Goal: Information Seeking & Learning: Learn about a topic

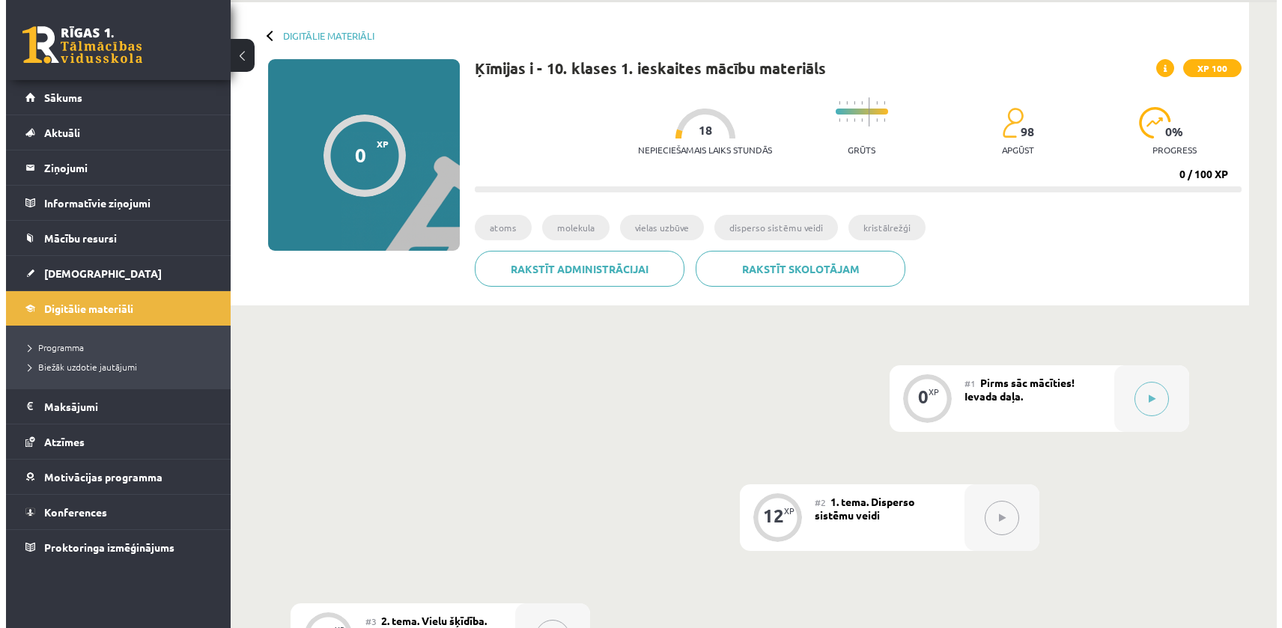
scroll to position [43, 0]
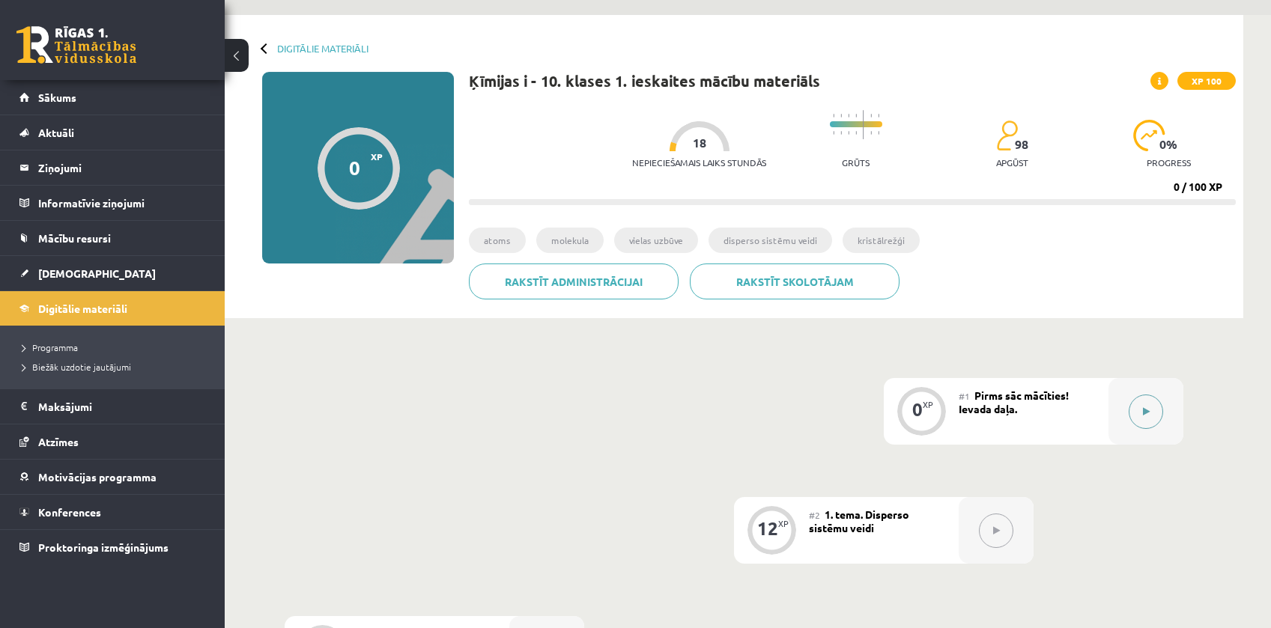
click at [1138, 402] on button at bounding box center [1145, 412] width 34 height 34
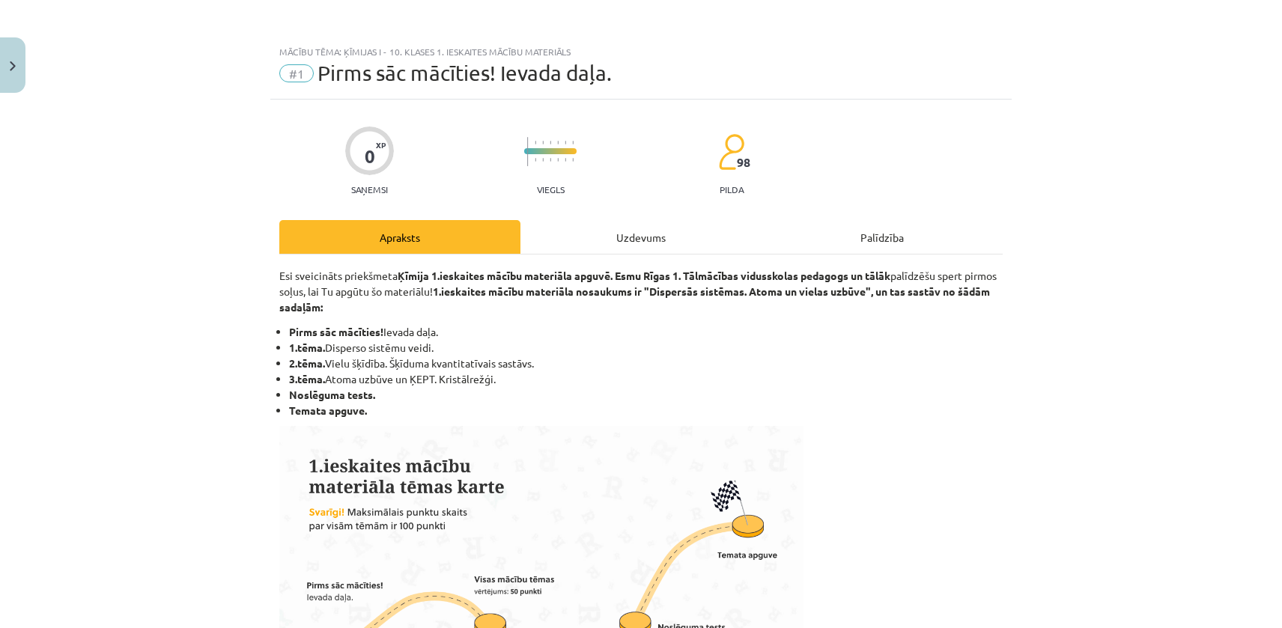
drag, startPoint x: 728, startPoint y: 217, endPoint x: 696, endPoint y: 225, distance: 32.3
click at [678, 228] on div "Uzdevums" at bounding box center [640, 237] width 241 height 34
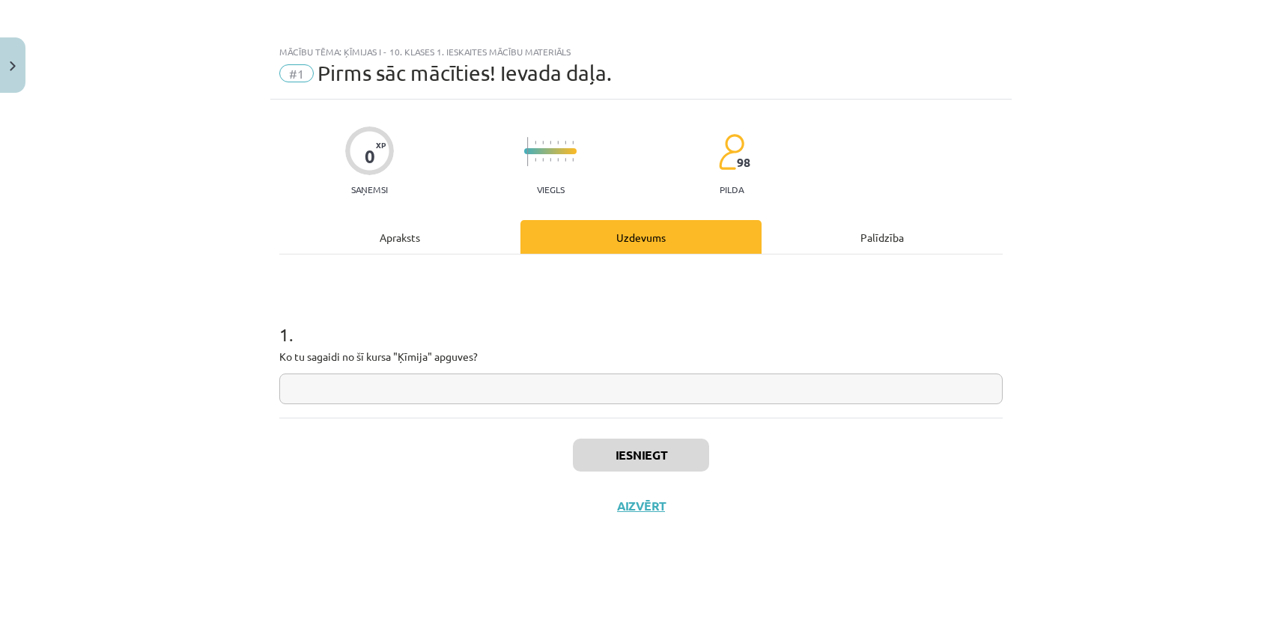
click at [442, 214] on div "0 XP Saņemsi Viegls 98 pilda Apraksts Uzdevums Palīdzība 1 . Ko tu sagaidi no š…" at bounding box center [640, 345] width 741 height 491
click at [440, 253] on div "Apraksts" at bounding box center [399, 237] width 241 height 34
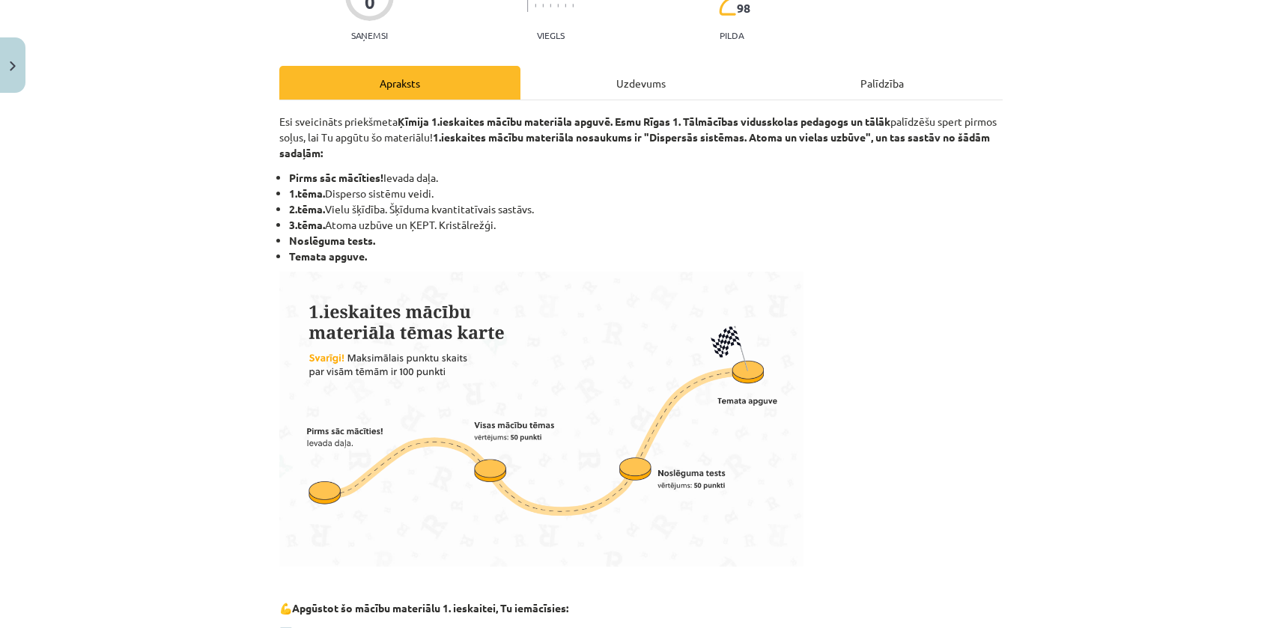
scroll to position [0, 0]
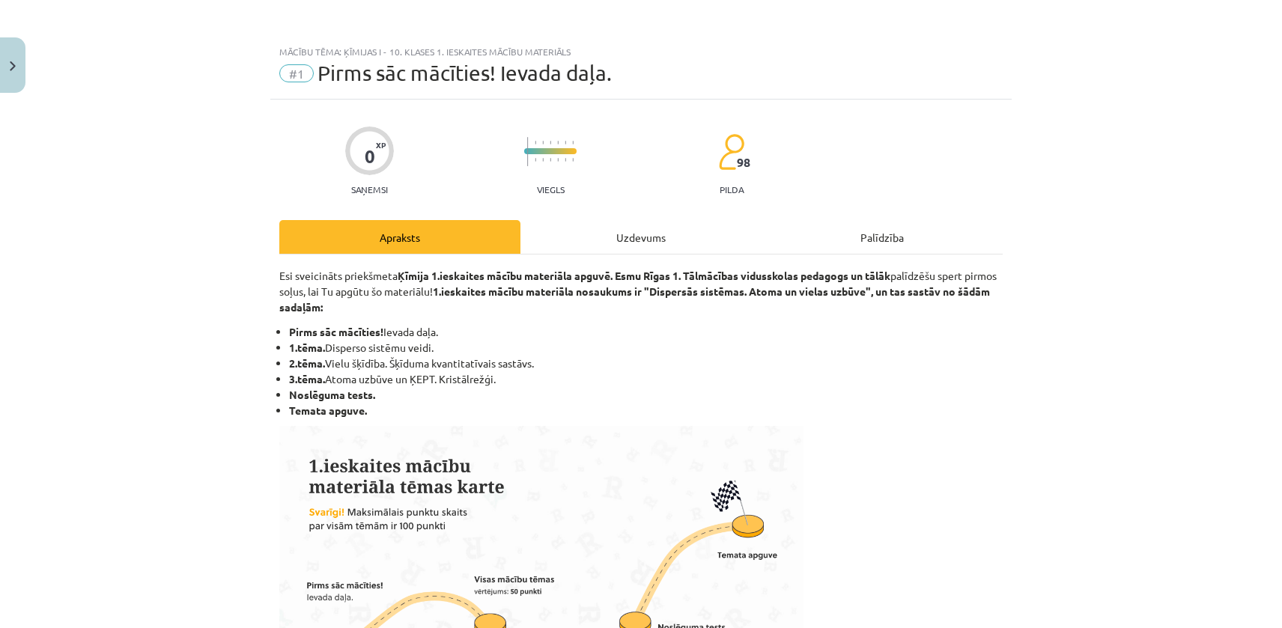
click at [674, 232] on div "Uzdevums" at bounding box center [640, 237] width 241 height 34
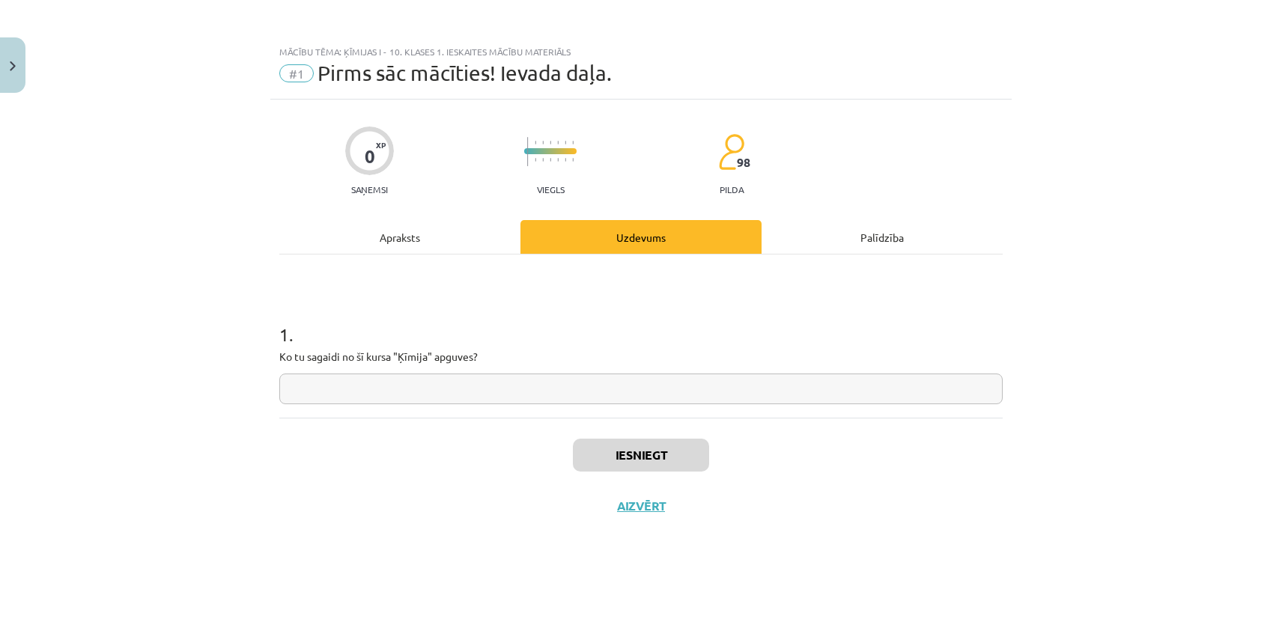
click at [492, 357] on p "Ko tu sagaidi no šī kursa "Ķīmija" apguves?" at bounding box center [640, 357] width 723 height 16
click at [487, 388] on input "text" at bounding box center [640, 389] width 723 height 31
click at [469, 365] on div "1 . Ko tu sagaidi no šī kursa "Ķīmija" apguves?" at bounding box center [640, 351] width 723 height 106
click at [481, 377] on input "text" at bounding box center [640, 389] width 723 height 31
click at [301, 395] on input "******" at bounding box center [640, 389] width 723 height 31
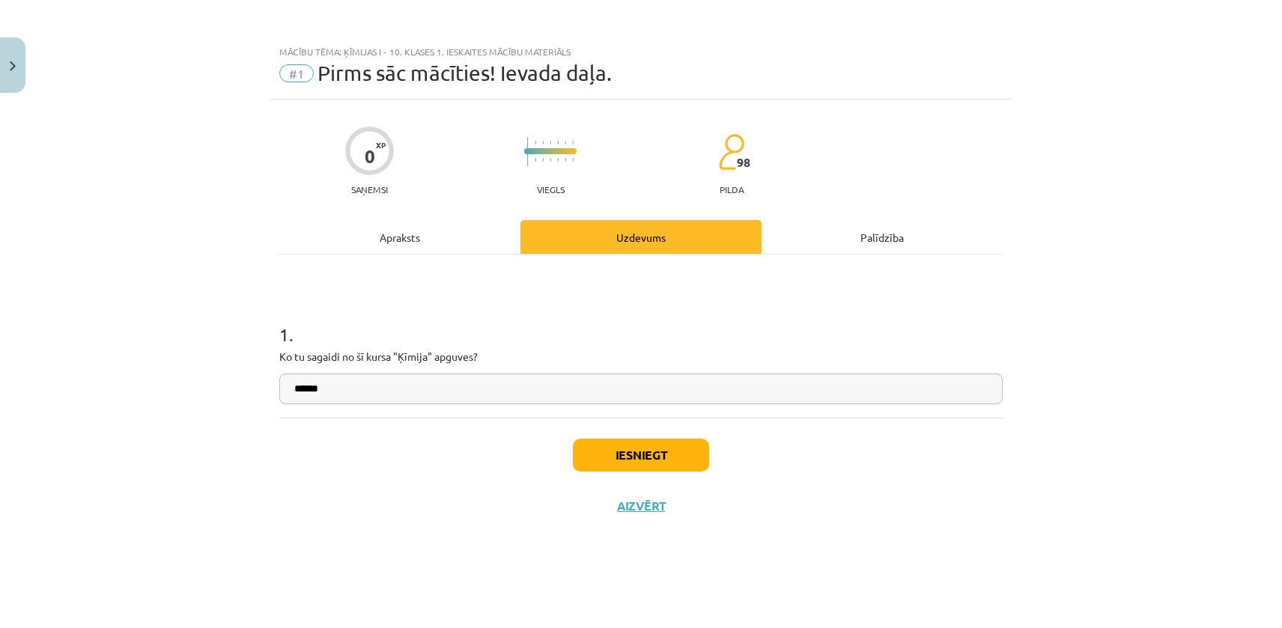
click at [418, 376] on input "******" at bounding box center [640, 389] width 723 height 31
type input "*******"
click at [631, 449] on button "Iesniegt" at bounding box center [641, 455] width 136 height 33
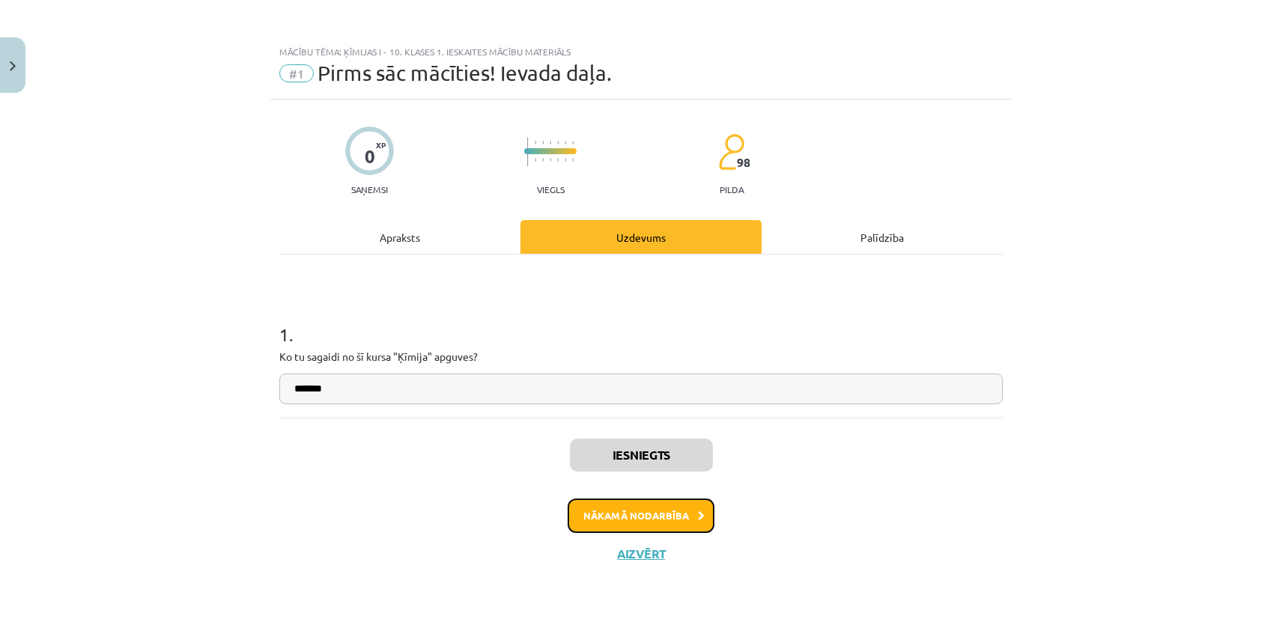
click at [657, 517] on button "Nākamā nodarbība" at bounding box center [641, 516] width 147 height 34
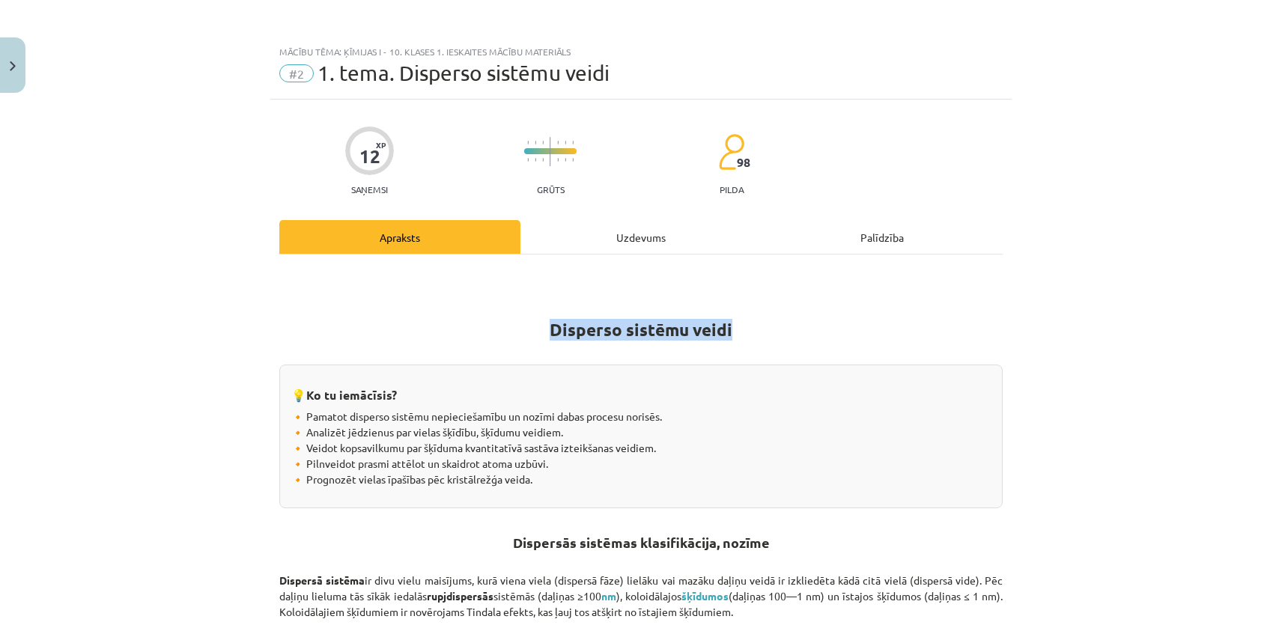
drag, startPoint x: 350, startPoint y: 326, endPoint x: 965, endPoint y: 294, distance: 615.6
click at [965, 294] on h1 "Disperso sistēmu veidi" at bounding box center [640, 326] width 723 height 67
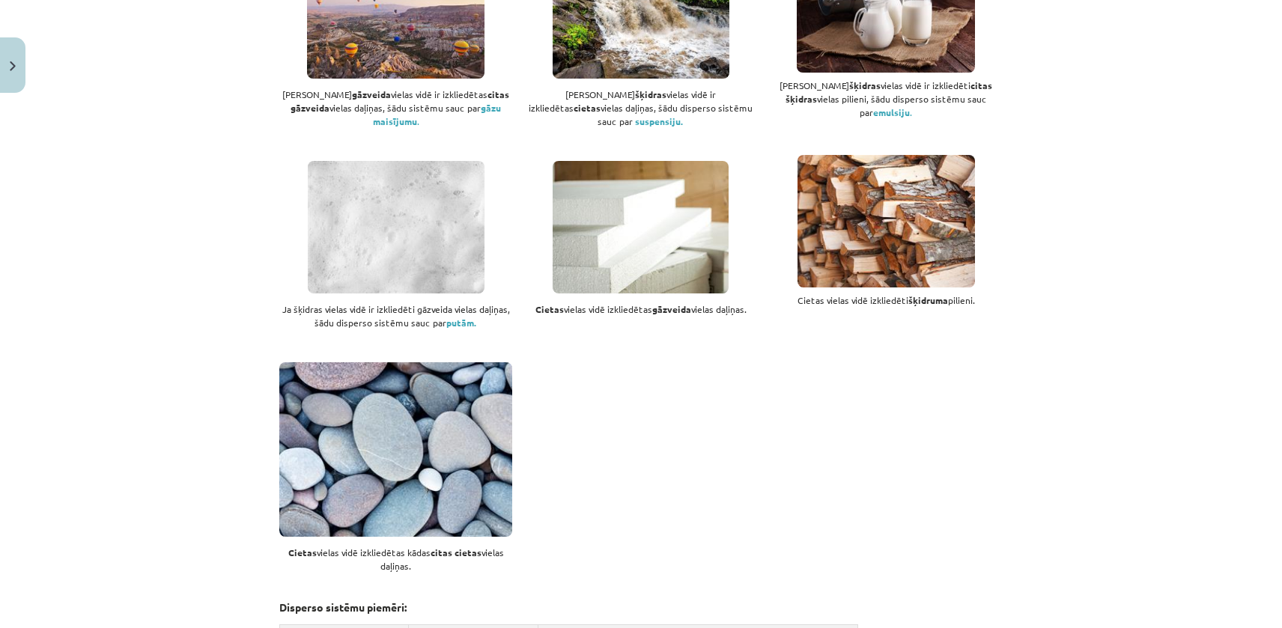
scroll to position [524, 0]
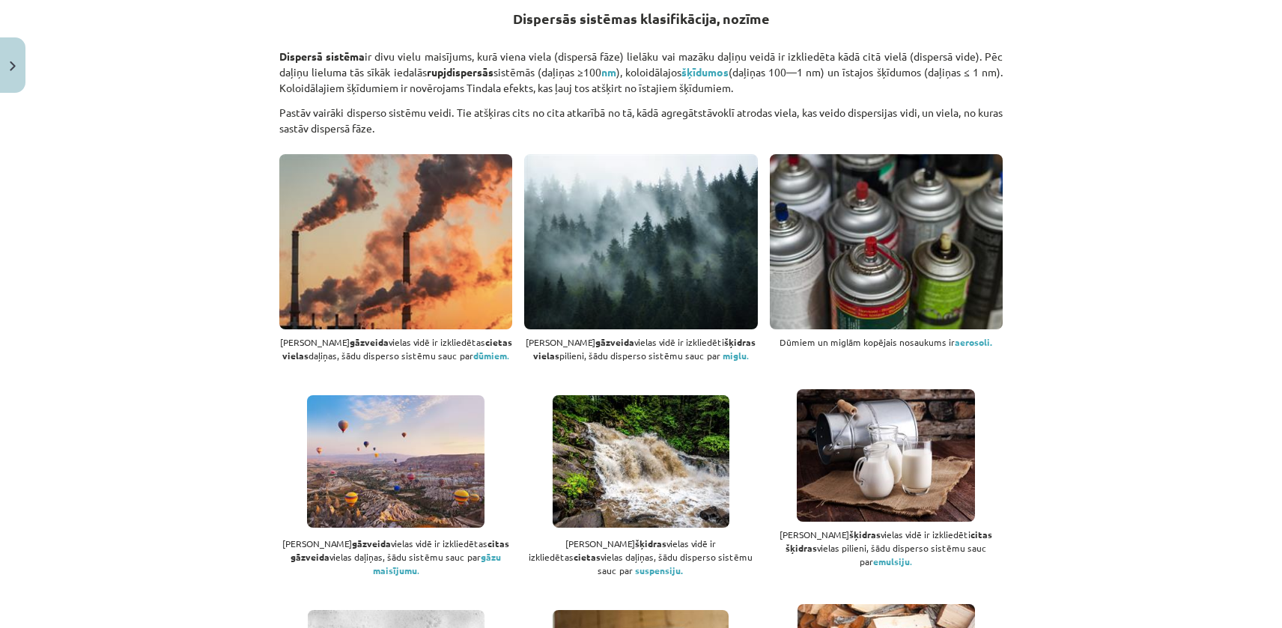
click at [141, 399] on div "Mācību tēma: Ķīmijas i - 10. klases 1. ieskaites mācību materiāls #2 1. tema. D…" at bounding box center [641, 314] width 1282 height 628
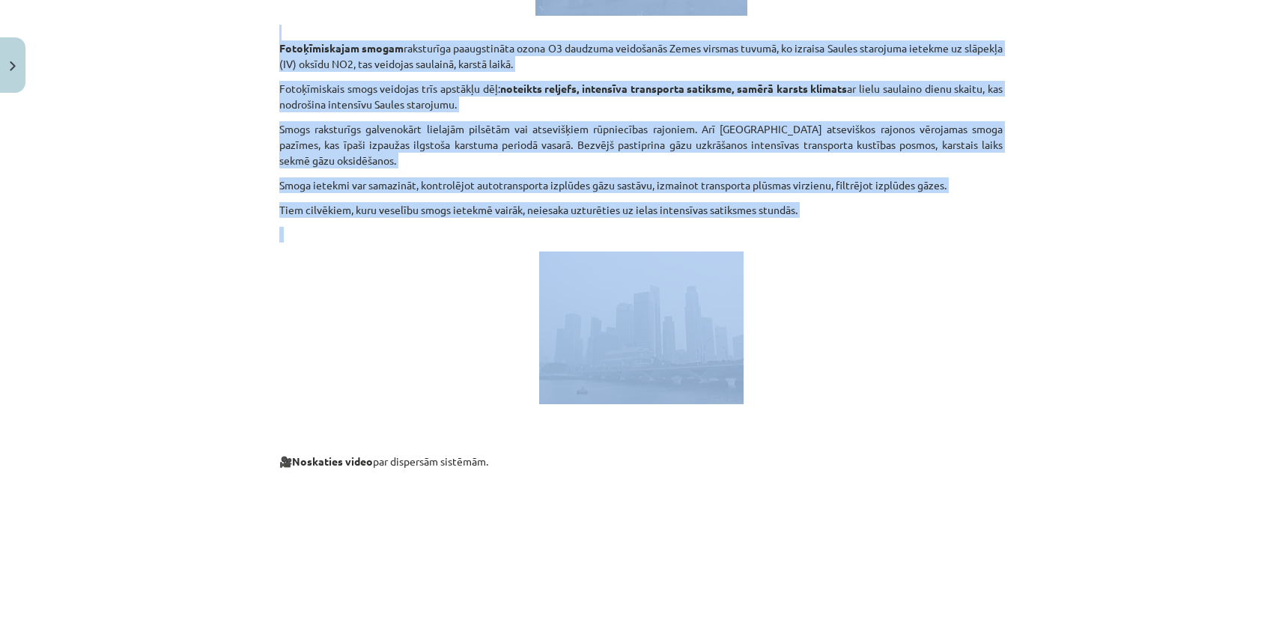
scroll to position [3669, 0]
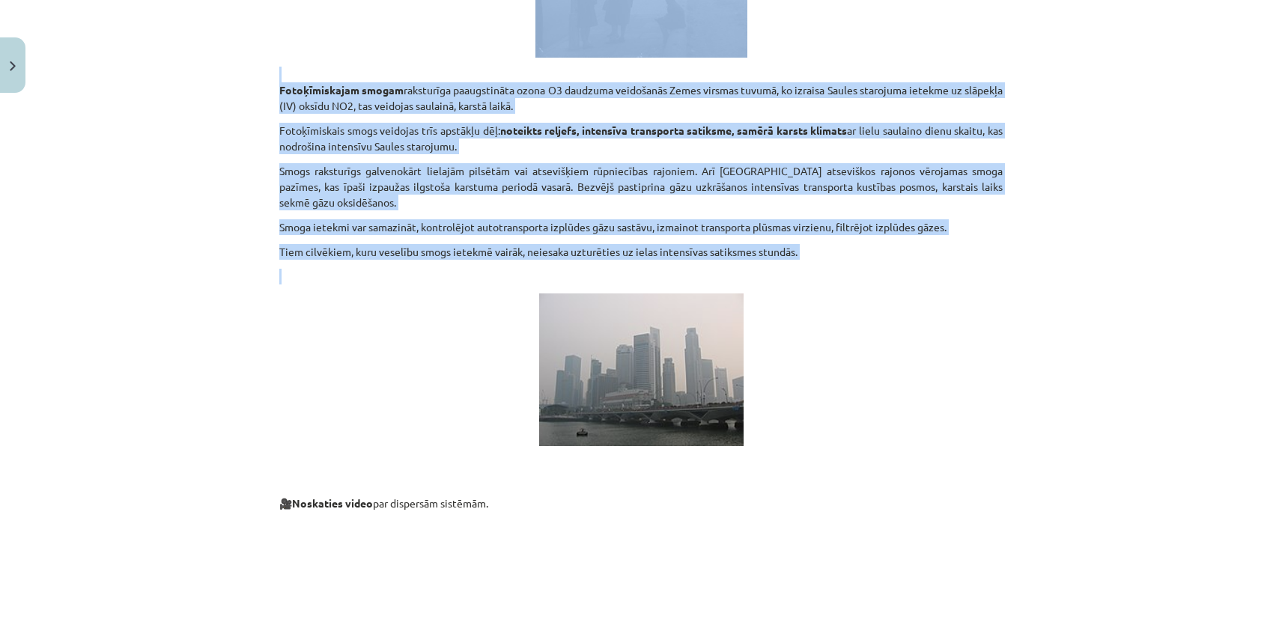
drag, startPoint x: 244, startPoint y: 303, endPoint x: 932, endPoint y: 259, distance: 688.8
click at [932, 259] on div "Mācību tēma: Ķīmijas i - 10. klases 1. ieskaites mācību materiāls #2 1. tema. D…" at bounding box center [641, 314] width 1282 height 628
copy div "Disperso sistēmu veidi 💡 Ko tu iemācīsis? 🔸 Pamatot disperso sistēmu nepiecieša…"
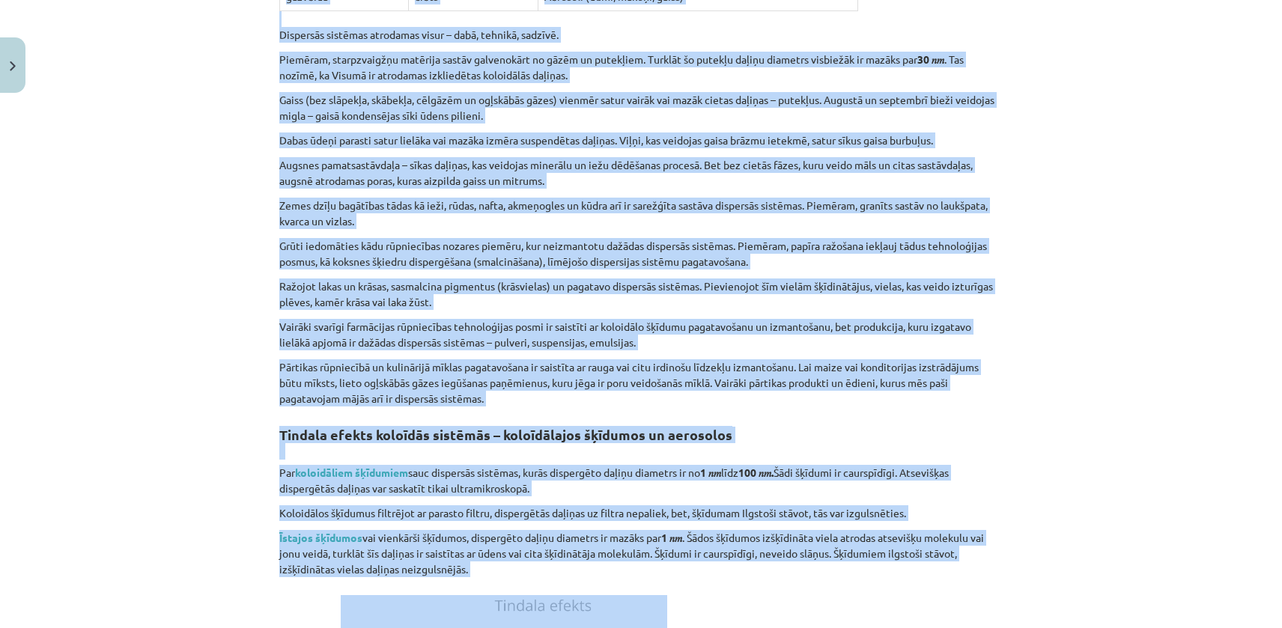
click at [113, 312] on div "Mācību tēma: Ķīmijas i - 10. klases 1. ieskaites mācību materiāls #2 1. tema. D…" at bounding box center [641, 314] width 1282 height 628
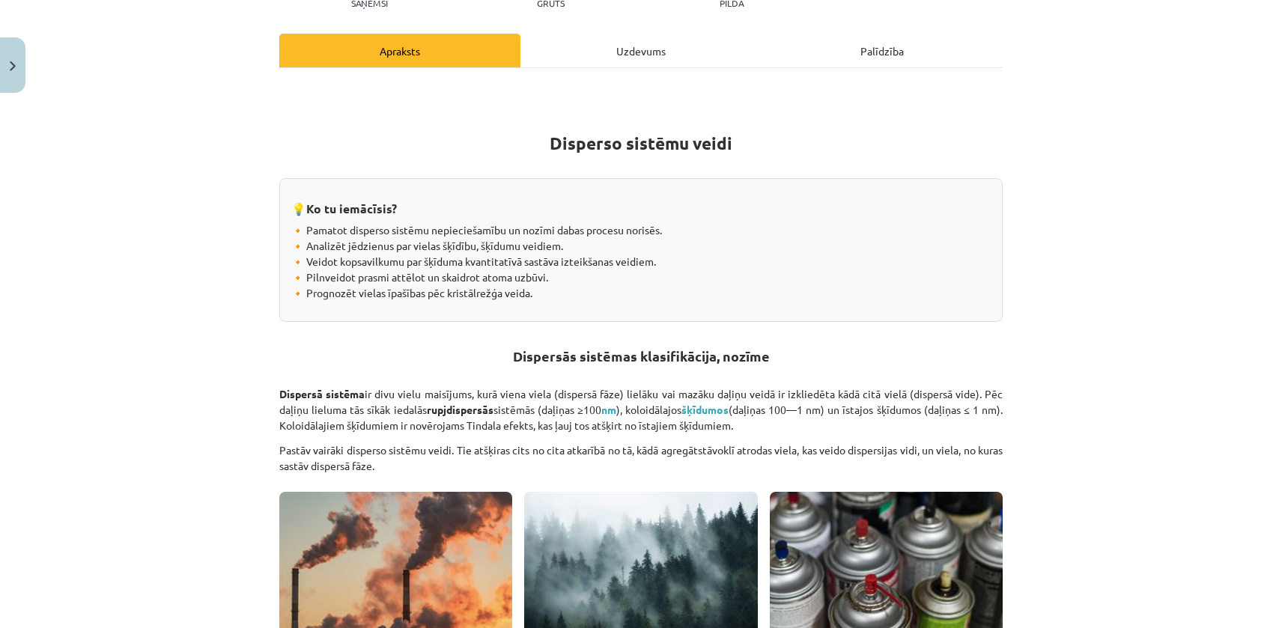
scroll to position [0, 0]
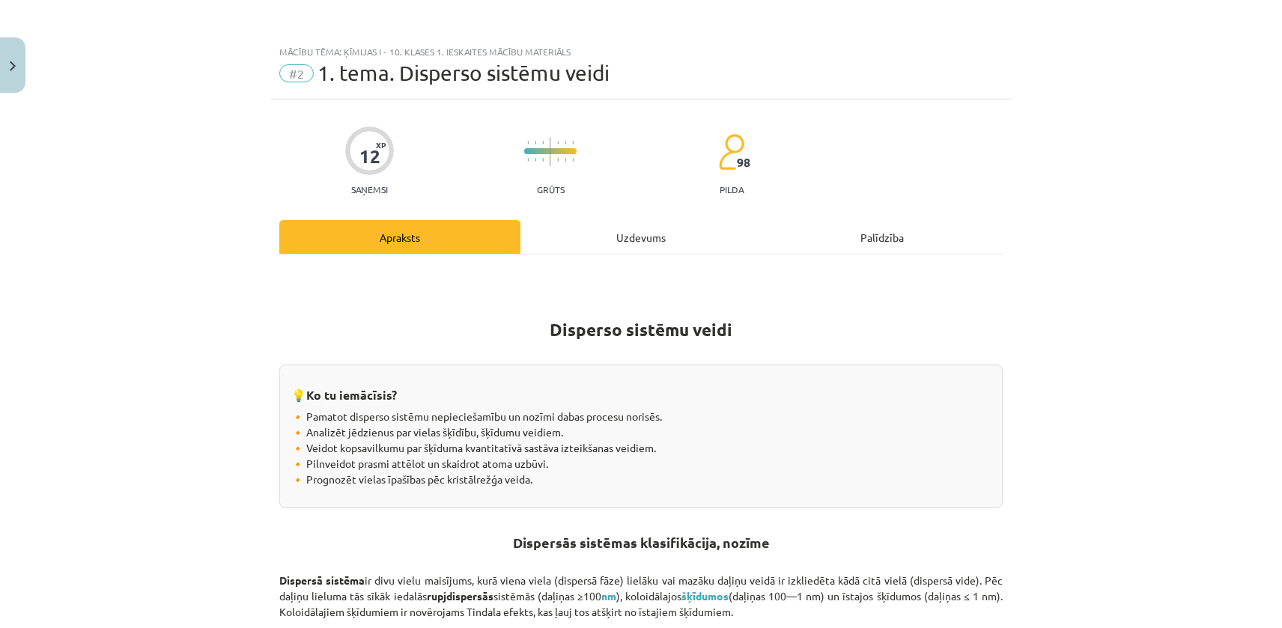
click at [610, 243] on div "Uzdevums" at bounding box center [640, 237] width 241 height 34
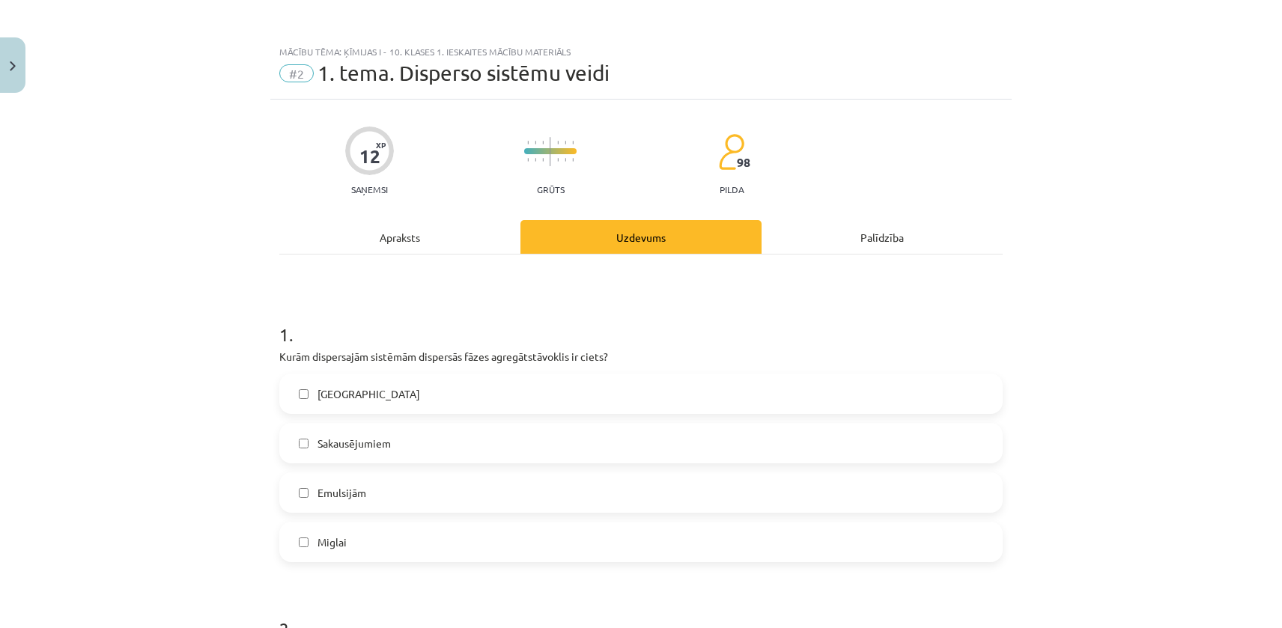
scroll to position [37, 0]
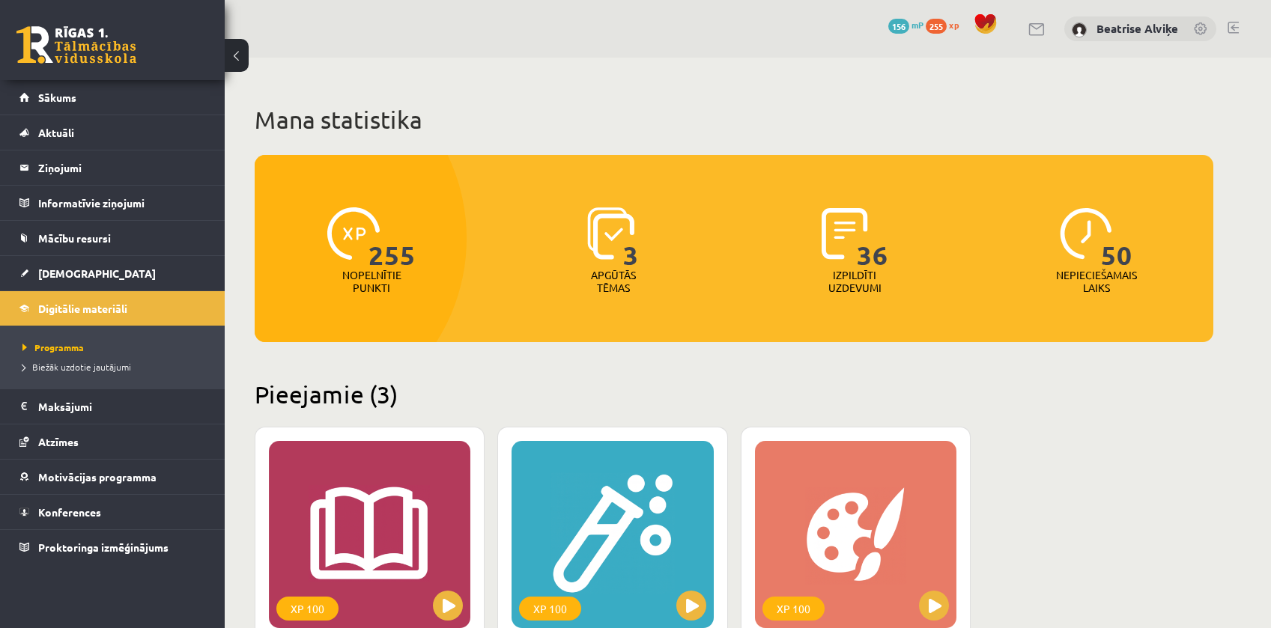
scroll to position [300, 0]
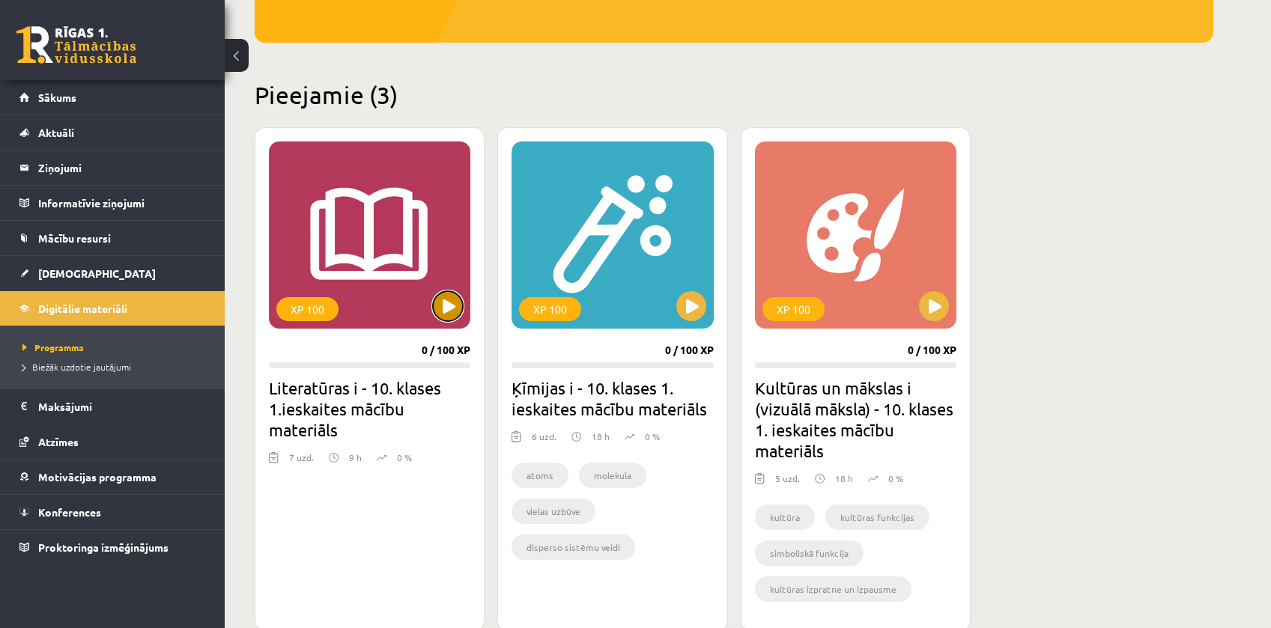
click at [458, 297] on button at bounding box center [448, 306] width 30 height 30
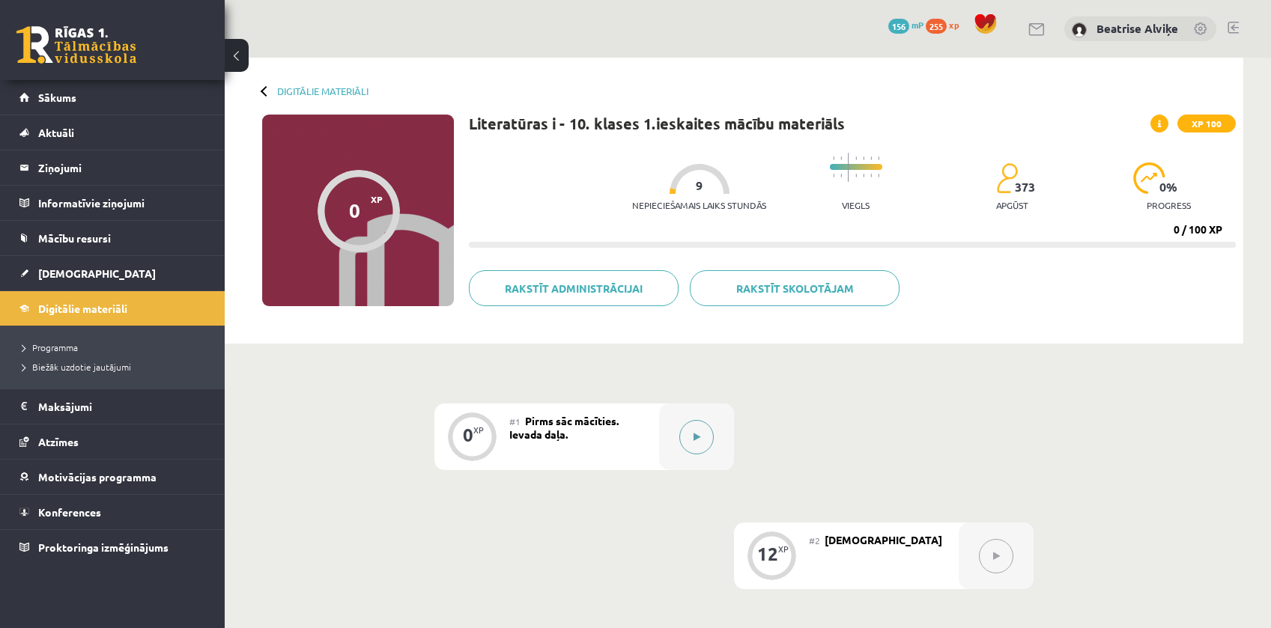
click at [698, 433] on icon at bounding box center [696, 437] width 7 height 9
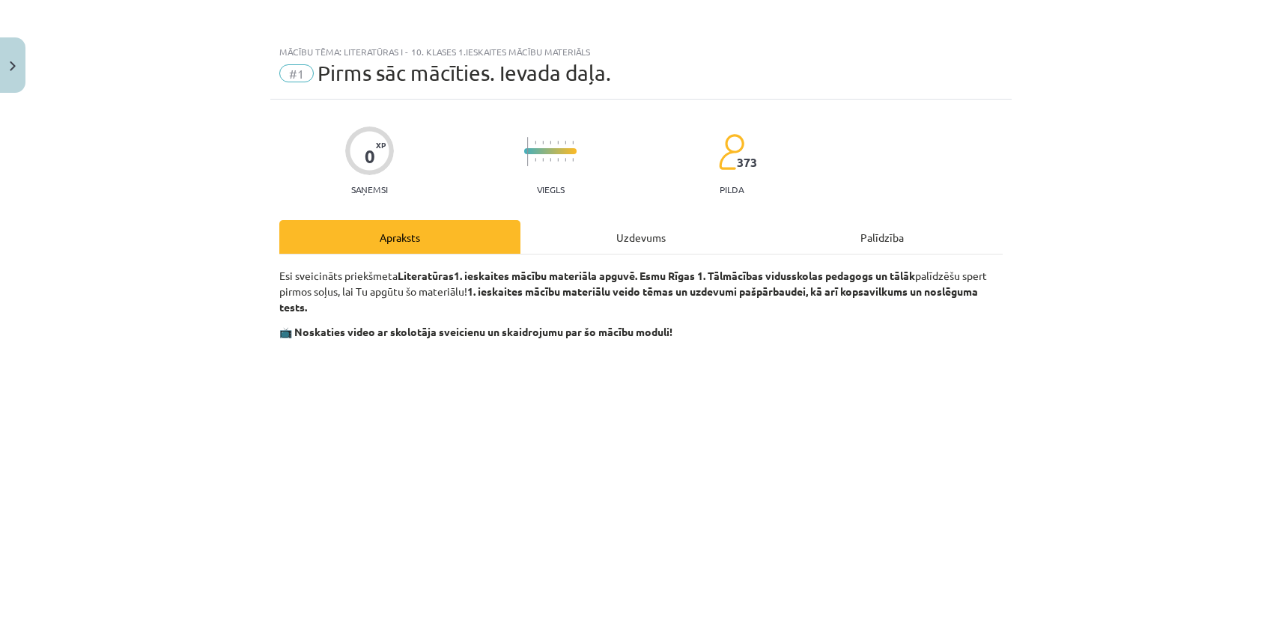
click at [720, 238] on div "Uzdevums" at bounding box center [640, 237] width 241 height 34
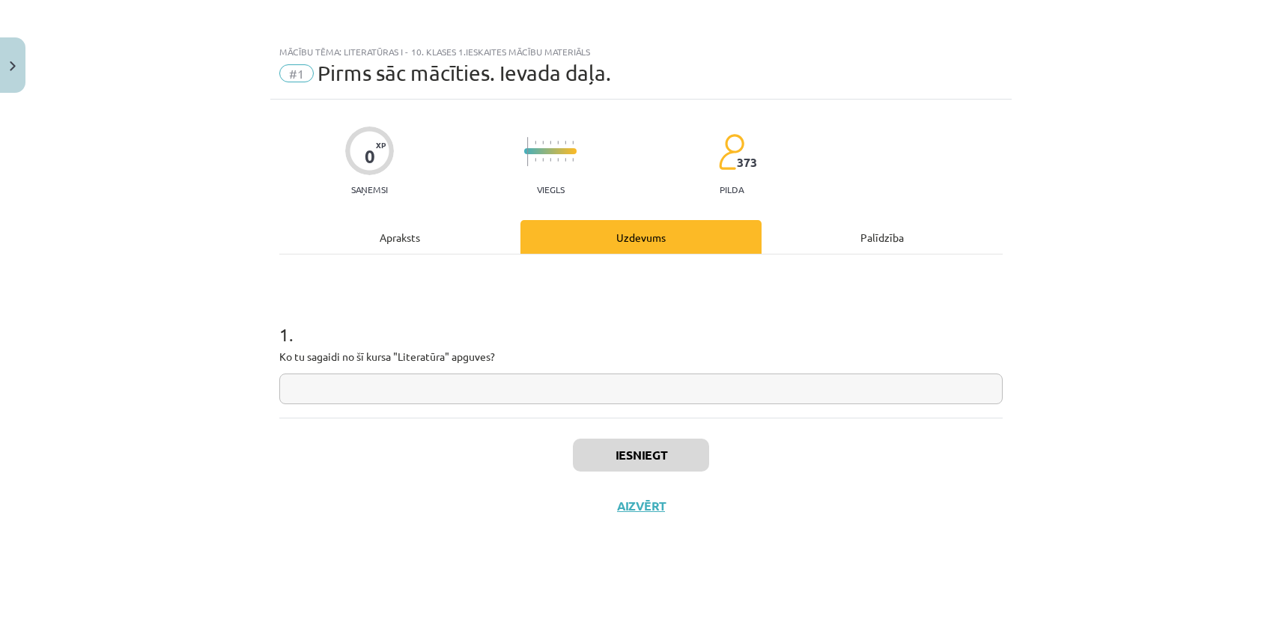
click at [426, 230] on div "Apraksts" at bounding box center [399, 237] width 241 height 34
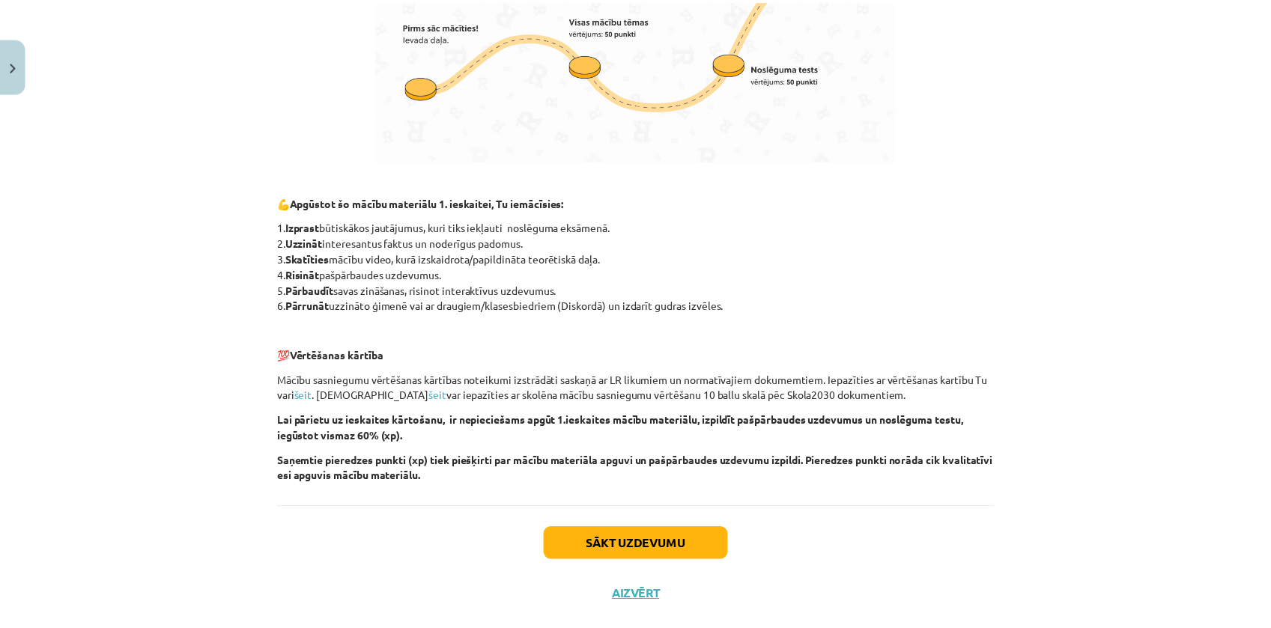
scroll to position [963, 0]
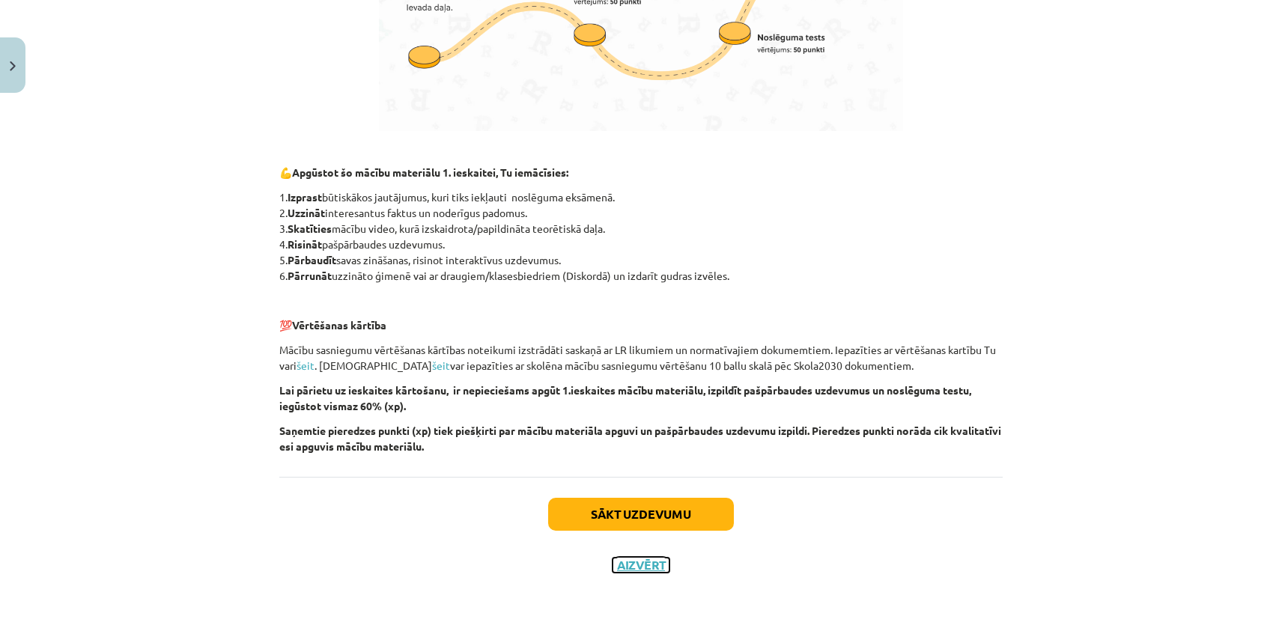
click at [620, 565] on button "Aizvērt" at bounding box center [641, 565] width 57 height 15
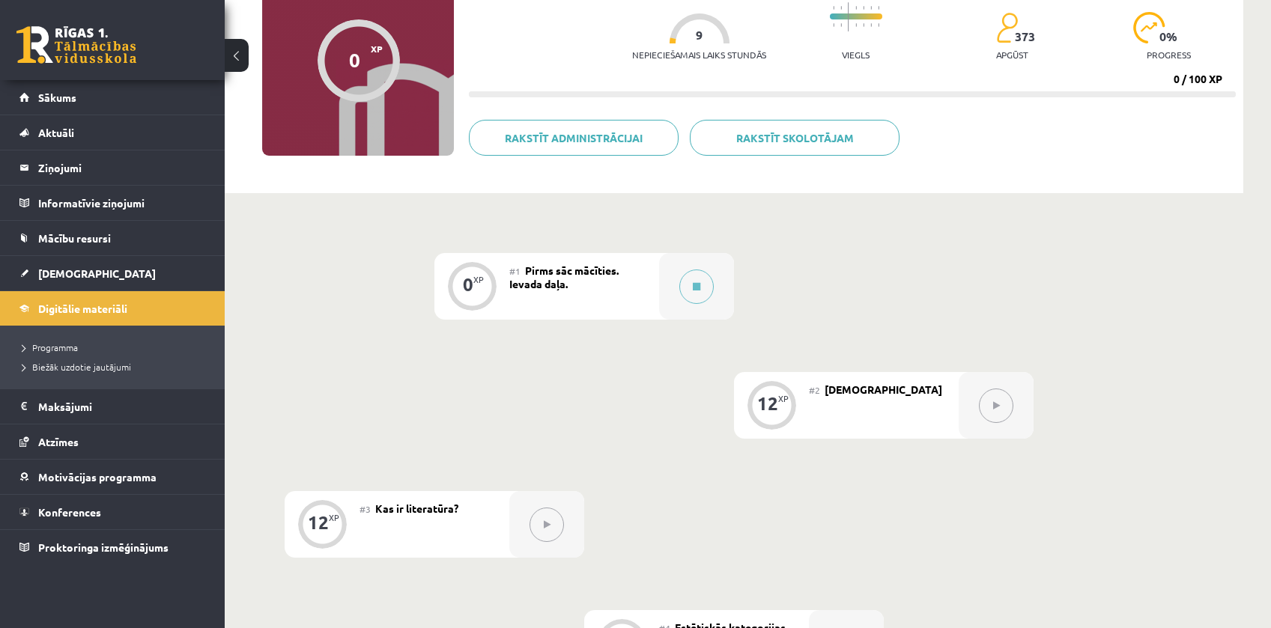
scroll to position [150, 0]
drag, startPoint x: 1090, startPoint y: 547, endPoint x: 1003, endPoint y: 585, distance: 94.9
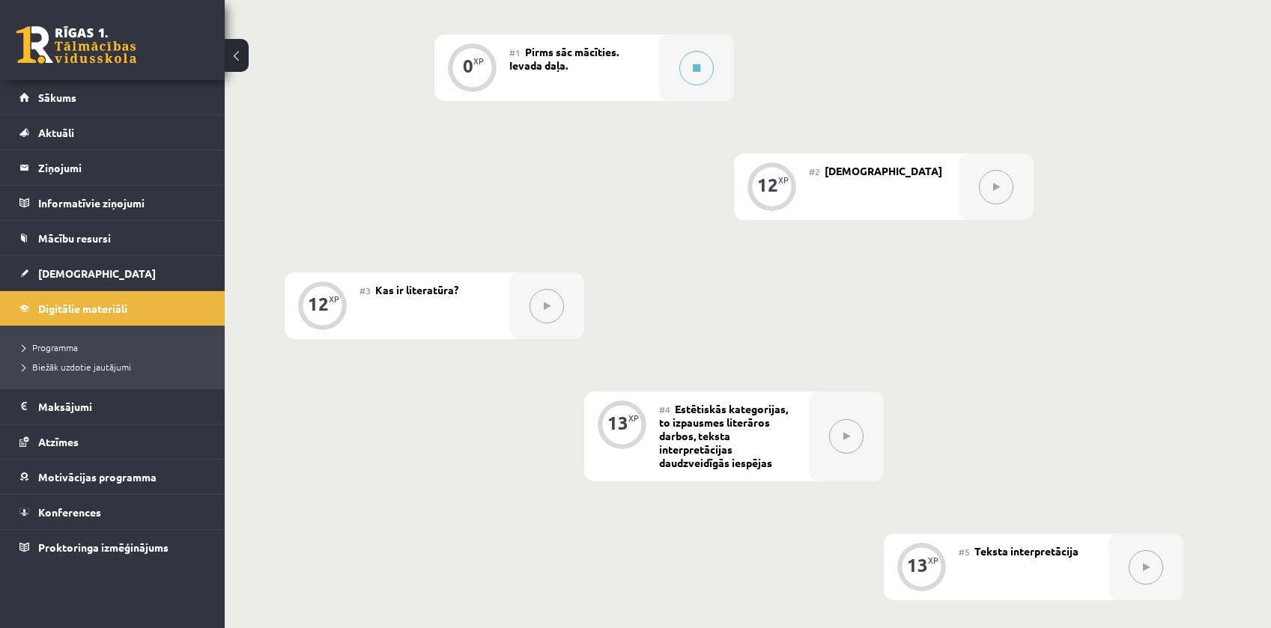
scroll to position [524, 0]
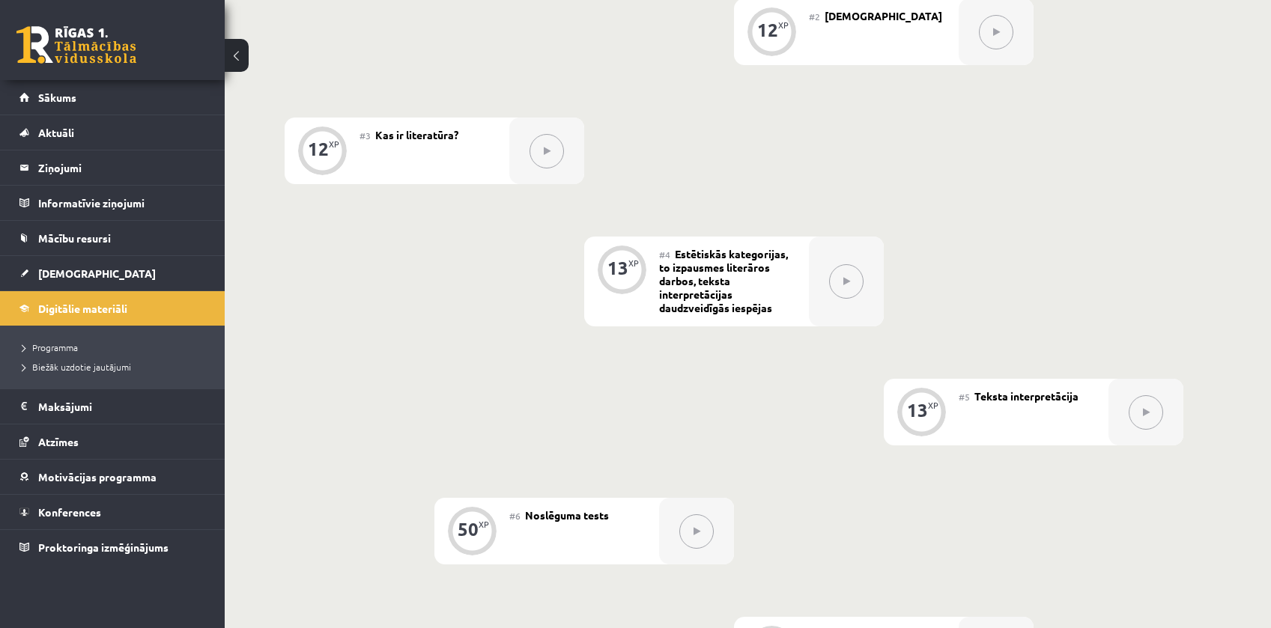
click at [424, 380] on div "0 XP #1 Pirms sāc mācīties. Ievada daļa. 12 XP #2 Jēdzieni 12 XP #3 Kas ir lite…" at bounding box center [734, 281] width 899 height 804
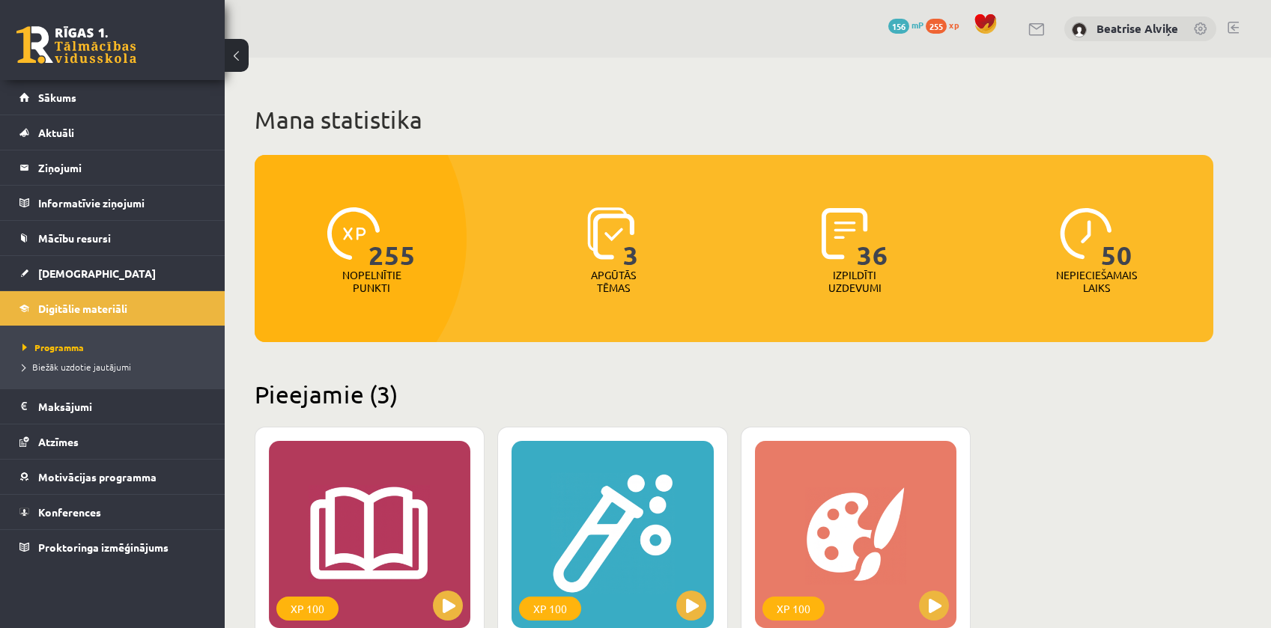
scroll to position [300, 0]
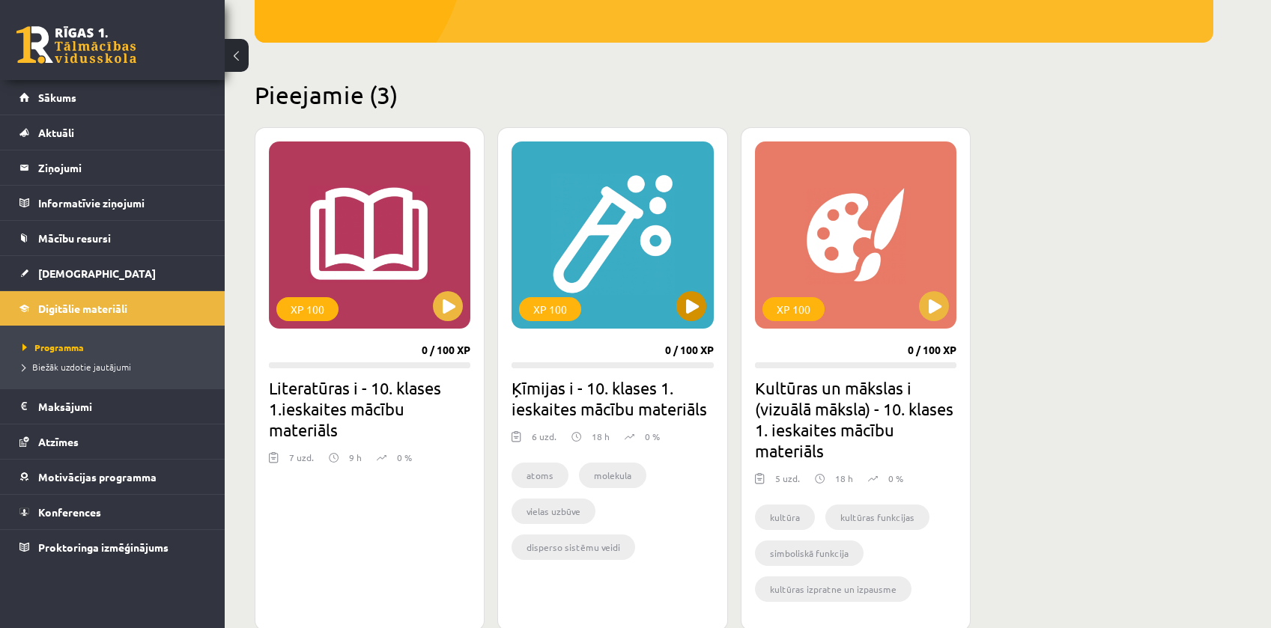
click at [689, 238] on div "XP 100" at bounding box center [611, 235] width 201 height 187
click at [657, 315] on div "XP 100" at bounding box center [611, 235] width 201 height 187
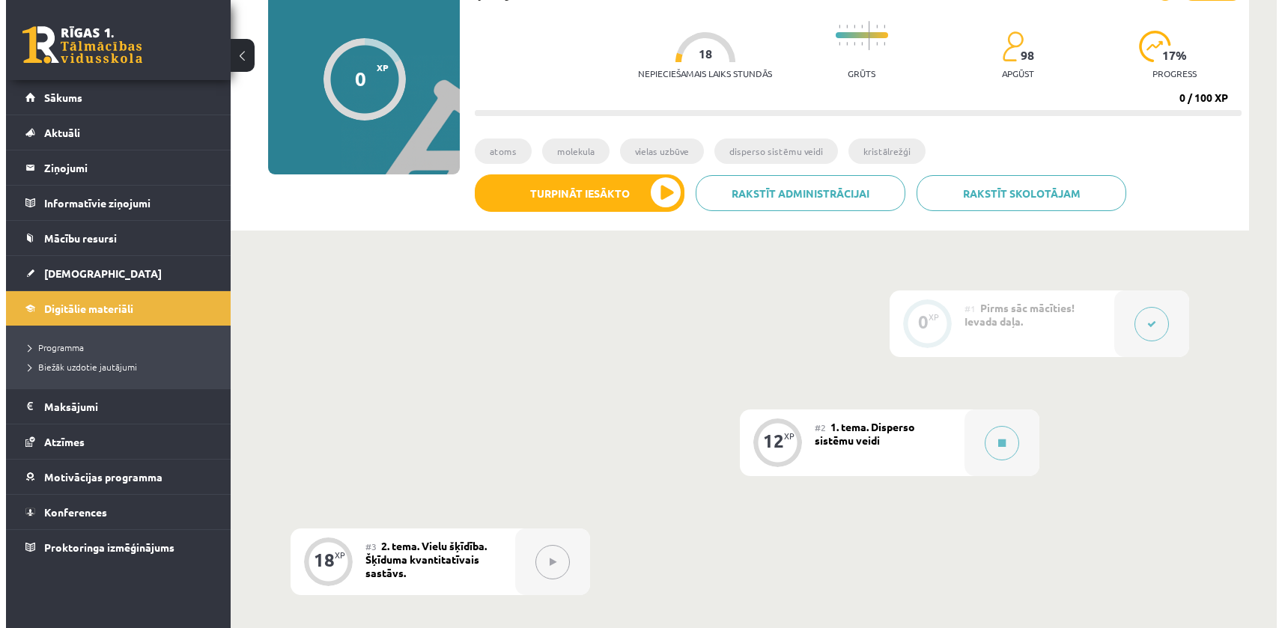
scroll to position [449, 0]
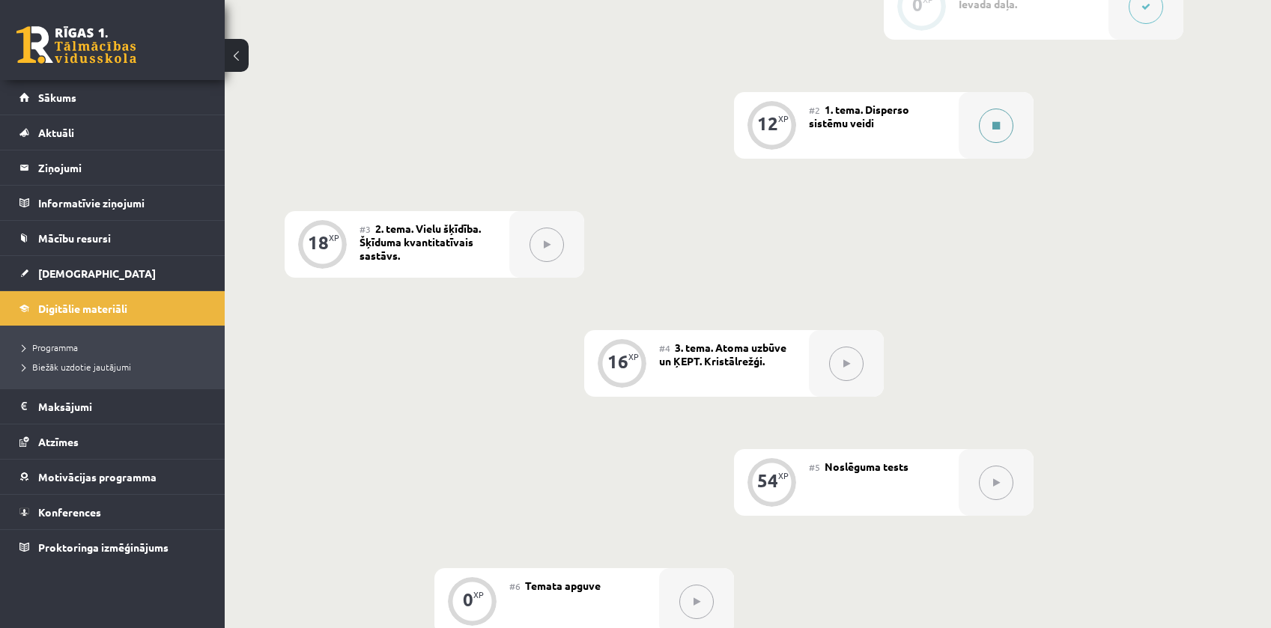
click at [992, 139] on button at bounding box center [996, 126] width 34 height 34
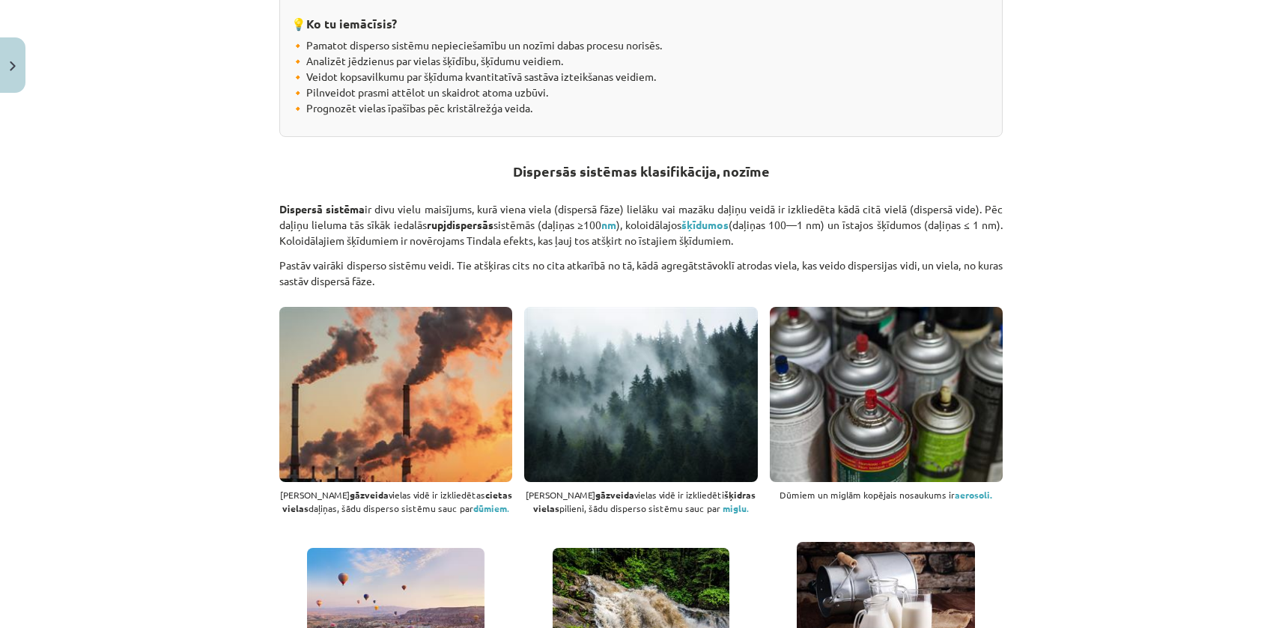
scroll to position [374, 0]
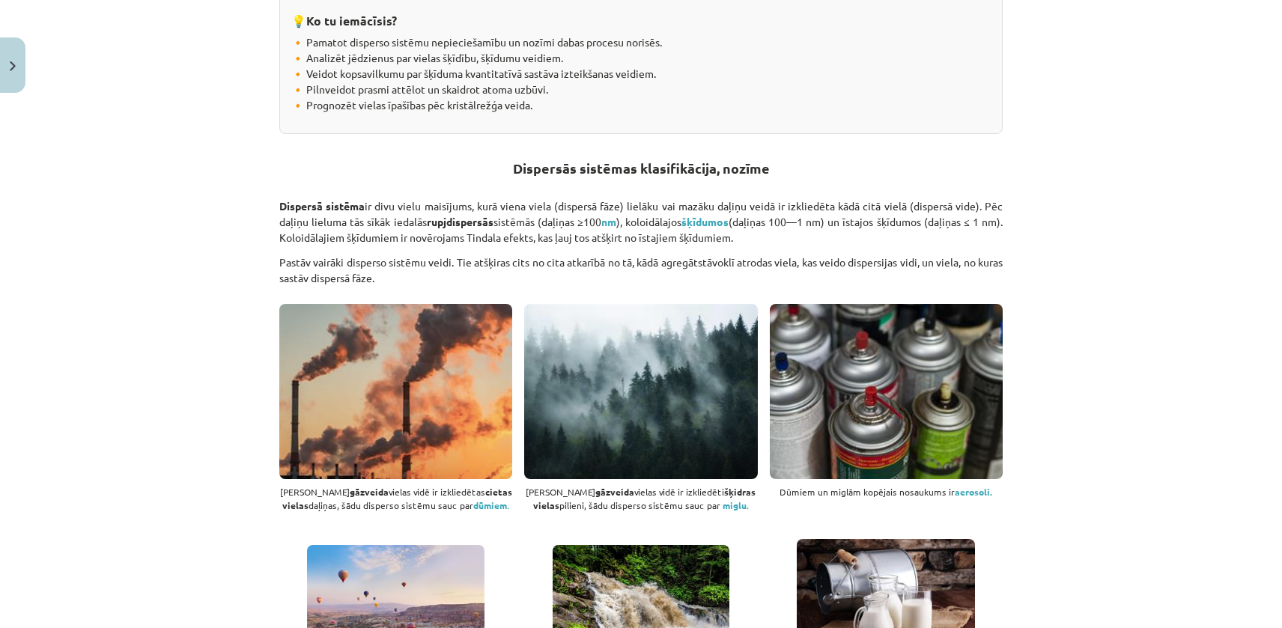
click at [1120, 421] on div "Mācību tēma: Ķīmijas i - 10. klases 1. ieskaites mācību materiāls #2 1. tema. D…" at bounding box center [641, 314] width 1282 height 628
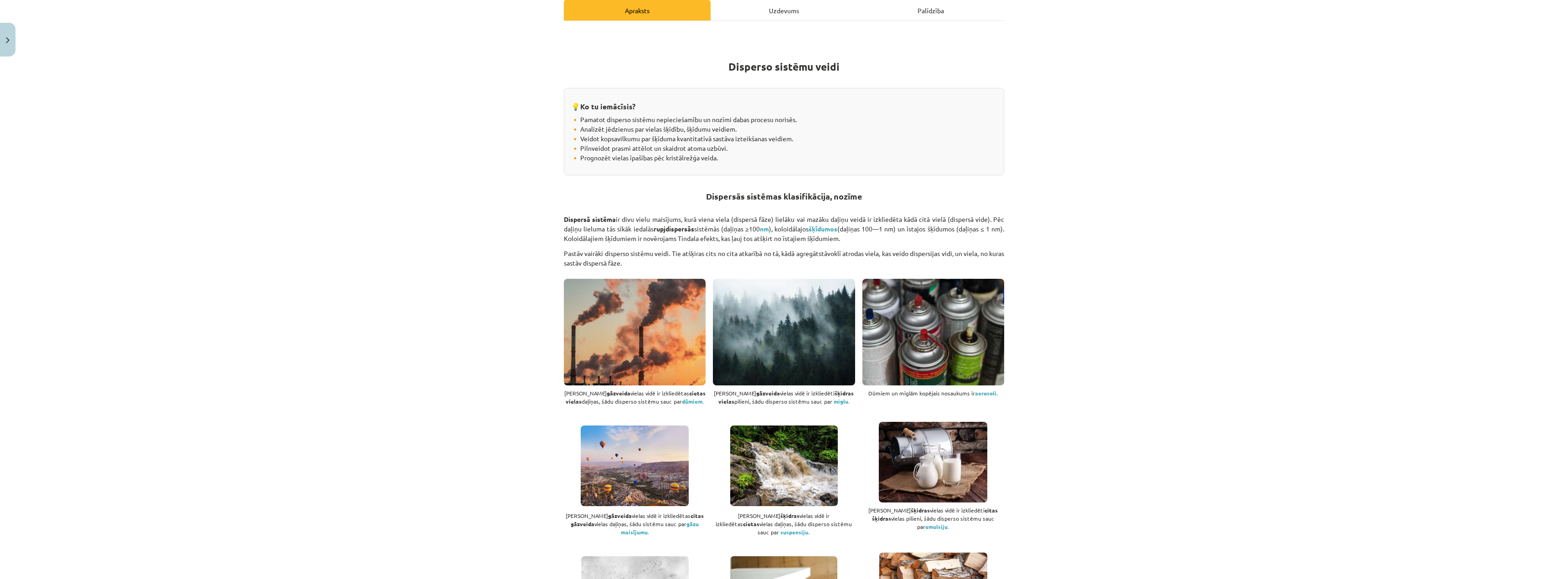
scroll to position [91, 0]
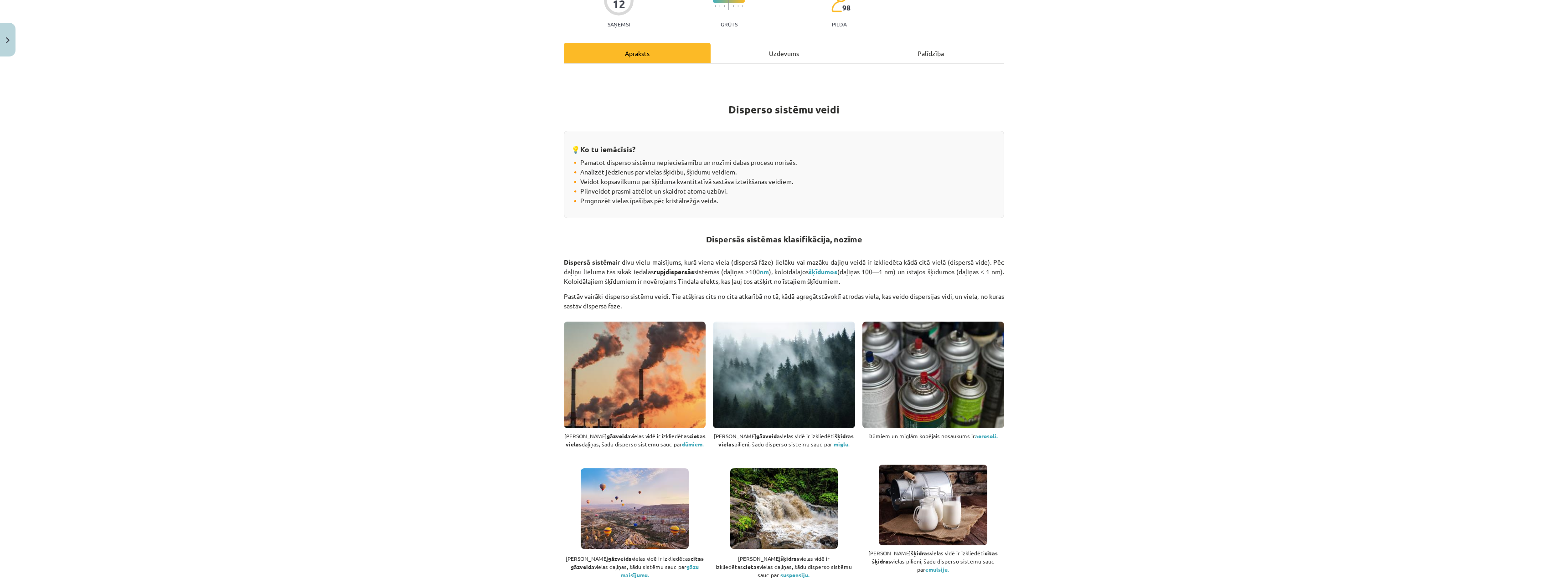
click at [276, 382] on div "Mācību tēma: Ķīmijas i - 10. klases 1. ieskaites mācību materiāls #2 1. tema. D…" at bounding box center [784, 290] width 1568 height 579
click at [80, 324] on div "Mācību tēma: Ķīmijas i - 10. klases 1. ieskaites mācību materiāls #2 1. tema. D…" at bounding box center [784, 290] width 1568 height 579
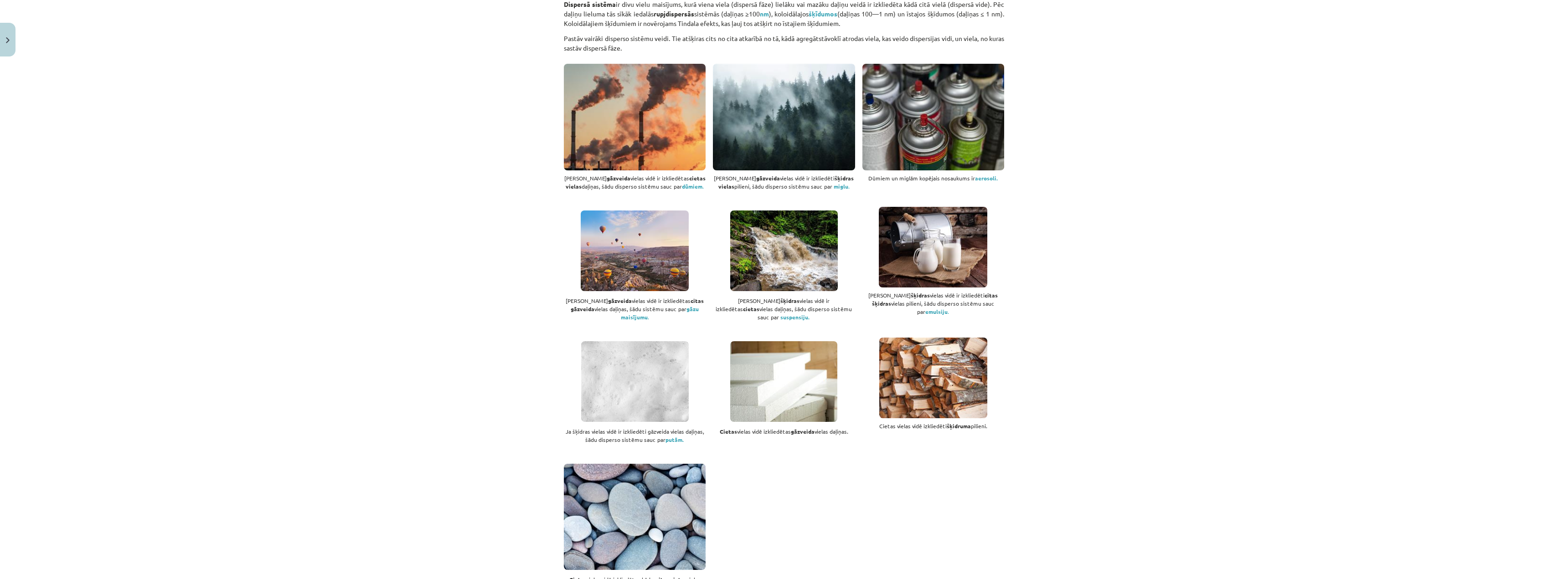
scroll to position [364, 0]
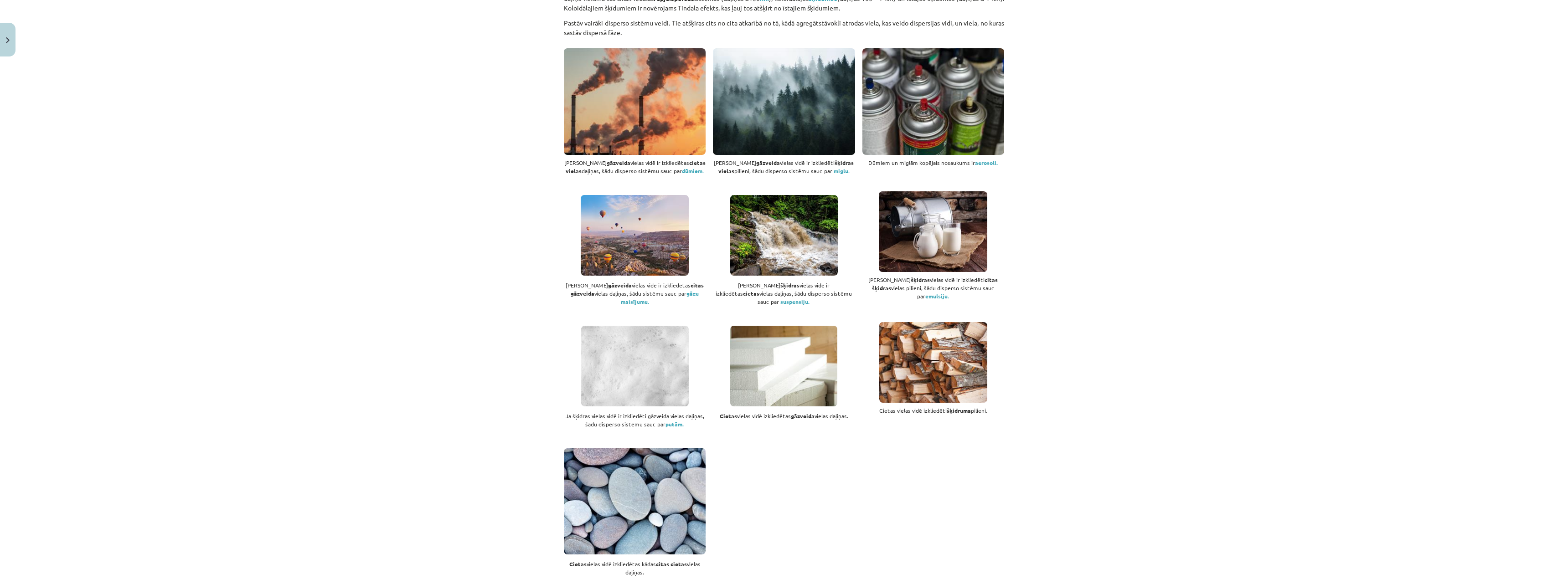
click at [780, 78] on div "Mācību tēma: Ķīmijas i - 10. klases 1. ieskaites mācību materiāls #2 1. tema. D…" at bounding box center [784, 290] width 1568 height 579
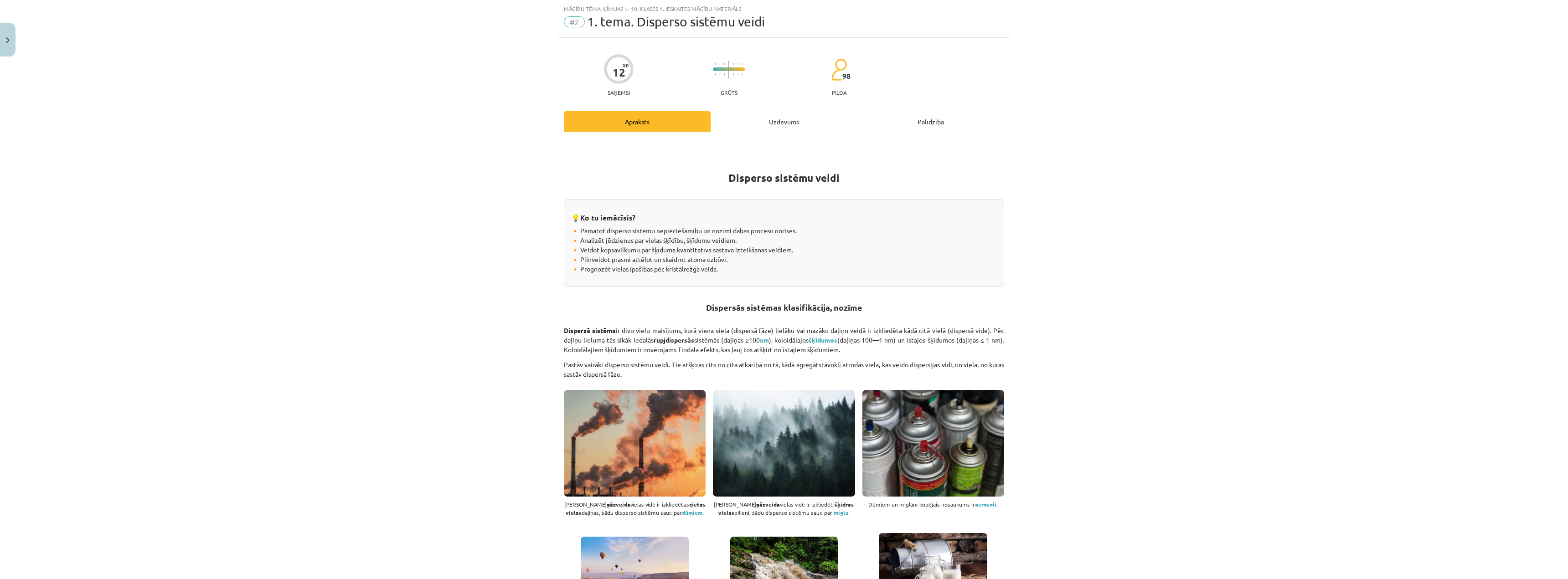
scroll to position [0, 0]
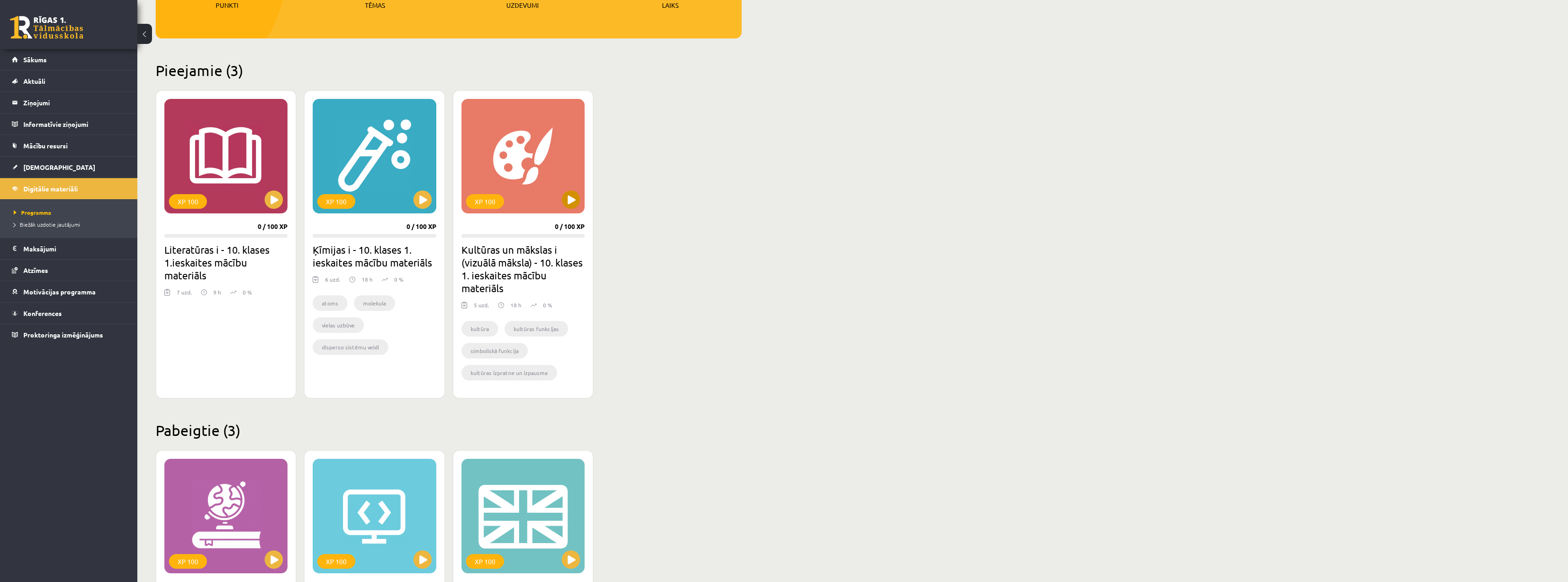
scroll to position [169, 0]
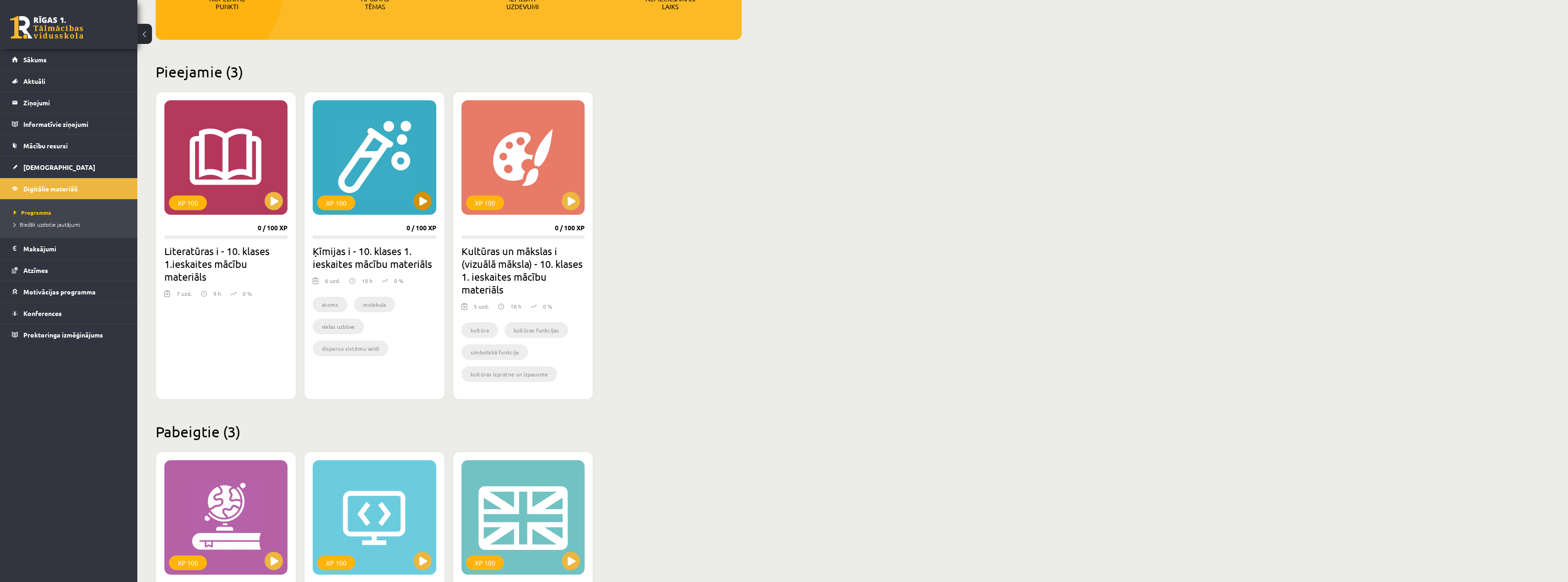
click at [381, 177] on div "XP 100" at bounding box center [374, 157] width 123 height 114
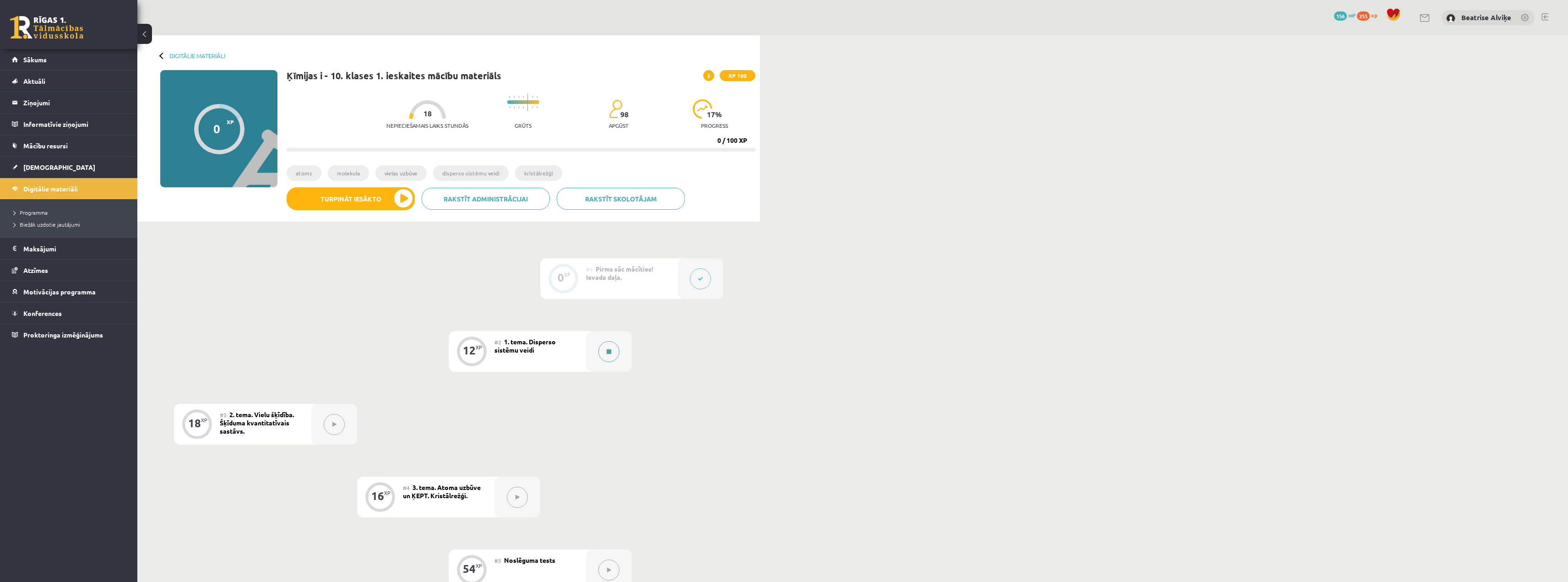
click at [592, 355] on div at bounding box center [609, 351] width 46 height 41
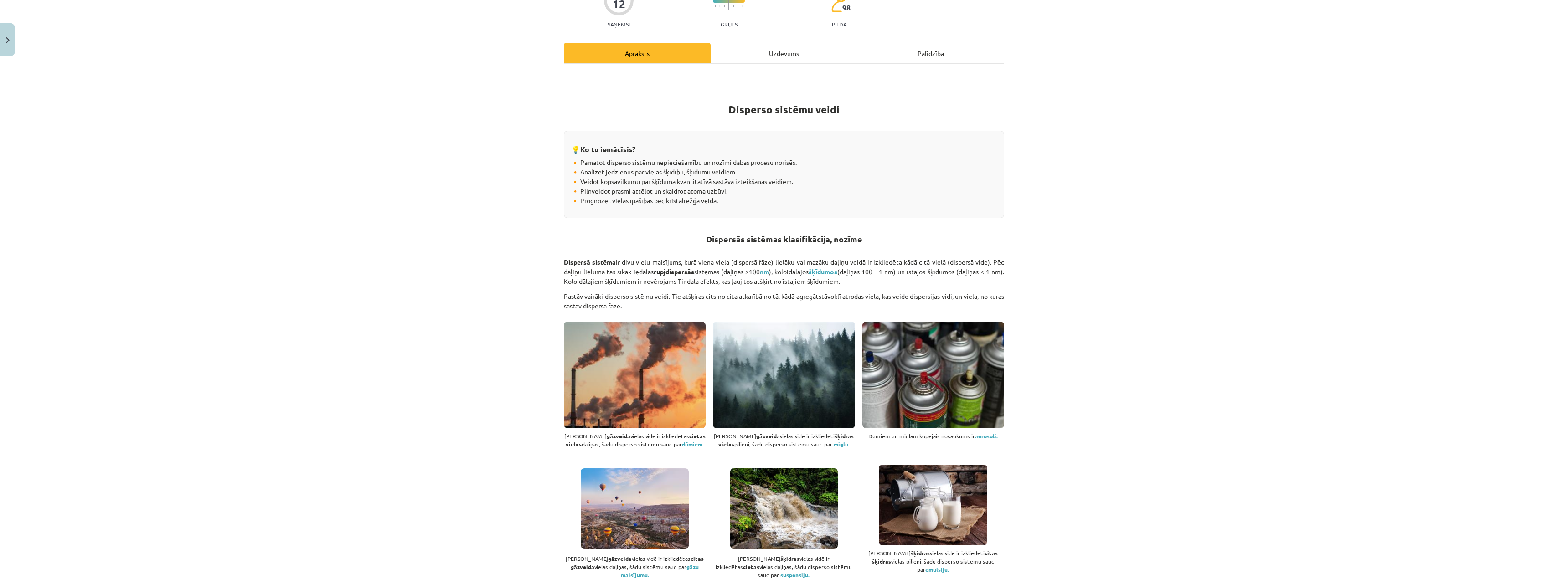
click at [760, 46] on div "Uzdevums" at bounding box center [783, 53] width 147 height 21
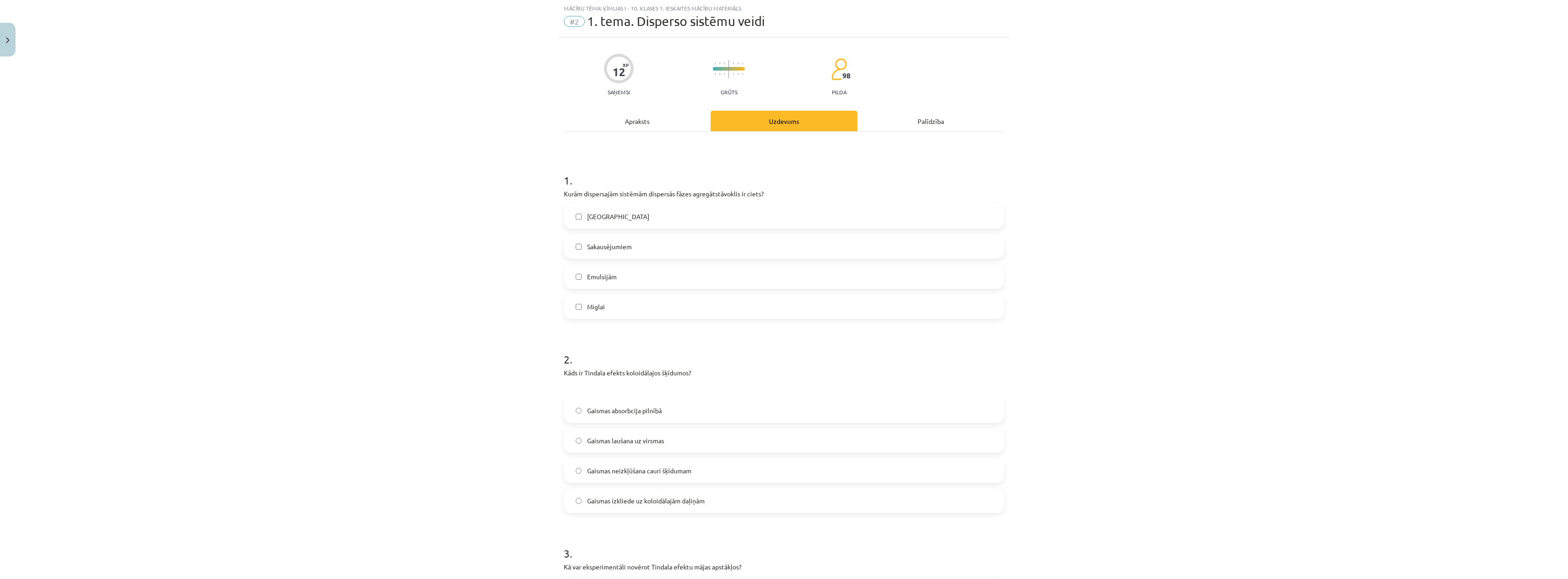
scroll to position [23, 0]
click at [605, 133] on div "1 . Kurām dispersajām sistēmām dispersās fāzes agregātstāvoklis ir ciets? Suspe…" at bounding box center [783, 419] width 440 height 574
click at [629, 107] on div "12 XP Saņemsi Grūts 98 pilda Apraksts Uzdevums Palīdzība 1 . Kurām dispersajām …" at bounding box center [783, 406] width 451 height 737
click at [624, 134] on div "1 . Kurām dispersajām sistēmām dispersās fāzes agregātstāvoklis ir ciets? Suspe…" at bounding box center [783, 419] width 440 height 574
click at [626, 135] on div "1 . Kurām dispersajām sistēmām dispersās fāzes agregātstāvoklis ir ciets? Suspe…" at bounding box center [783, 419] width 440 height 574
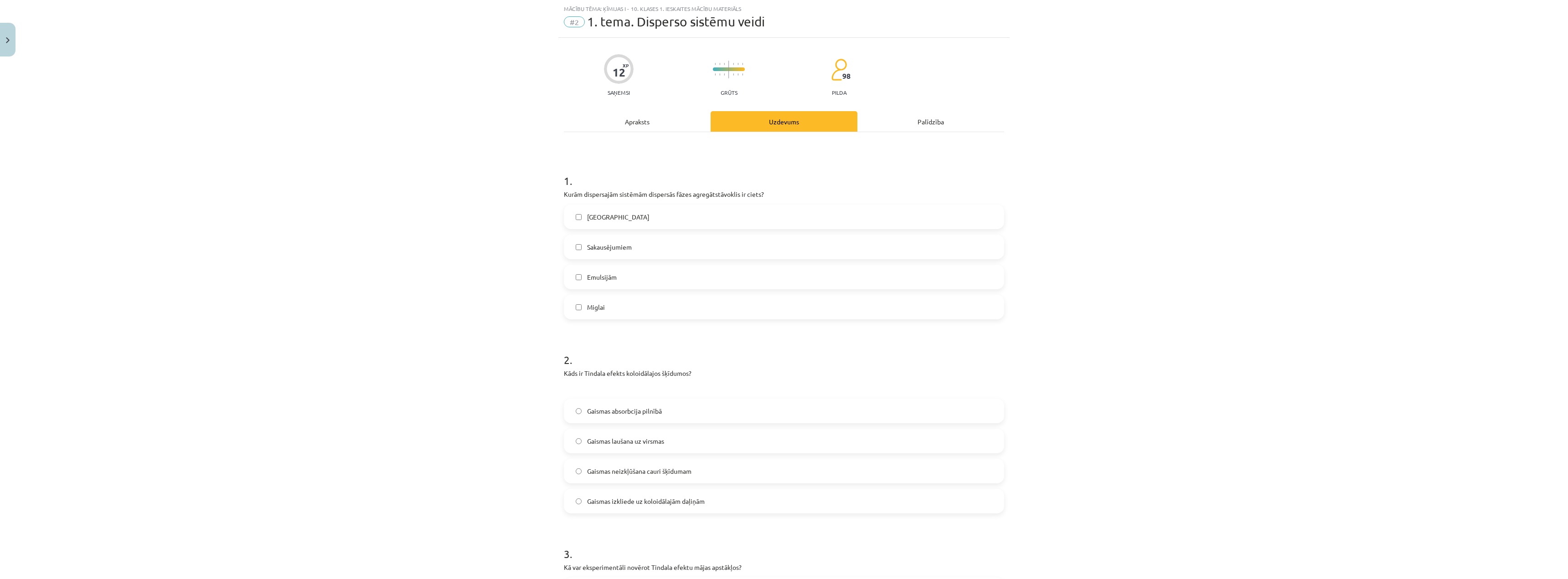
click at [634, 122] on div "Apraksts" at bounding box center [637, 122] width 147 height 21
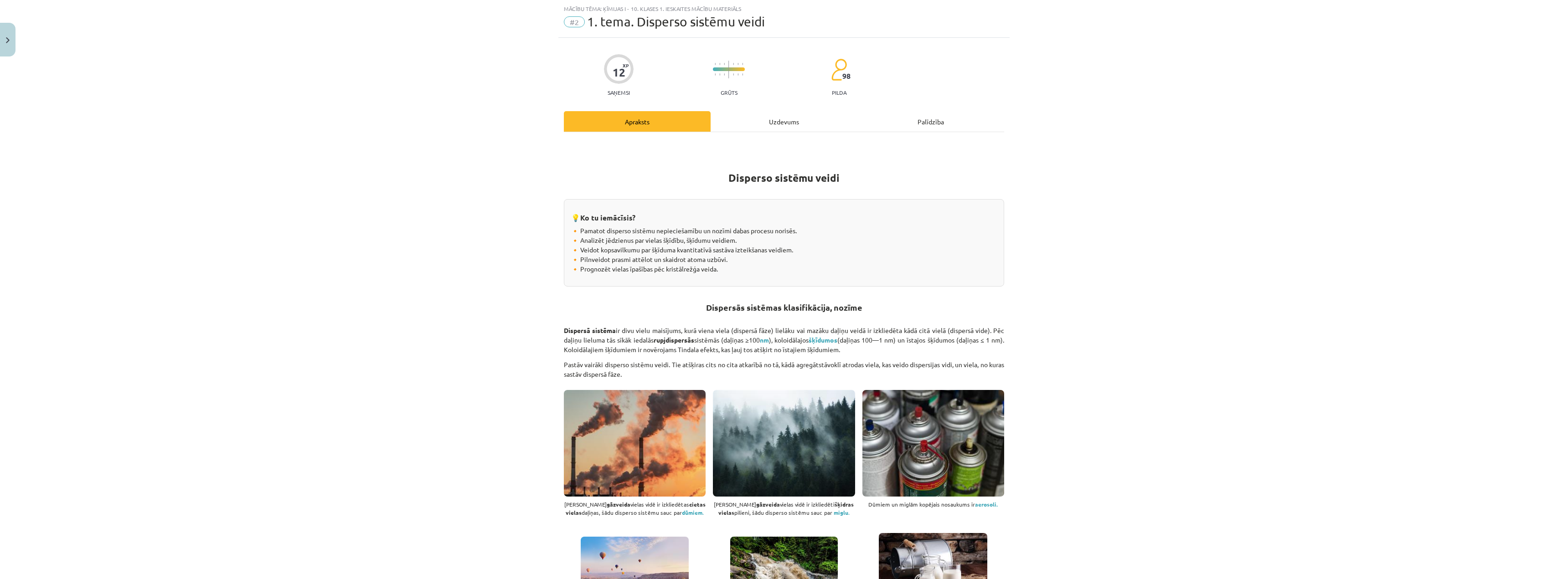
click at [751, 128] on div "Uzdevums" at bounding box center [783, 122] width 147 height 21
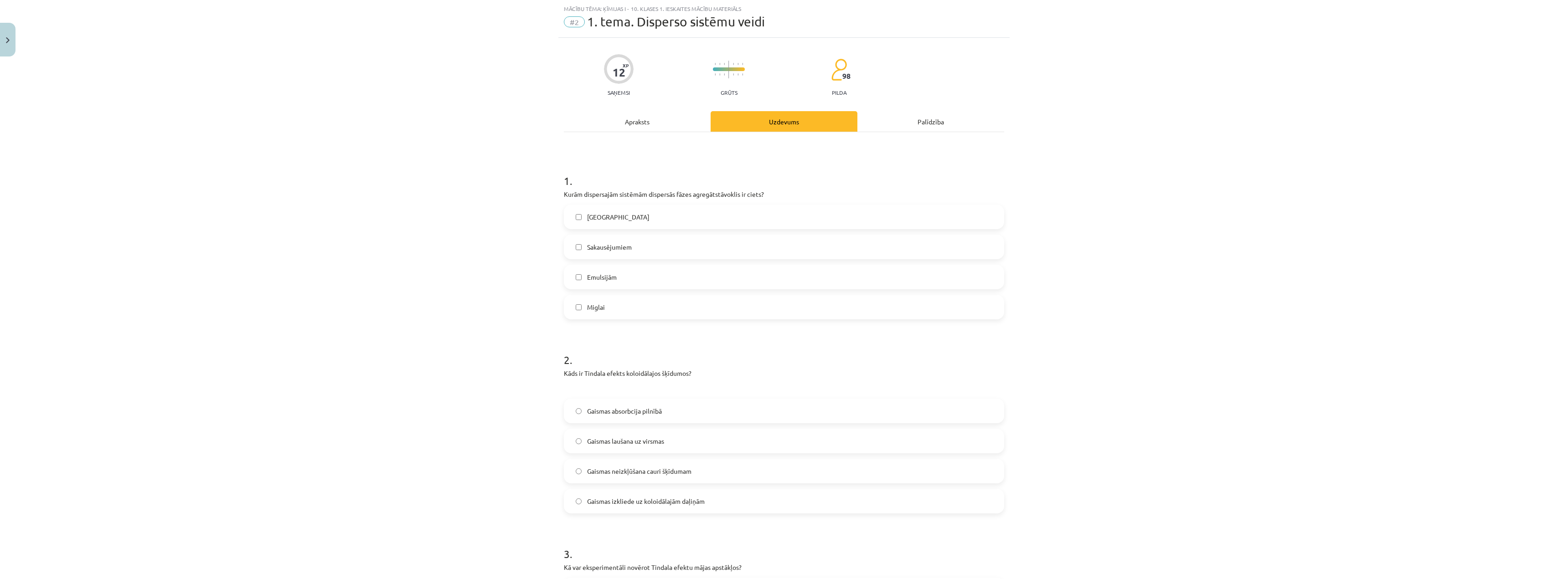
click at [651, 118] on div "Apraksts" at bounding box center [637, 122] width 147 height 21
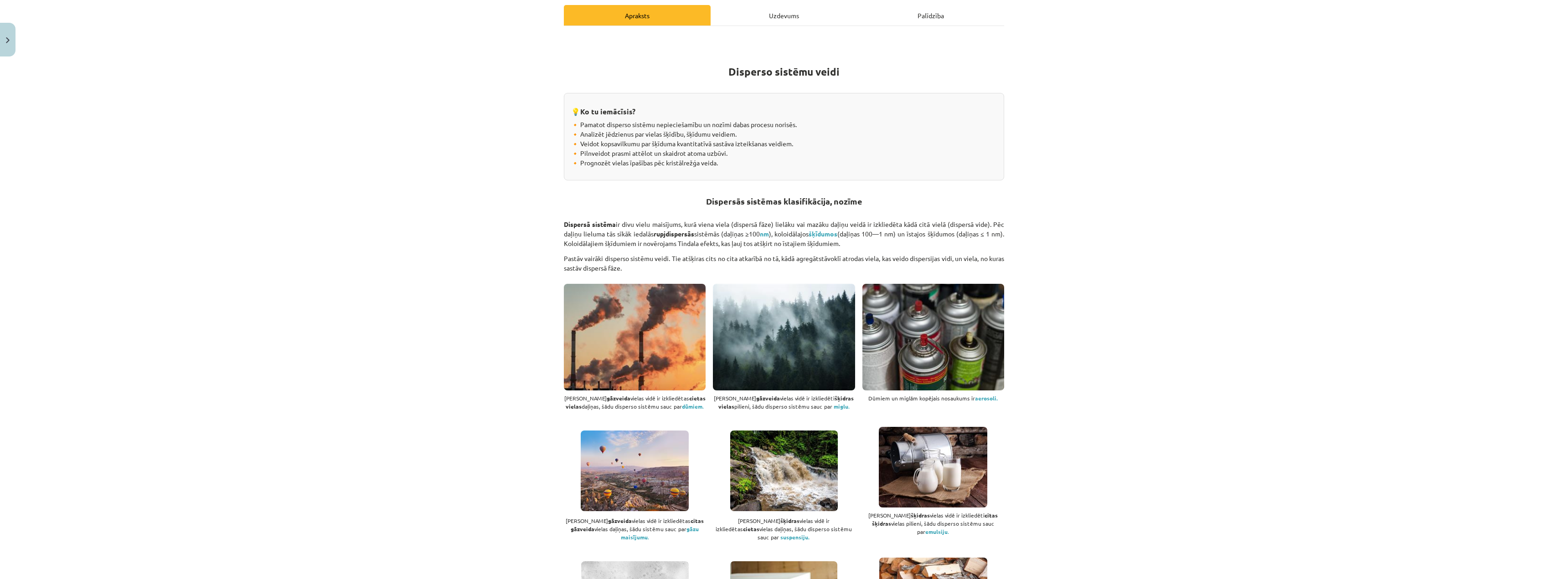
scroll to position [0, 0]
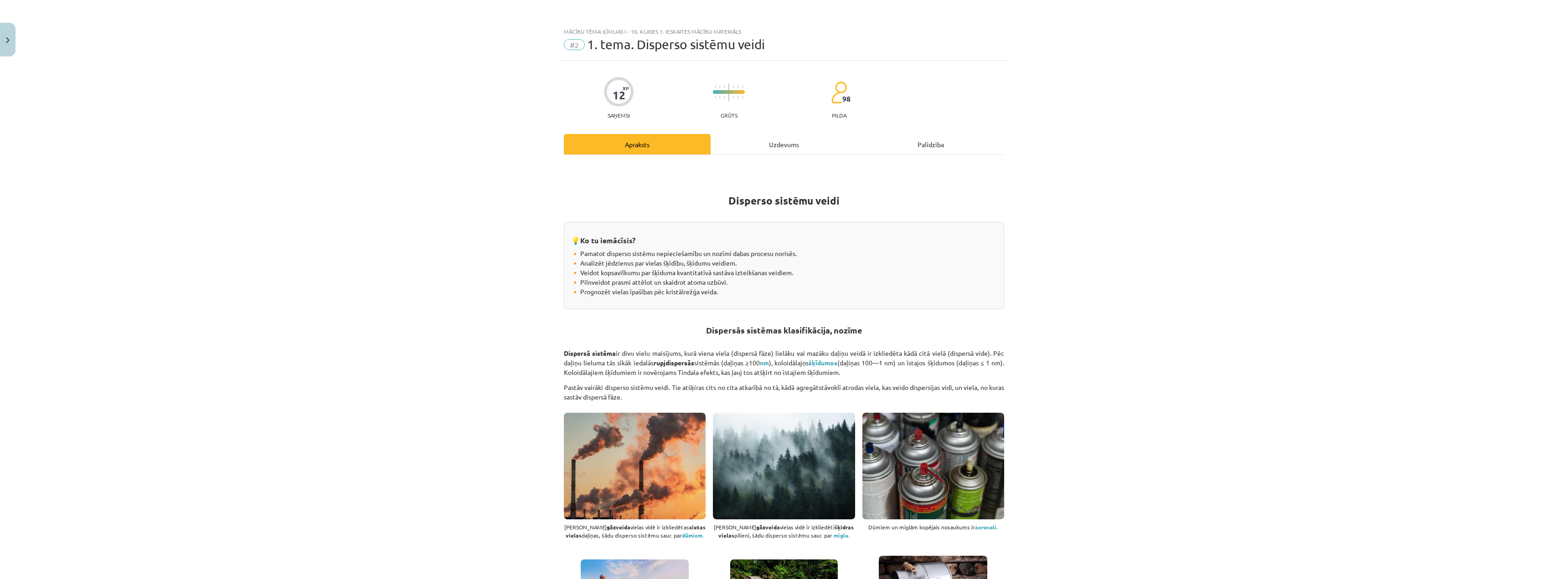
click at [797, 138] on div "Uzdevums" at bounding box center [783, 144] width 147 height 21
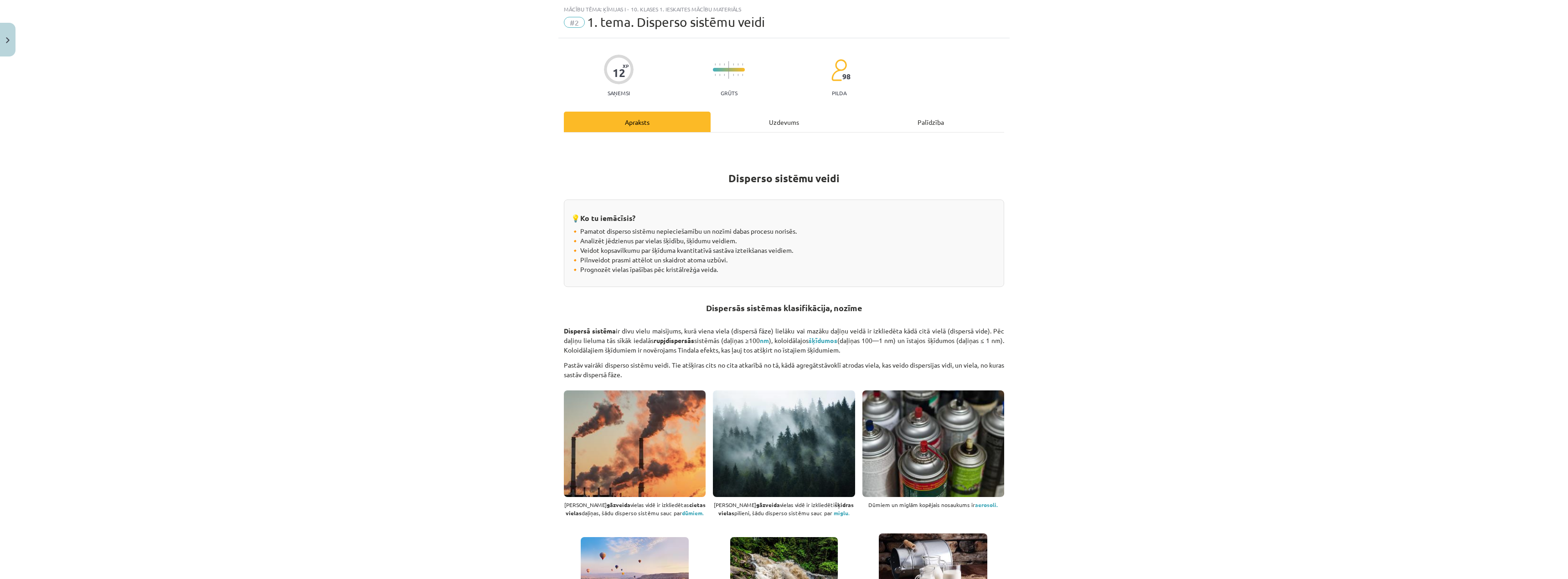
scroll to position [23, 0]
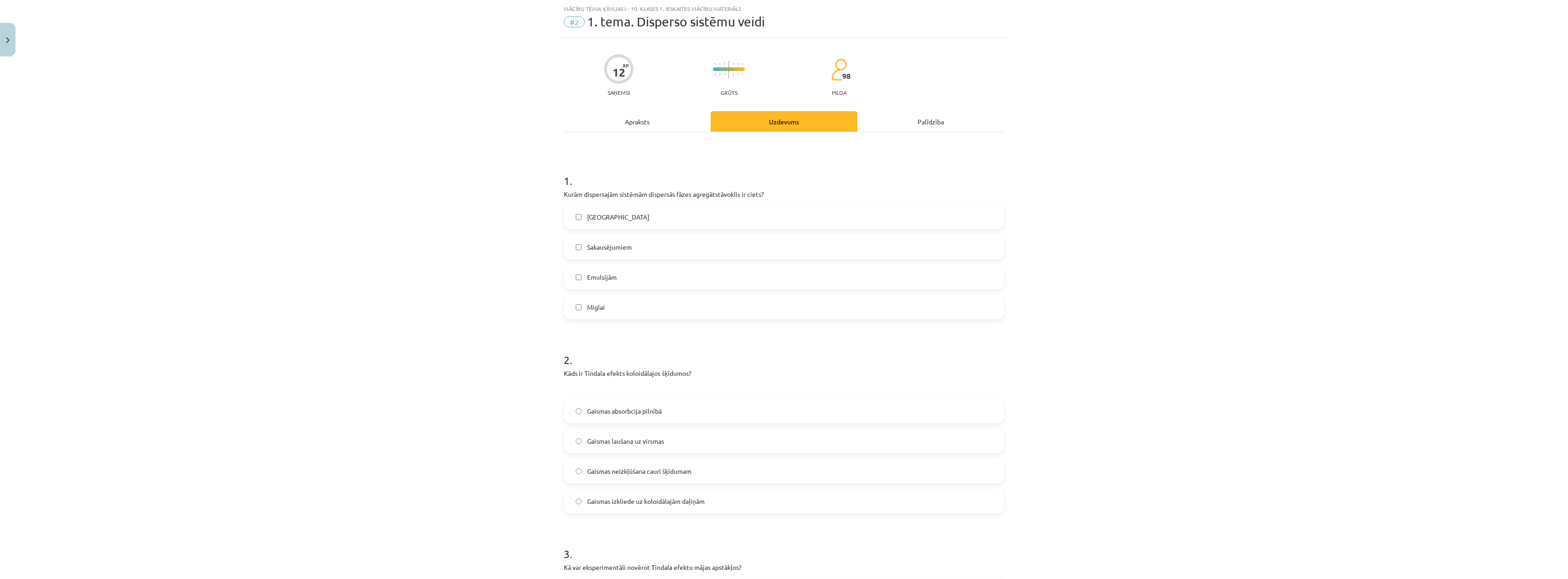
click at [618, 116] on div "Apraksts" at bounding box center [637, 122] width 147 height 21
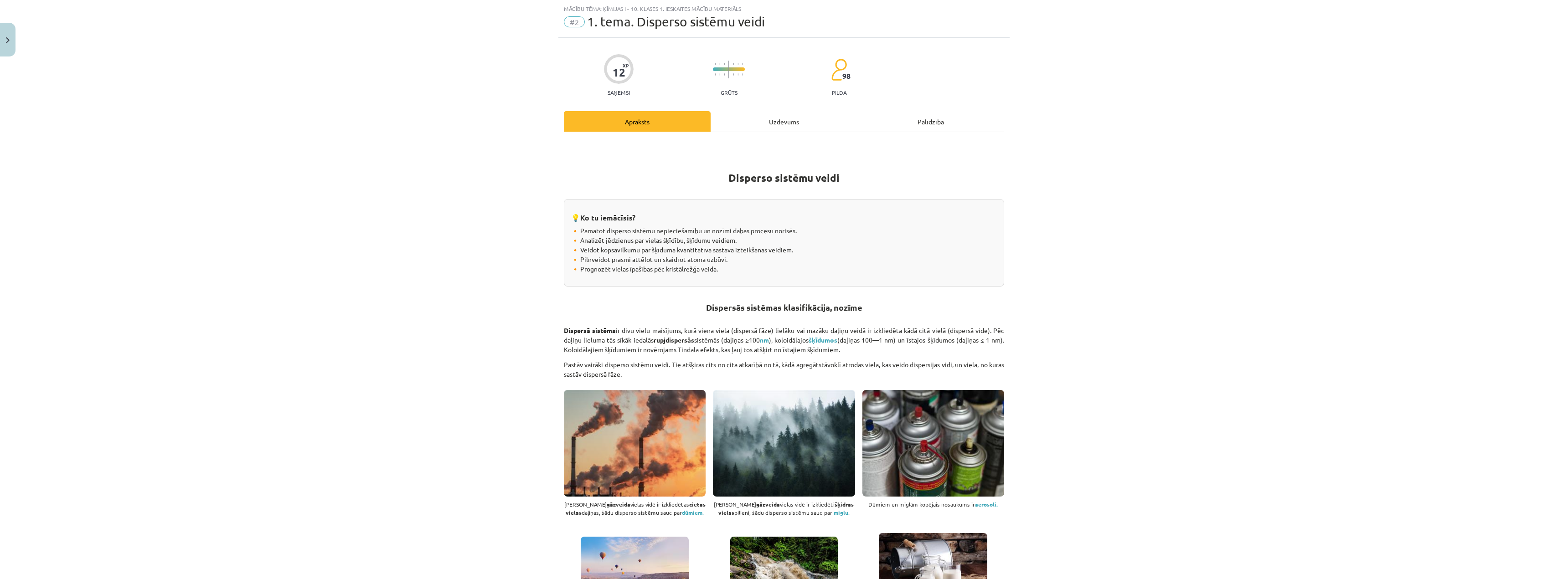
click at [793, 113] on div "Uzdevums" at bounding box center [783, 122] width 147 height 21
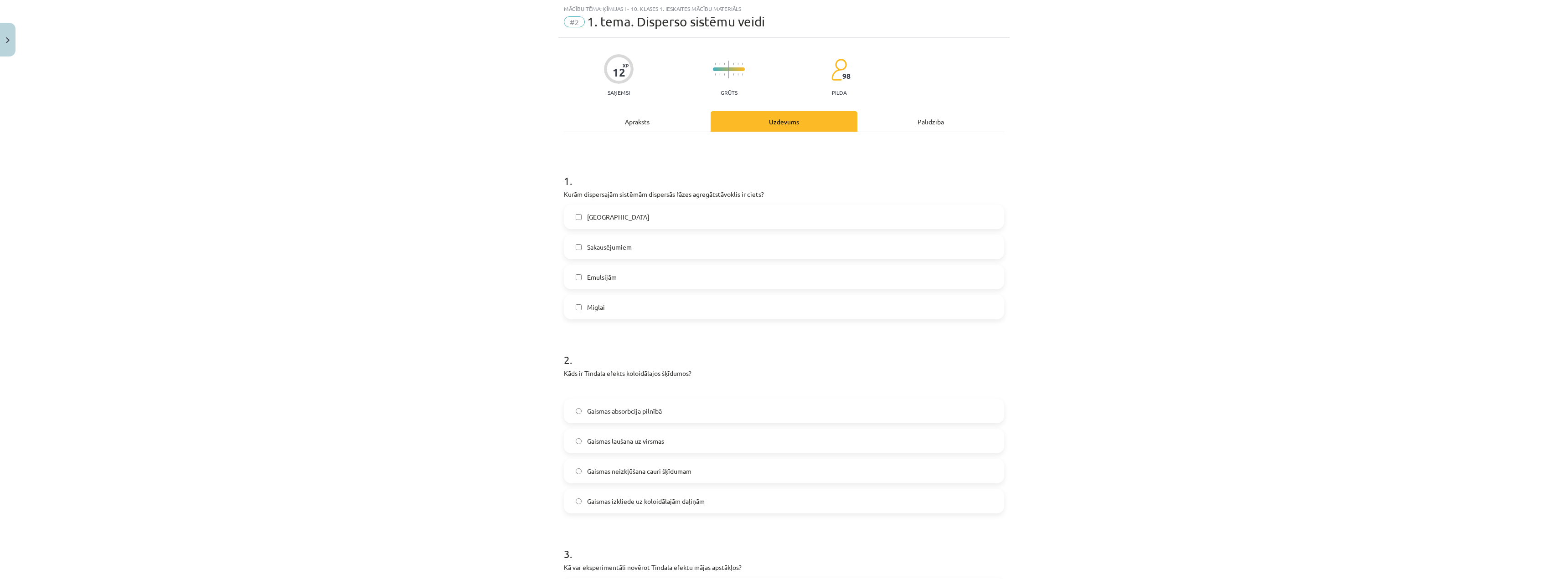
click at [635, 127] on div "Apraksts" at bounding box center [637, 122] width 147 height 21
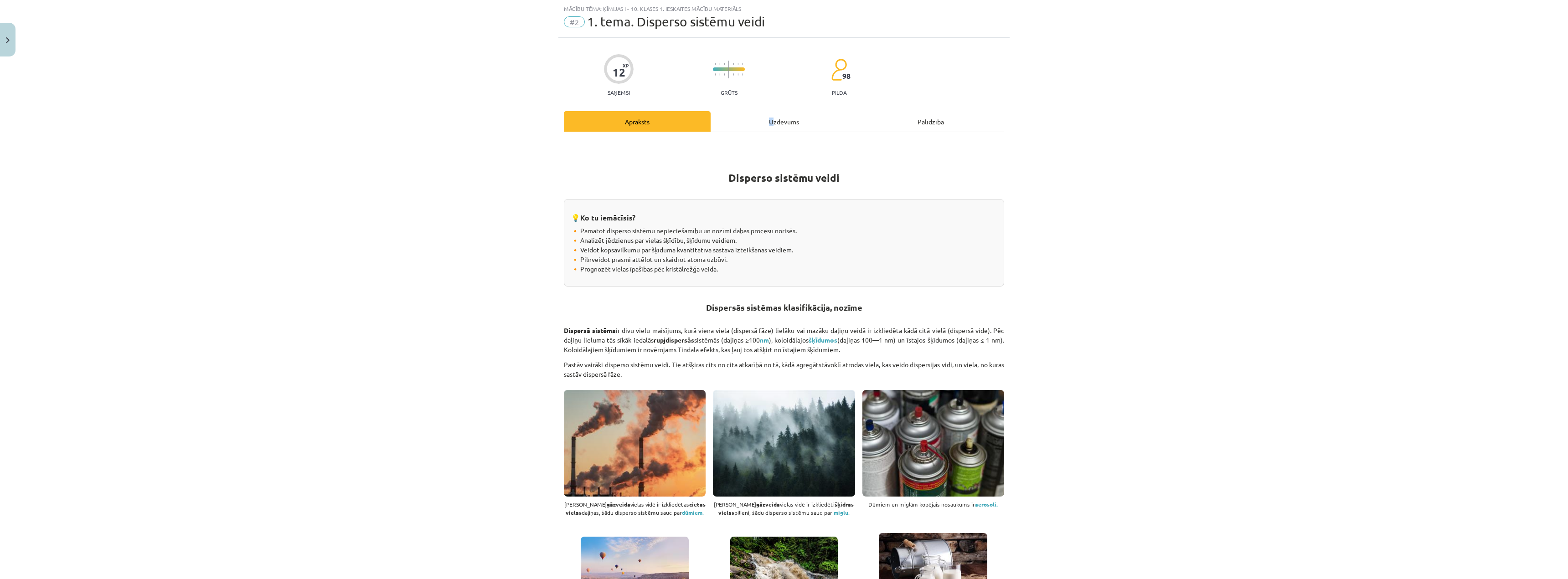
click at [769, 120] on div "Uzdevums" at bounding box center [783, 122] width 147 height 21
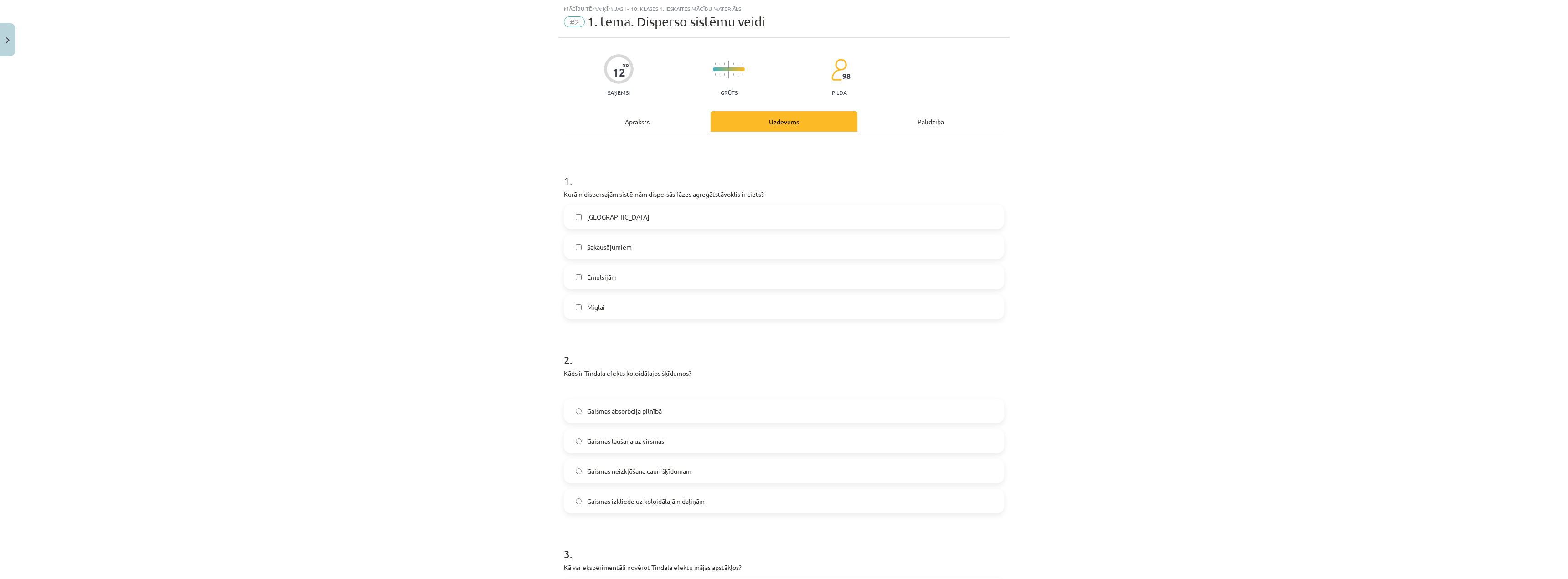
click at [667, 122] on div "Apraksts" at bounding box center [637, 122] width 147 height 21
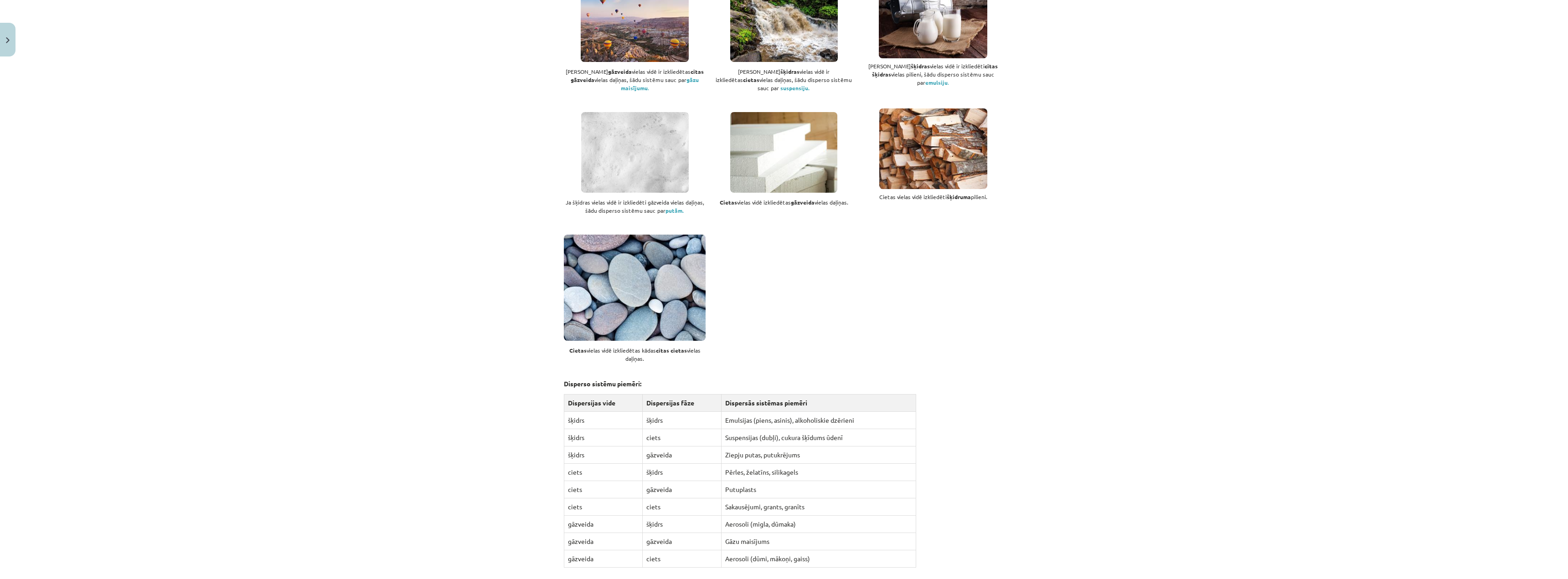
scroll to position [752, 0]
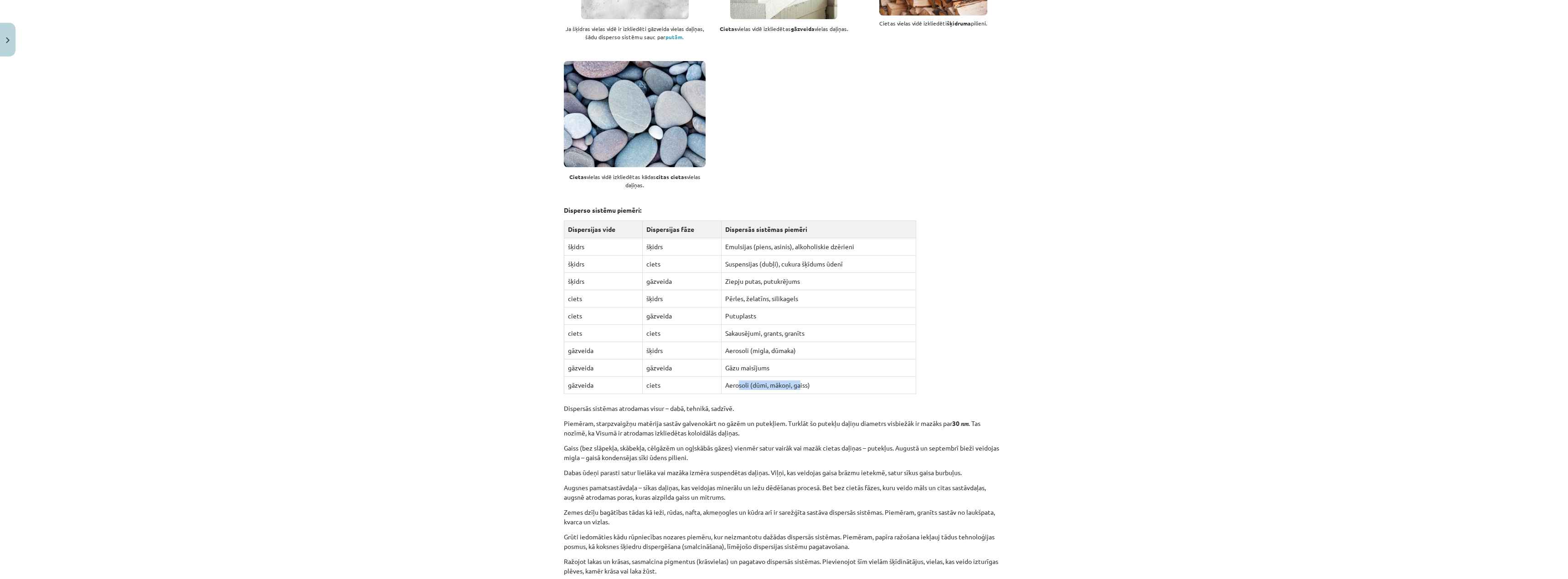
drag, startPoint x: 738, startPoint y: 378, endPoint x: 856, endPoint y: 371, distance: 118.2
click at [799, 377] on td "Aerosoli (dūmi, mākoņi, gaiss)" at bounding box center [818, 385] width 194 height 17
click at [857, 376] on td "Aerosoli (dūmi, mākoņi, gaiss)" at bounding box center [818, 385] width 194 height 17
drag, startPoint x: 676, startPoint y: 251, endPoint x: 815, endPoint y: 249, distance: 139.0
click at [811, 255] on tr "šķidrs ciets Suspensijas ([GEOGRAPHIC_DATA]), cukura šķīdums ūdenī" at bounding box center [740, 264] width 352 height 17
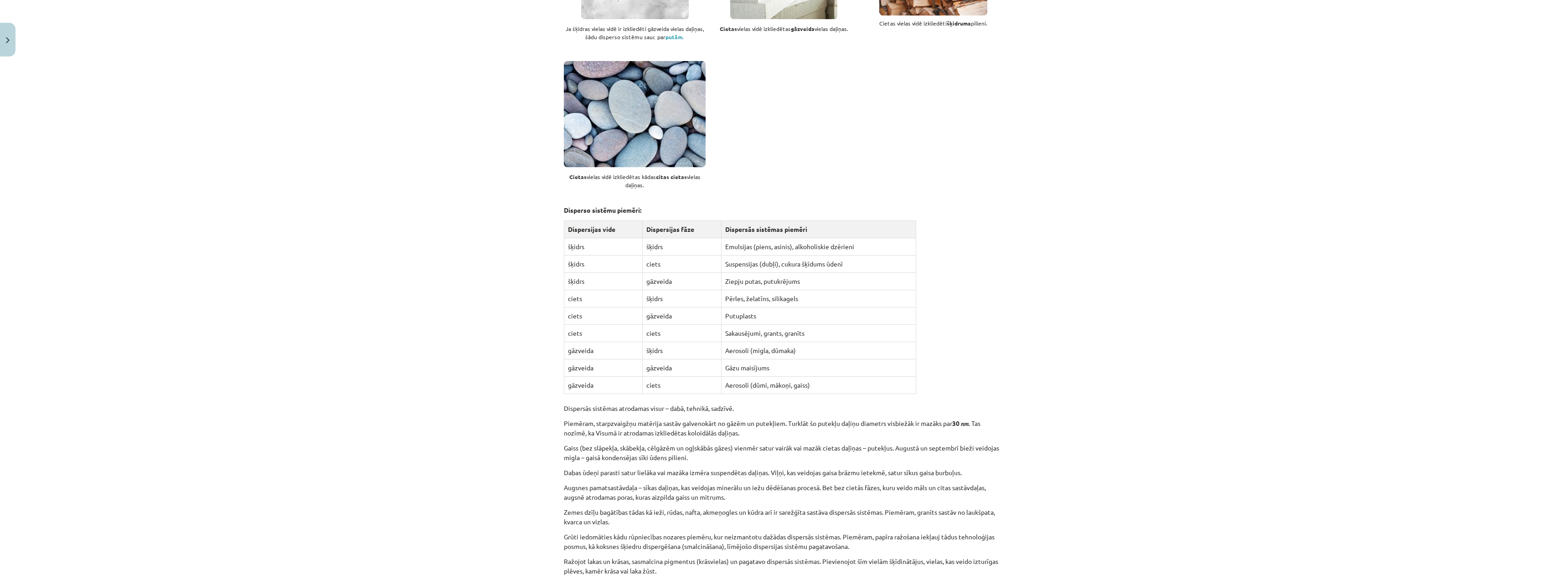
click at [866, 255] on td "Suspensijas (dubļi), cukura šķīdums ūdenī" at bounding box center [818, 264] width 194 height 17
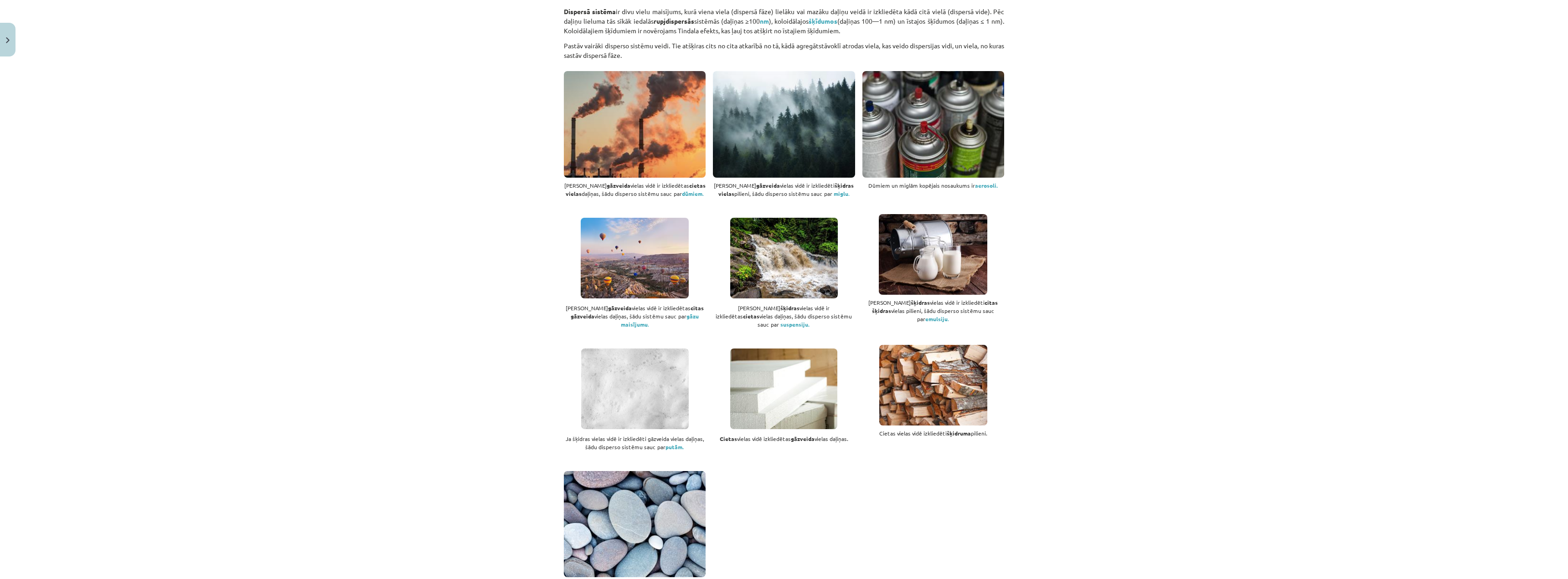
scroll to position [0, 0]
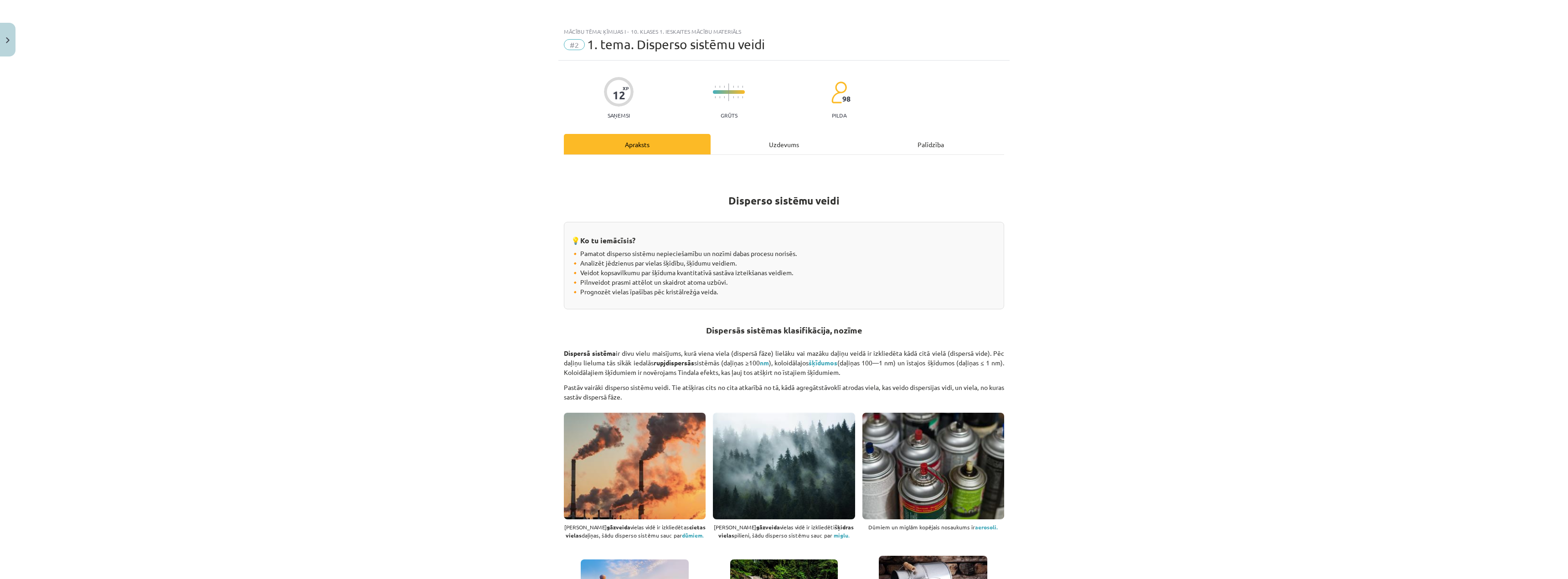
click at [771, 145] on div "Uzdevums" at bounding box center [783, 144] width 147 height 21
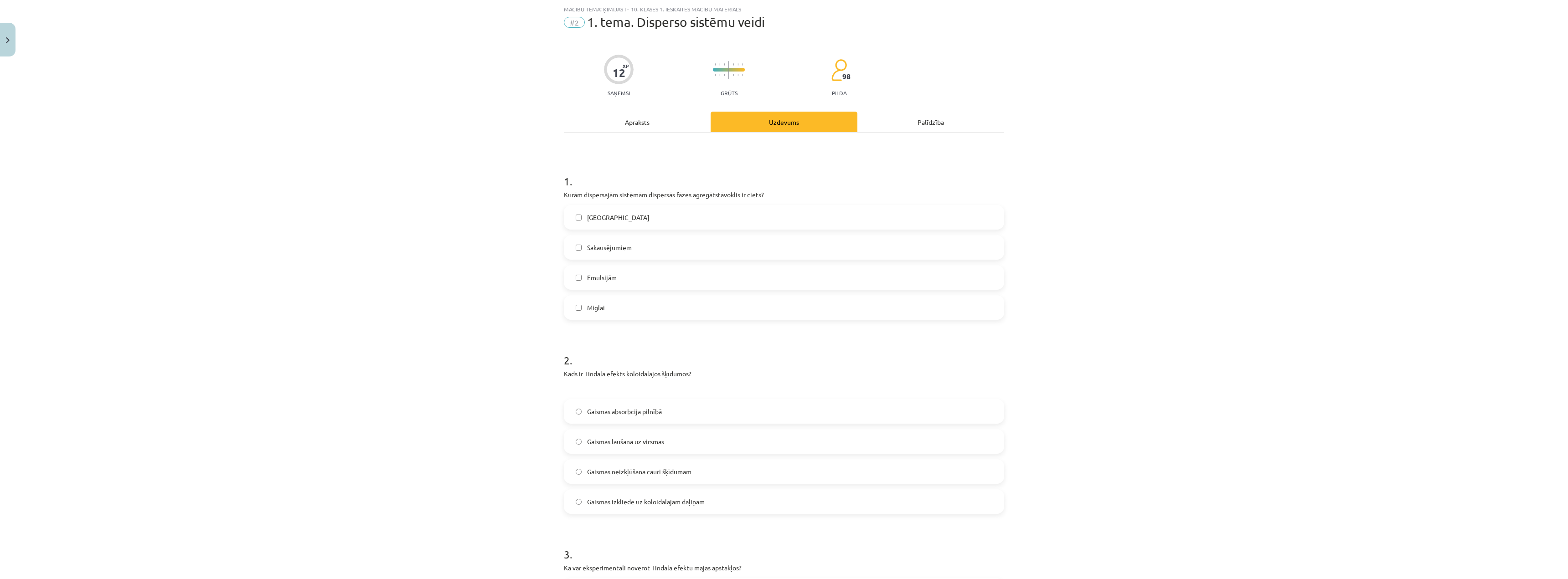
scroll to position [23, 0]
click at [643, 223] on label "[GEOGRAPHIC_DATA]" at bounding box center [784, 217] width 438 height 23
click at [683, 126] on div "Apraksts" at bounding box center [637, 122] width 147 height 21
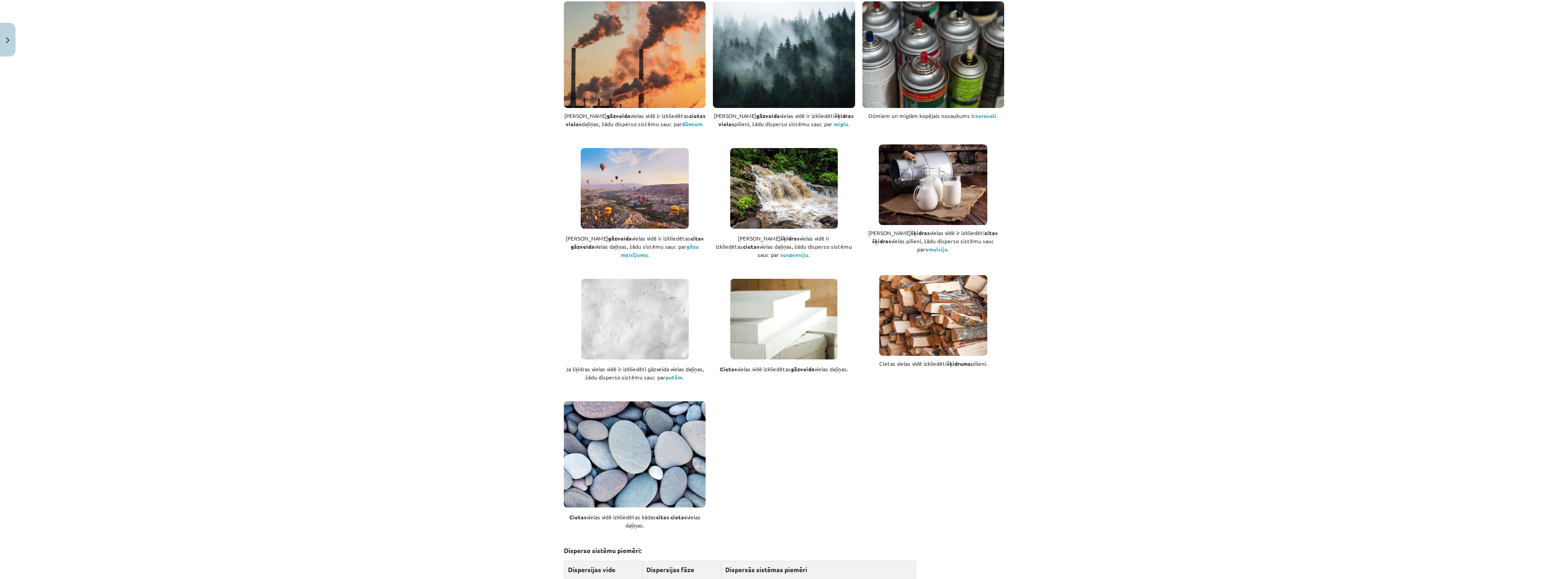
scroll to position [387, 0]
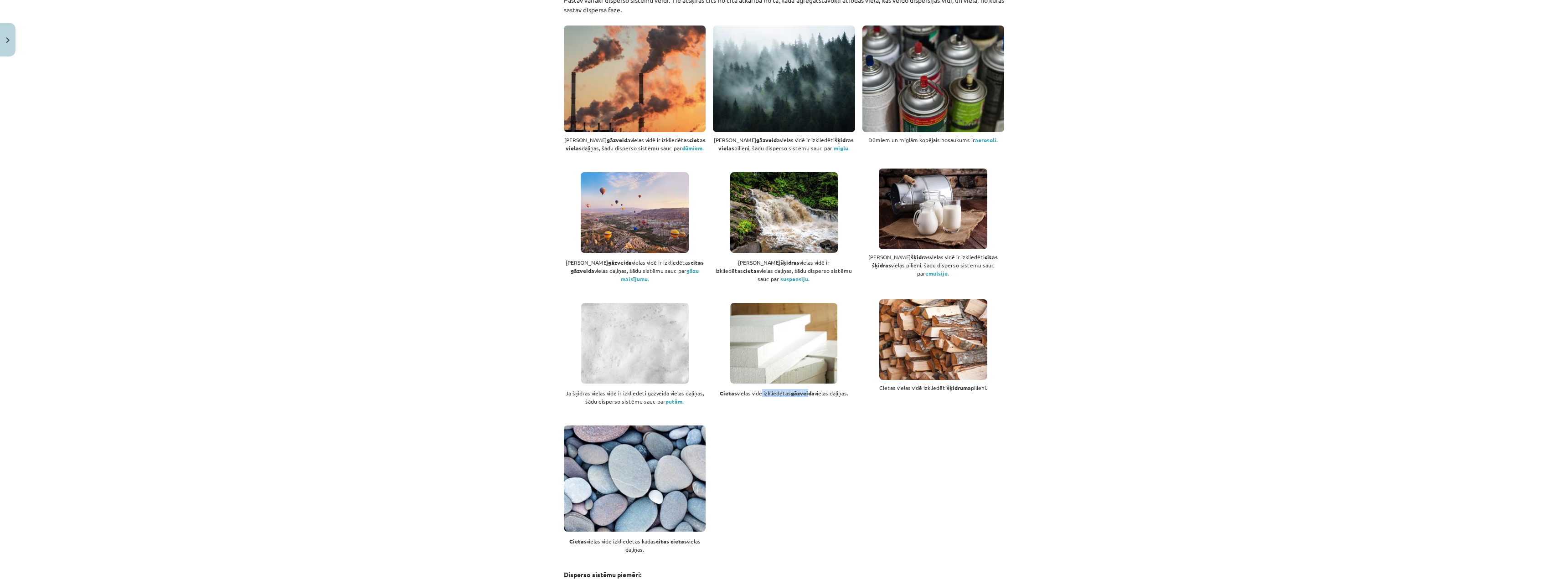
drag, startPoint x: 771, startPoint y: 386, endPoint x: 805, endPoint y: 383, distance: 34.1
click at [805, 383] on div "Cietas vielas vidē izkliedētas gāzveida vielas [GEOGRAPHIC_DATA]." at bounding box center [783, 351] width 142 height 103
click at [850, 396] on div "Ja šķidras vielas vidē ir izkliedēti gāzveida vielas daļiņas, šādu disperso sis…" at bounding box center [783, 355] width 440 height 111
drag, startPoint x: 892, startPoint y: 378, endPoint x: 1002, endPoint y: 386, distance: 110.3
click at [982, 385] on div "Cietas vielas vidē izkliedēti šķidruma pilieni." at bounding box center [933, 348] width 142 height 98
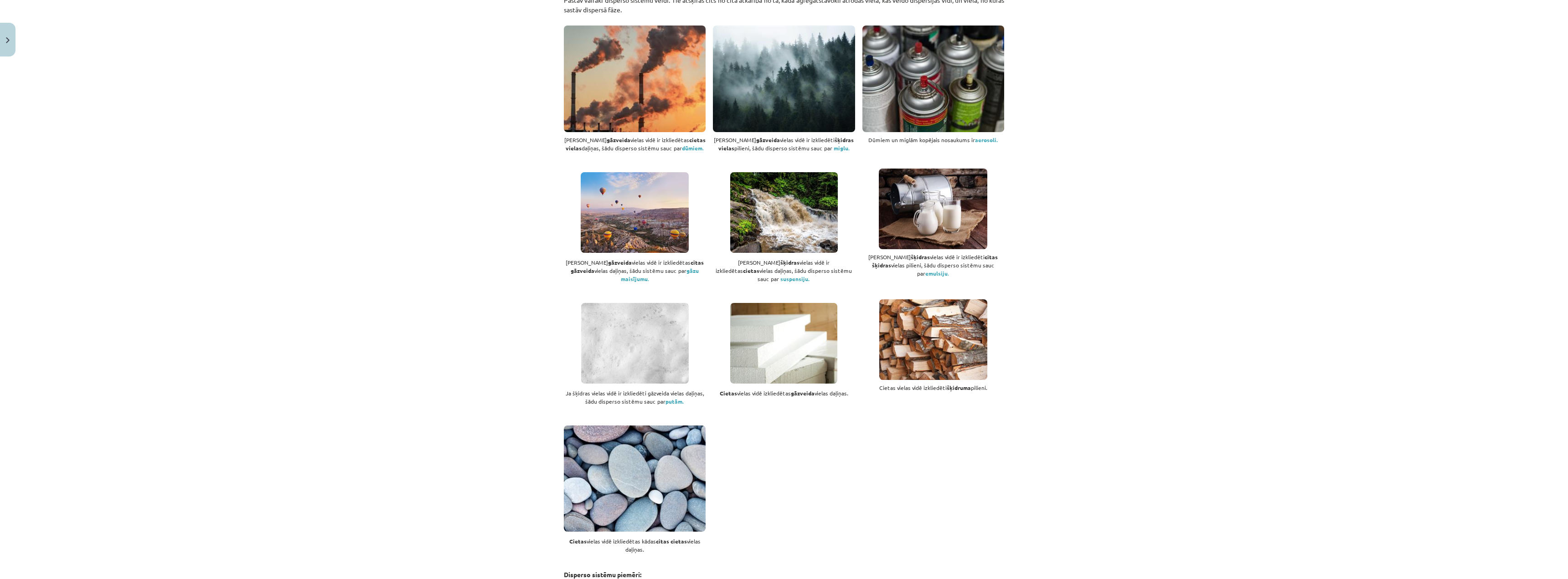
click at [1039, 388] on div "Mācību tēma: Ķīmijas i - 10. klases 1. ieskaites mācību materiāls #2 1. tema. D…" at bounding box center [784, 290] width 1568 height 579
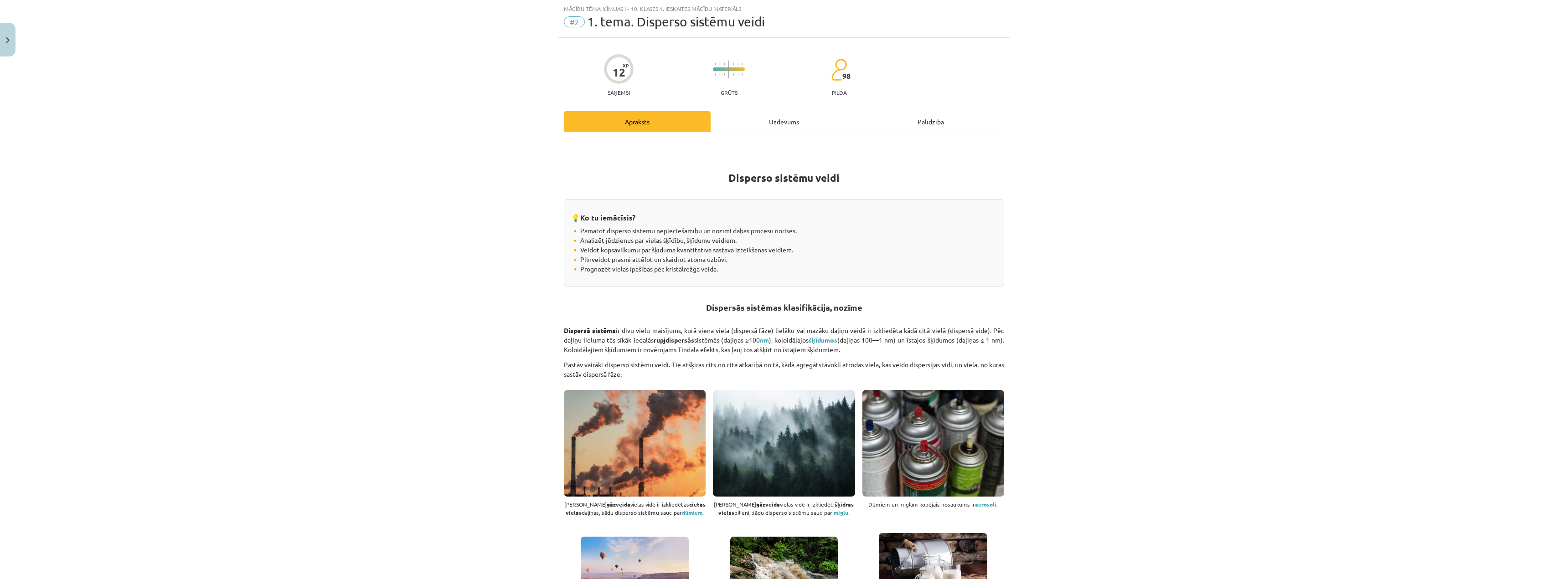
scroll to position [0, 0]
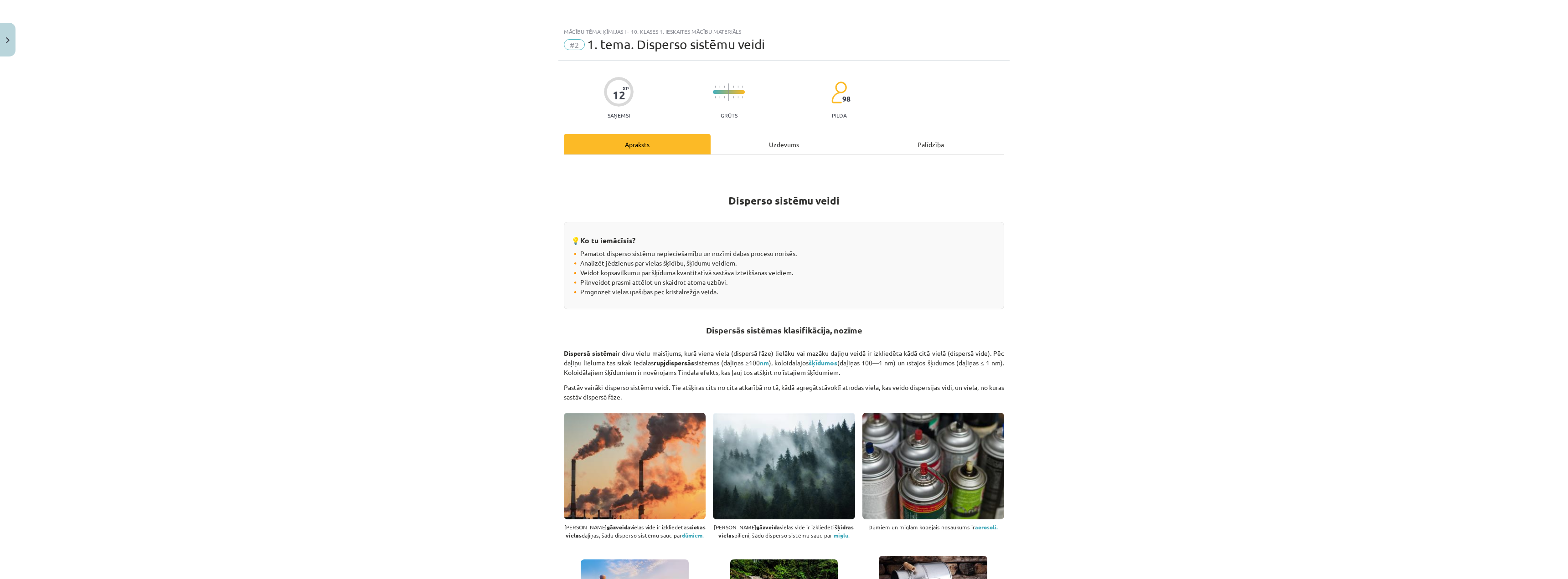
click at [760, 151] on div "Uzdevums" at bounding box center [783, 144] width 147 height 21
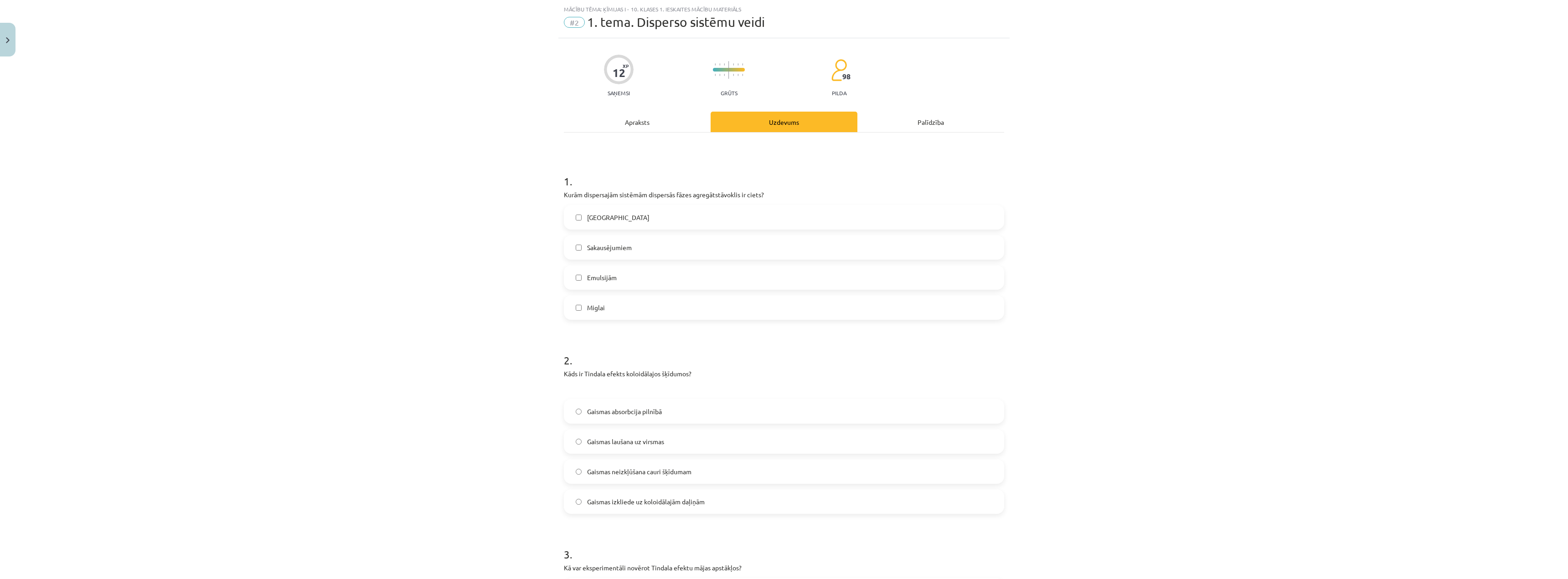
scroll to position [23, 0]
click at [646, 123] on div "Apraksts" at bounding box center [637, 122] width 147 height 21
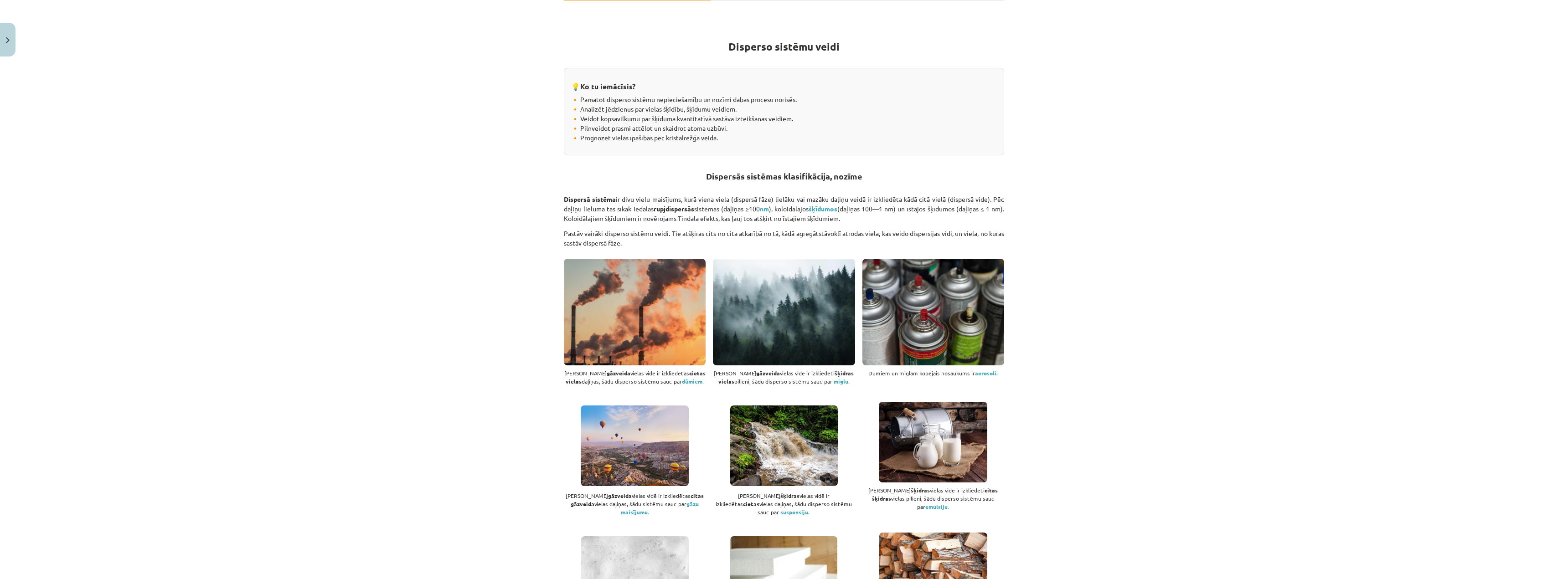
scroll to position [159, 0]
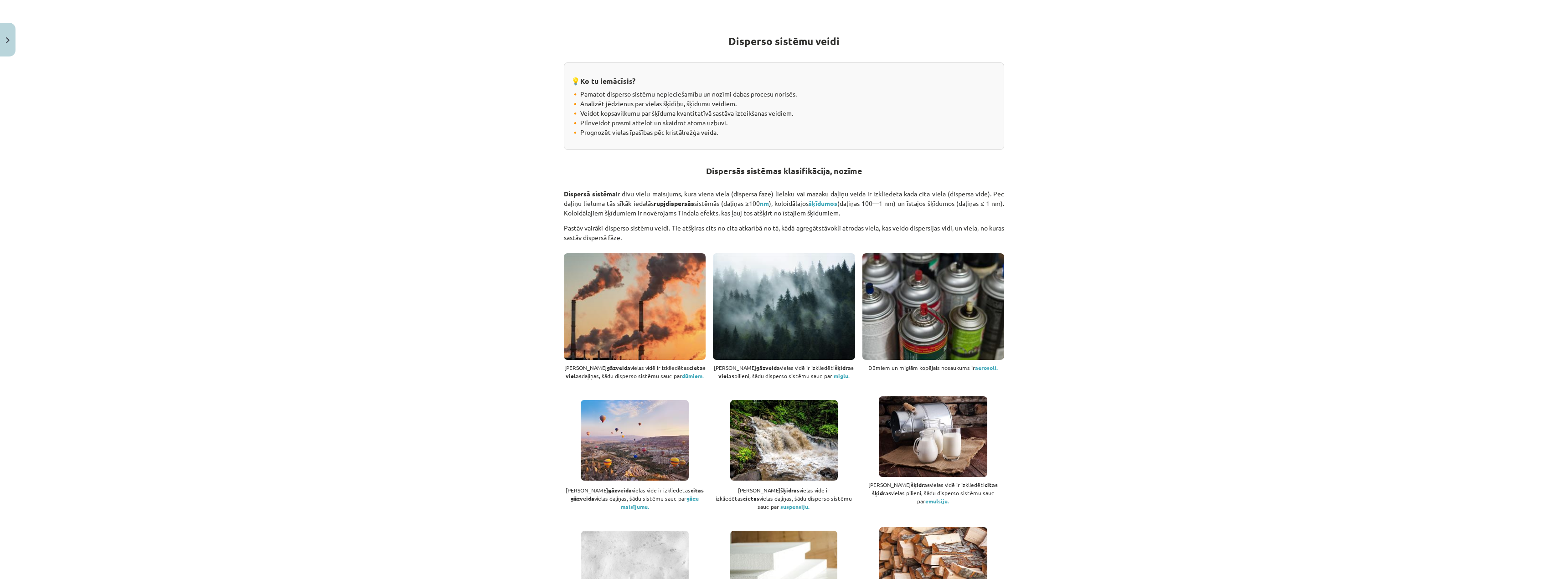
click at [211, 548] on div "Mācību tēma: Ķīmijas i - 10. klases 1. ieskaites mācību materiāls #2 1. tema. D…" at bounding box center [784, 290] width 1568 height 579
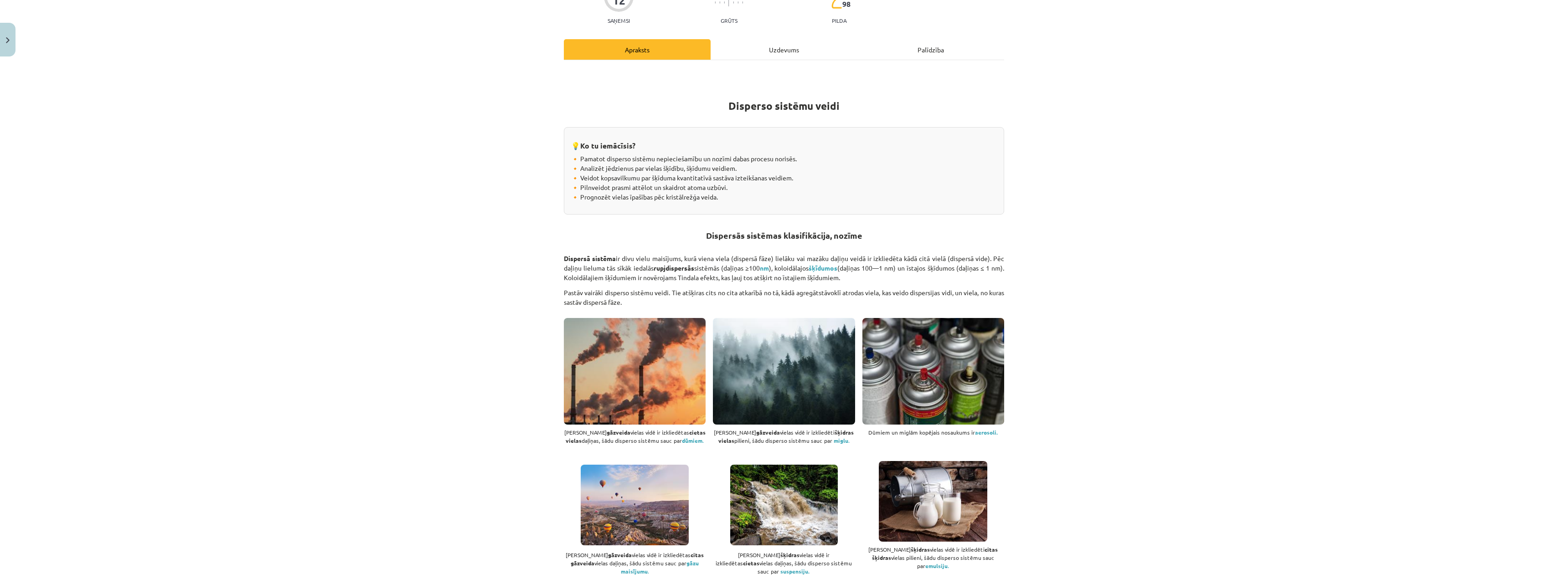
scroll to position [0, 0]
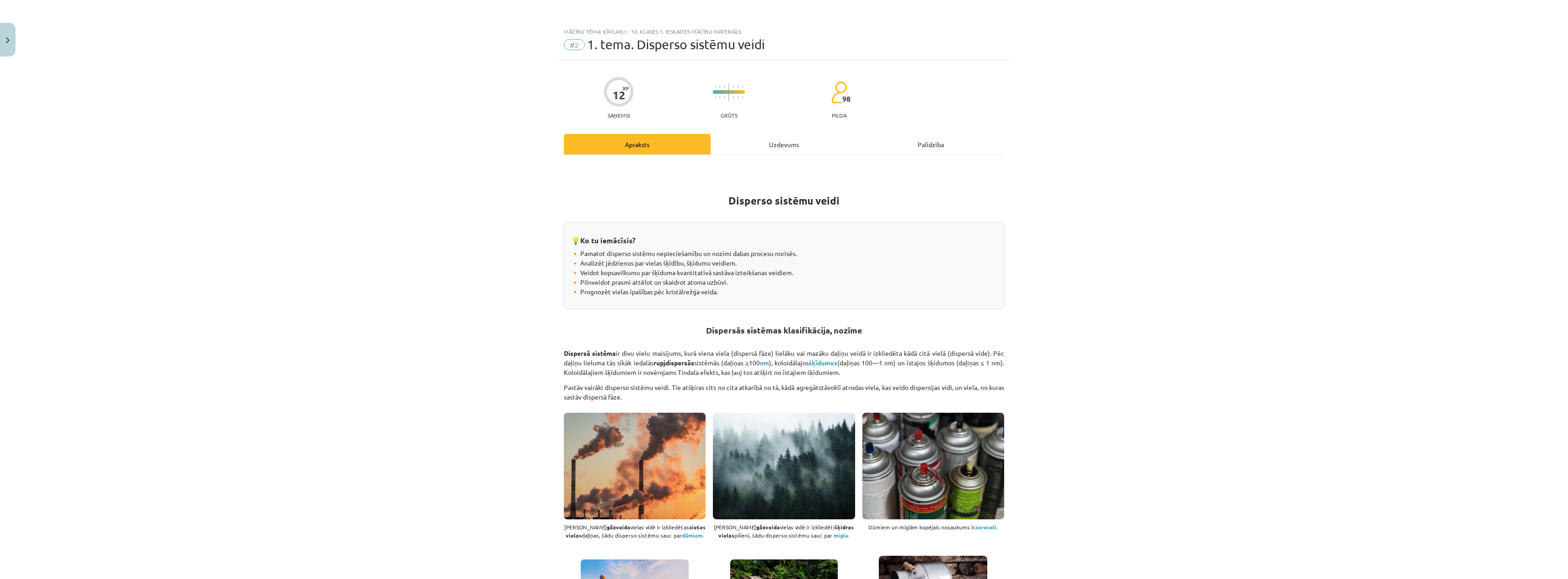
click at [785, 144] on div "Uzdevums" at bounding box center [783, 144] width 147 height 21
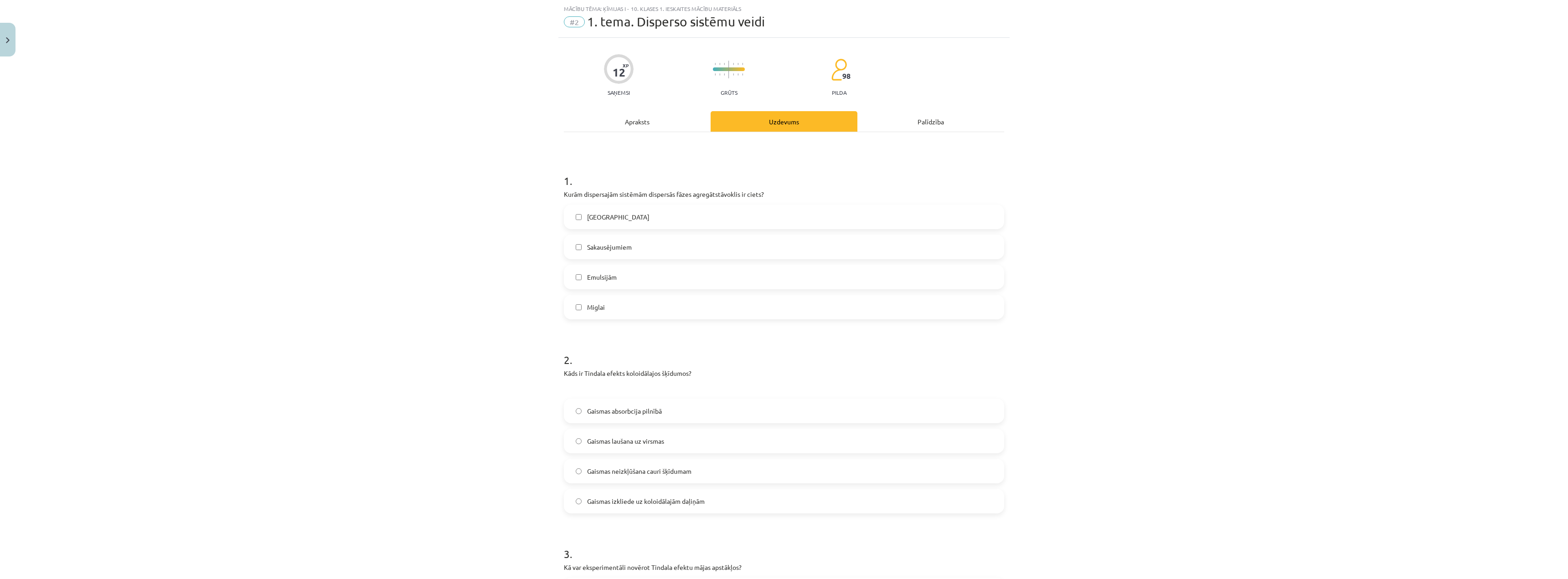
click at [407, 404] on div "Mācību tēma: Ķīmijas i - 10. klases 1. ieskaites mācību materiāls #2 1. tema. D…" at bounding box center [784, 290] width 1568 height 579
click at [660, 116] on div "Apraksts" at bounding box center [637, 122] width 147 height 21
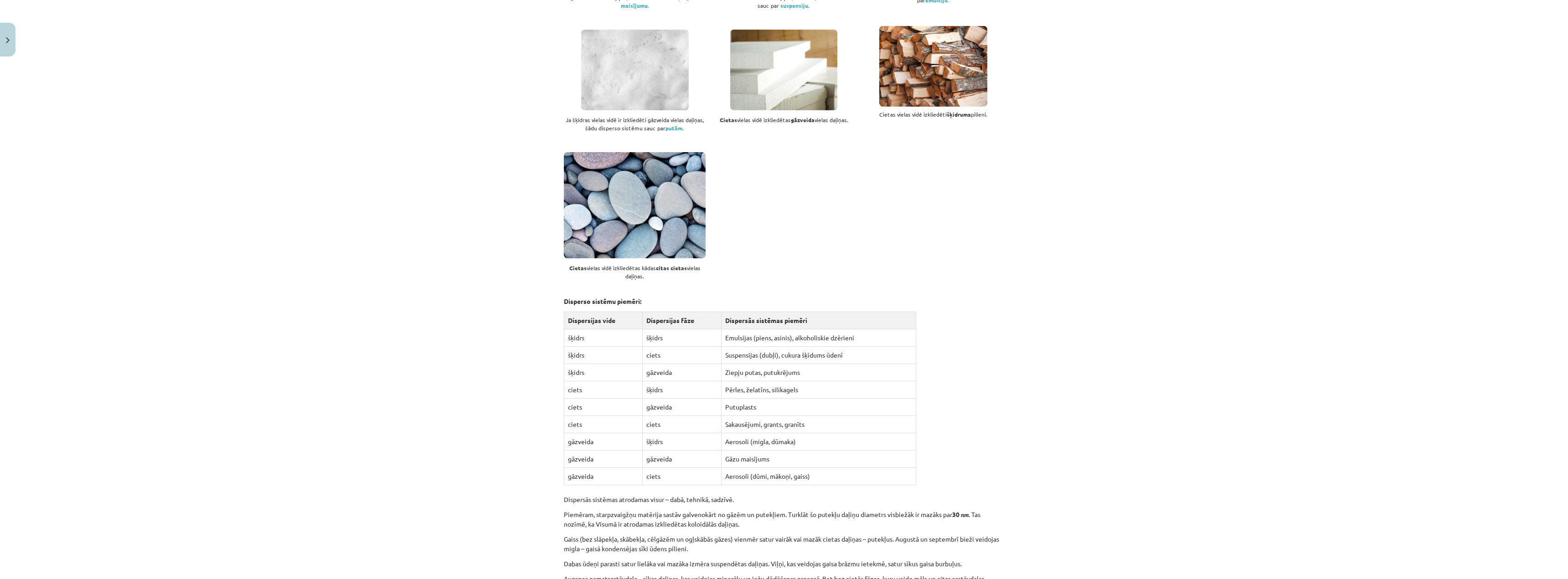
scroll to position [706, 0]
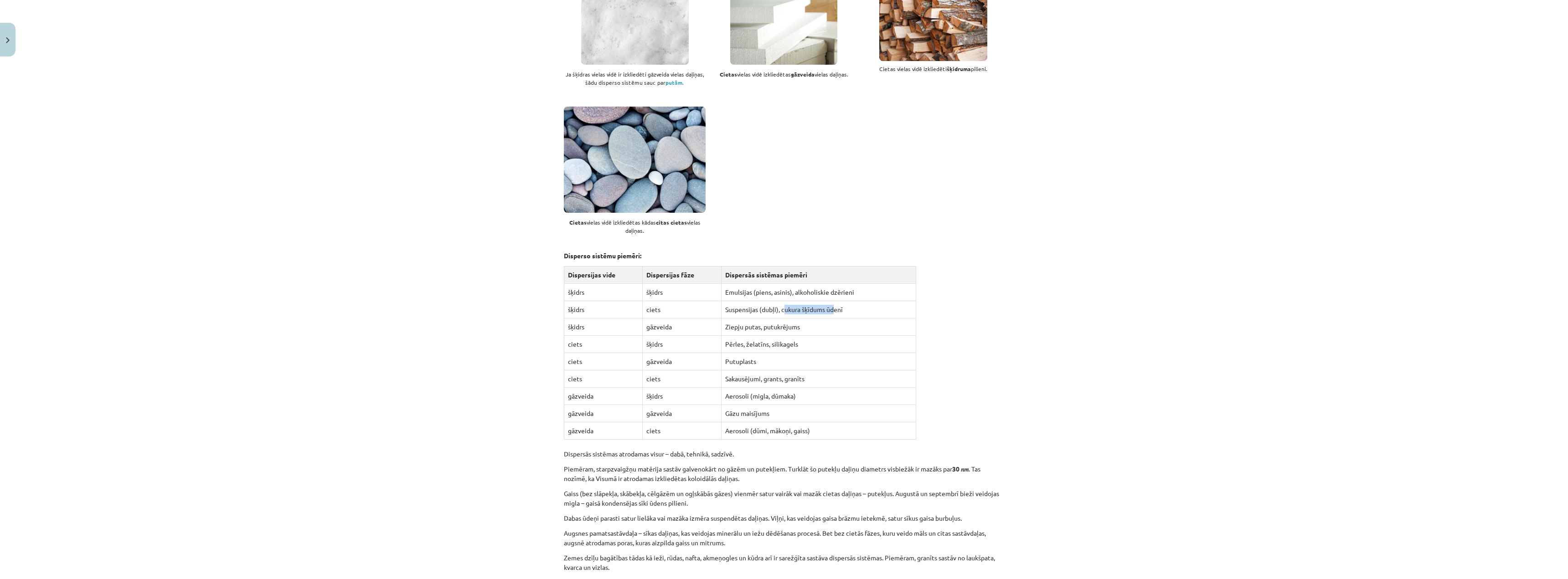
drag, startPoint x: 803, startPoint y: 299, endPoint x: 841, endPoint y: 298, distance: 38.0
click at [834, 301] on td "Suspensijas (dubļi), cukura šķīdums ūdenī" at bounding box center [818, 310] width 194 height 17
click at [869, 301] on td "Suspensijas (dubļi), cukura šķīdums ūdenī" at bounding box center [818, 310] width 194 height 17
drag, startPoint x: 743, startPoint y: 415, endPoint x: 834, endPoint y: 417, distance: 91.0
click at [828, 422] on td "Aerosoli (dūmi, mākoņi, gaiss)" at bounding box center [818, 431] width 194 height 17
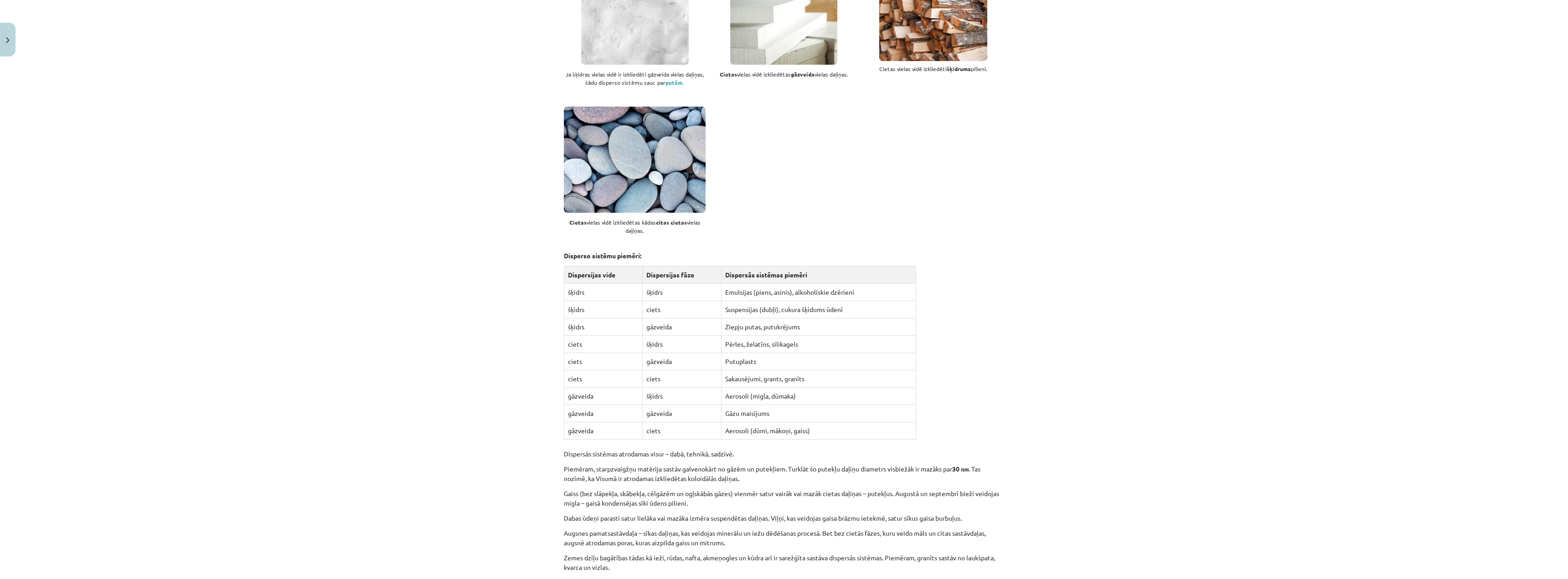
click at [887, 388] on td "Aerosoli (migla, dūmaka)" at bounding box center [818, 396] width 194 height 17
drag, startPoint x: 756, startPoint y: 363, endPoint x: 841, endPoint y: 359, distance: 85.1
click at [782, 358] on tbody "Dispersijas vide Dispersijas fāze Dispersās sistēmas piemēri šķidrs šķidrs Emul…" at bounding box center [740, 353] width 352 height 173
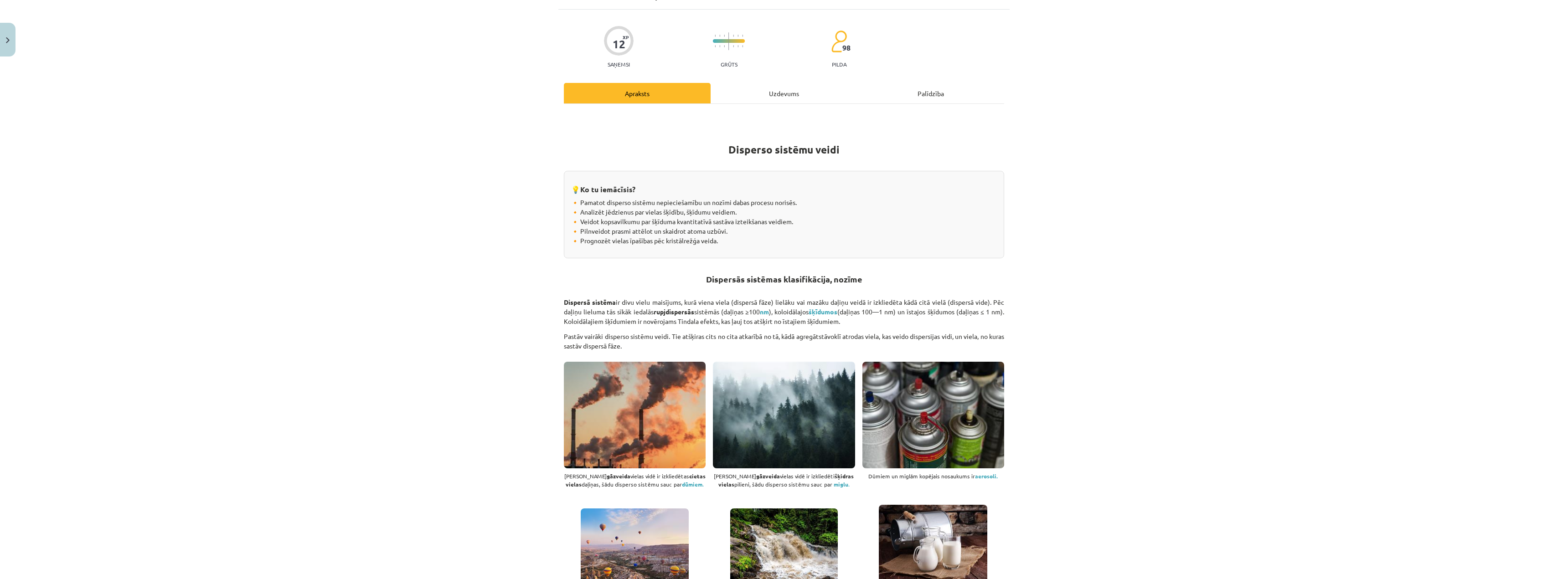
scroll to position [0, 0]
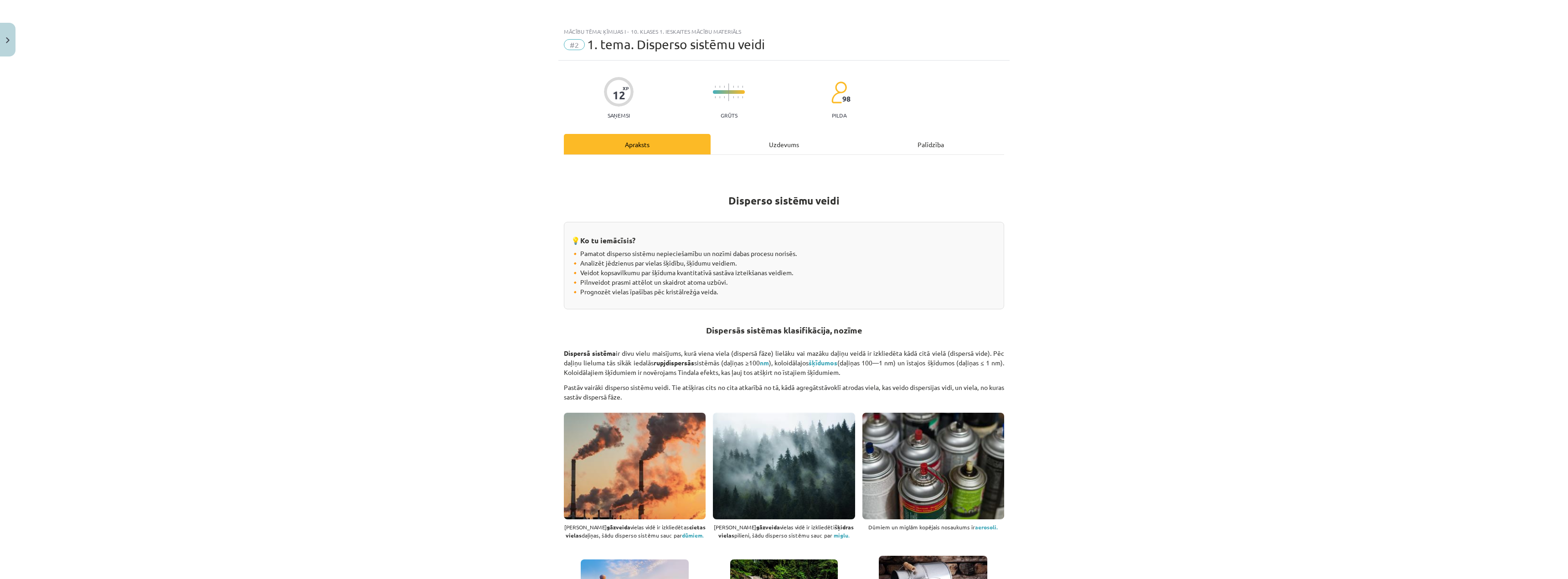
click at [792, 142] on div "Uzdevums" at bounding box center [783, 144] width 147 height 21
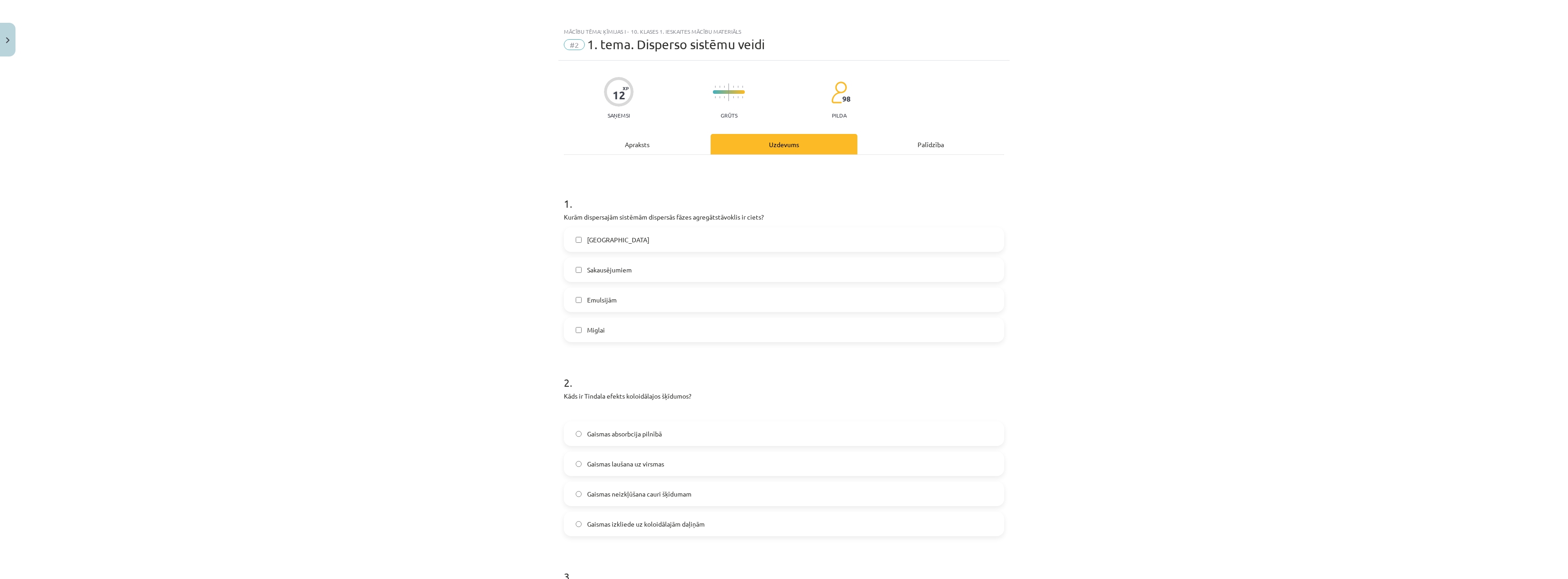
scroll to position [23, 0]
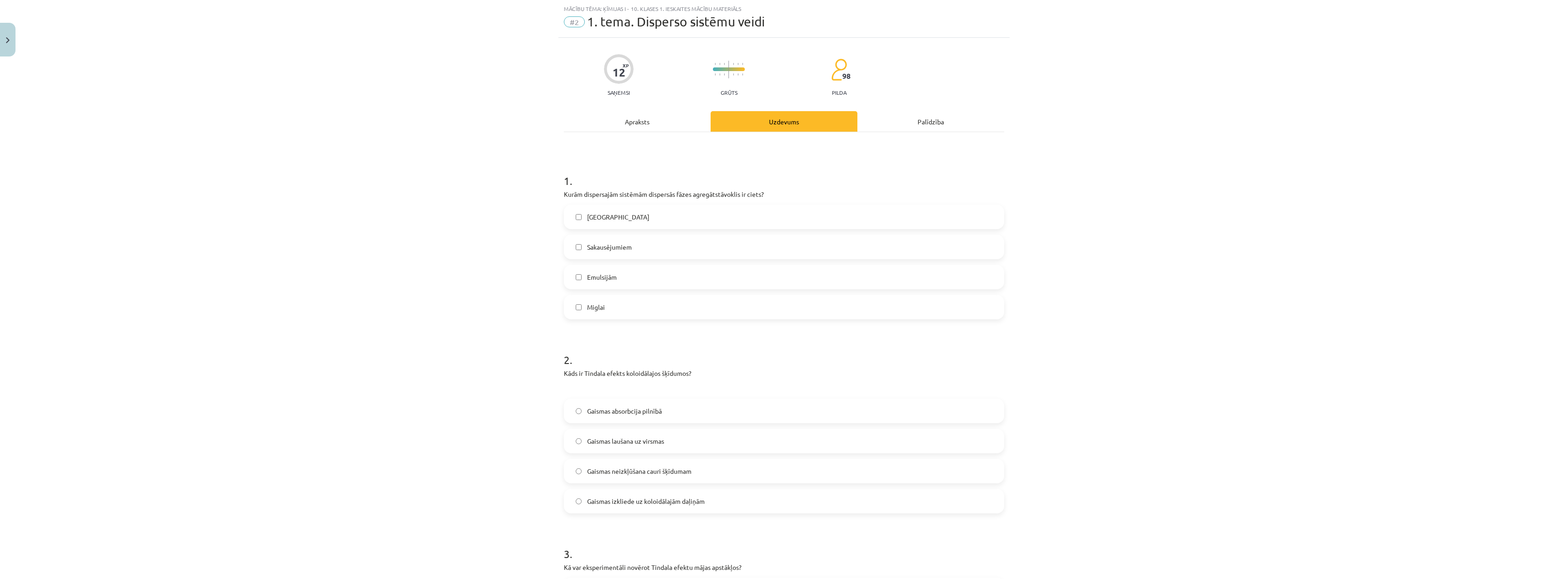
click at [636, 248] on label "Sakausējumiem" at bounding box center [784, 246] width 438 height 23
click at [396, 338] on div "Mācību tēma: Ķīmijas i - 10. klases 1. ieskaites mācību materiāls #2 1. tema. D…" at bounding box center [784, 290] width 1568 height 579
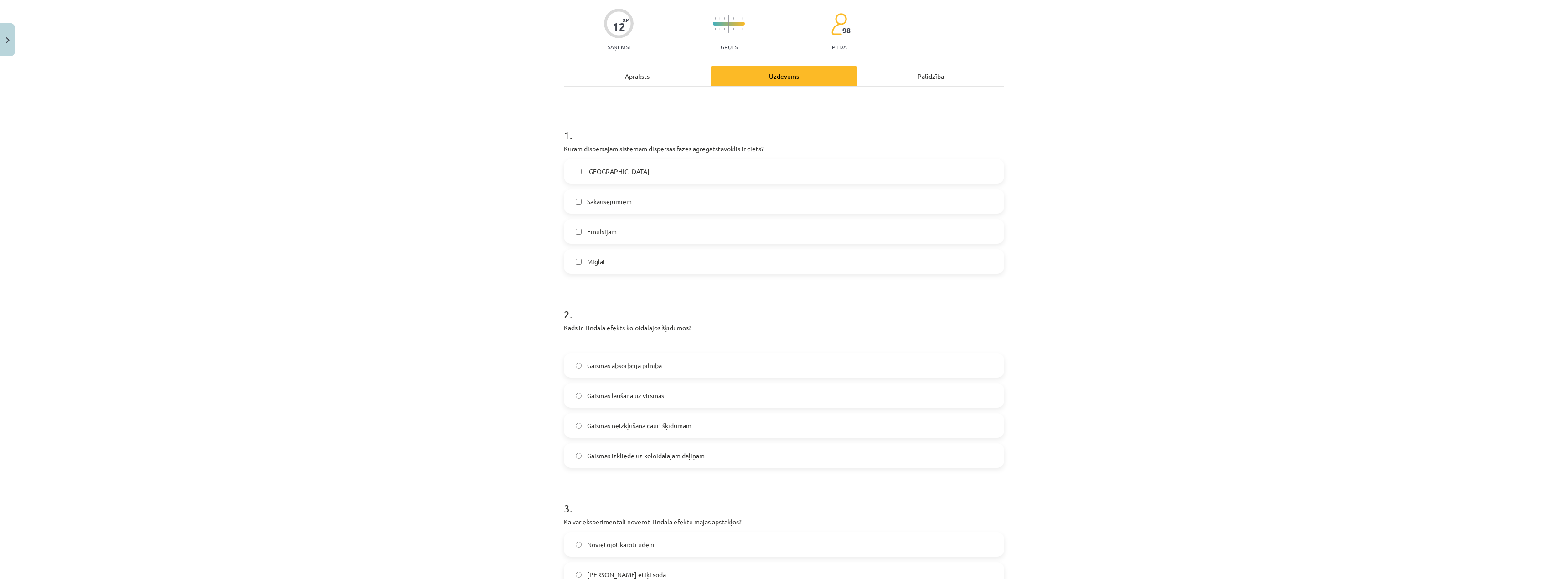
click at [645, 72] on div "Apraksts" at bounding box center [637, 76] width 147 height 21
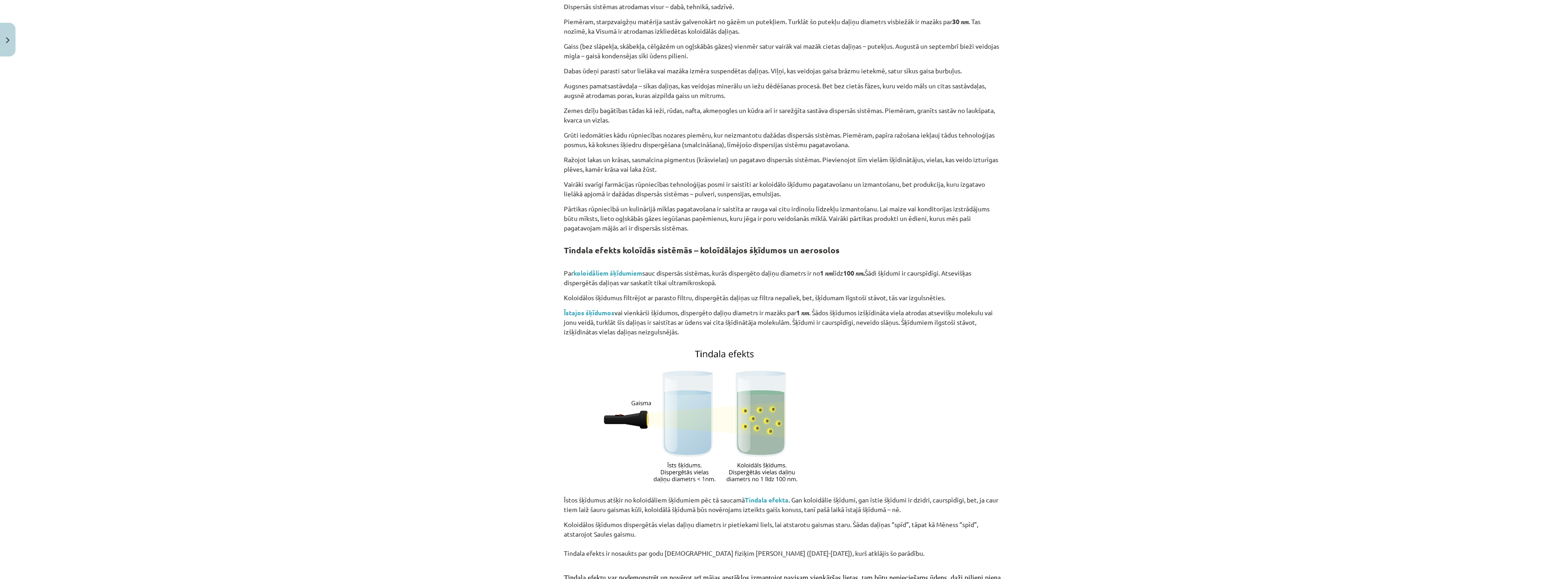
scroll to position [1162, 0]
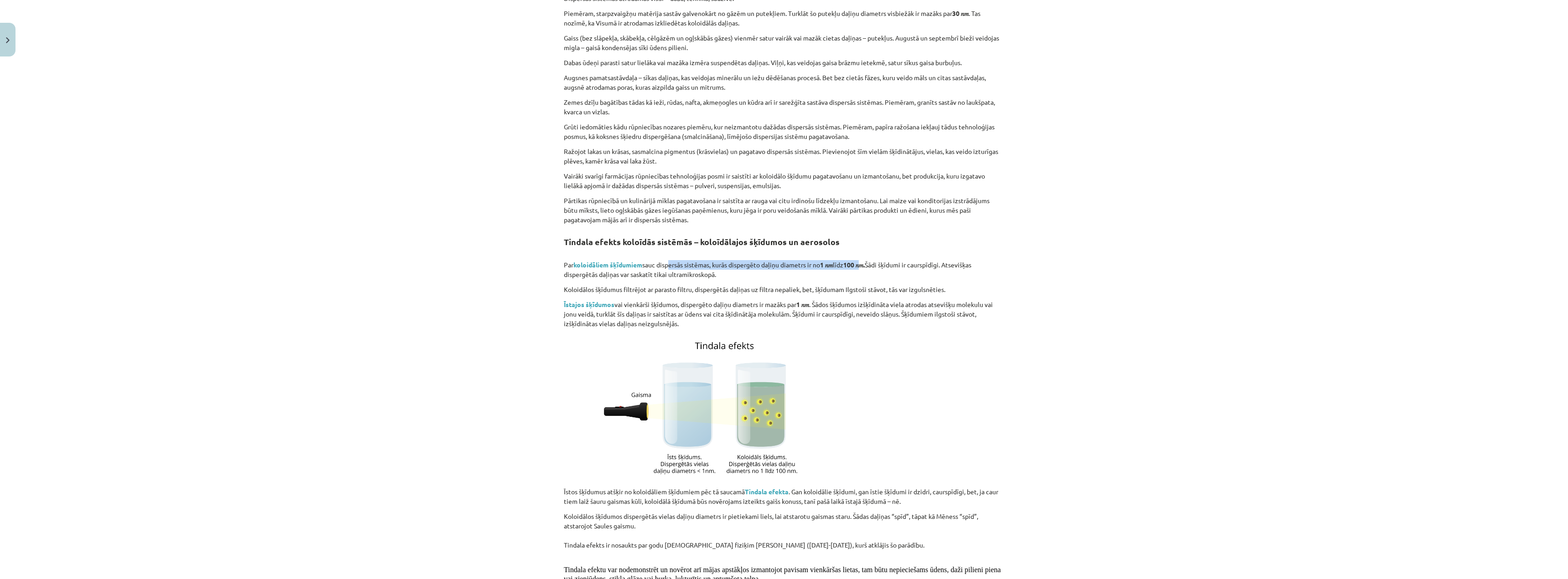
drag, startPoint x: 667, startPoint y: 254, endPoint x: 880, endPoint y: 255, distance: 213.0
click at [870, 260] on p "Par koloidāliem šķīdumiem sauc dispersās sistēmas, kurās dispergēto daļiņu diam…" at bounding box center [783, 269] width 440 height 19
click at [893, 260] on p "Par koloidāliem šķīdumiem sauc dispersās sistēmas, kurās dispergēto daļiņu diam…" at bounding box center [783, 269] width 440 height 19
click at [390, 512] on div "Mācību tēma: Ķīmijas i - 10. klases 1. ieskaites mācību materiāls #2 1. tema. D…" at bounding box center [784, 290] width 1568 height 579
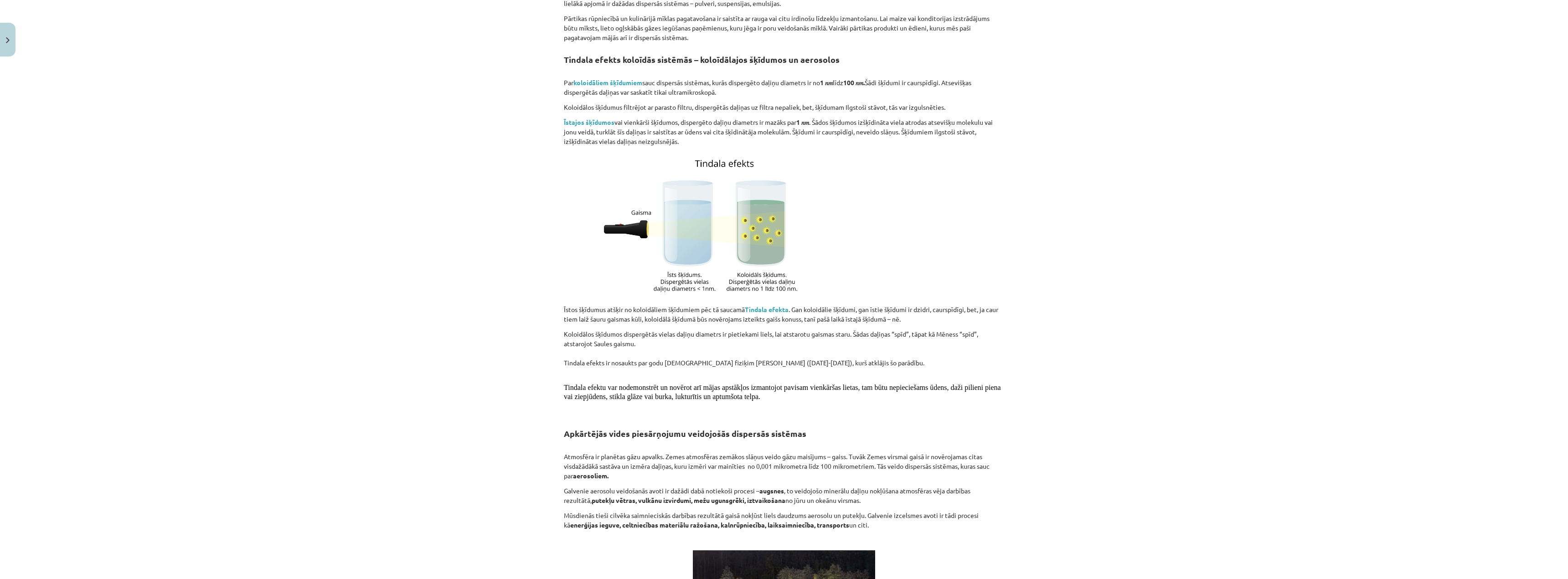
click at [297, 437] on div "Mācību tēma: Ķīmijas i - 10. klases 1. ieskaites mācību materiāls #2 1. tema. D…" at bounding box center [784, 290] width 1568 height 579
click at [511, 271] on div "Mācību tēma: Ķīmijas i - 10. klases 1. ieskaites mācību materiāls #2 1. tema. D…" at bounding box center [784, 290] width 1568 height 579
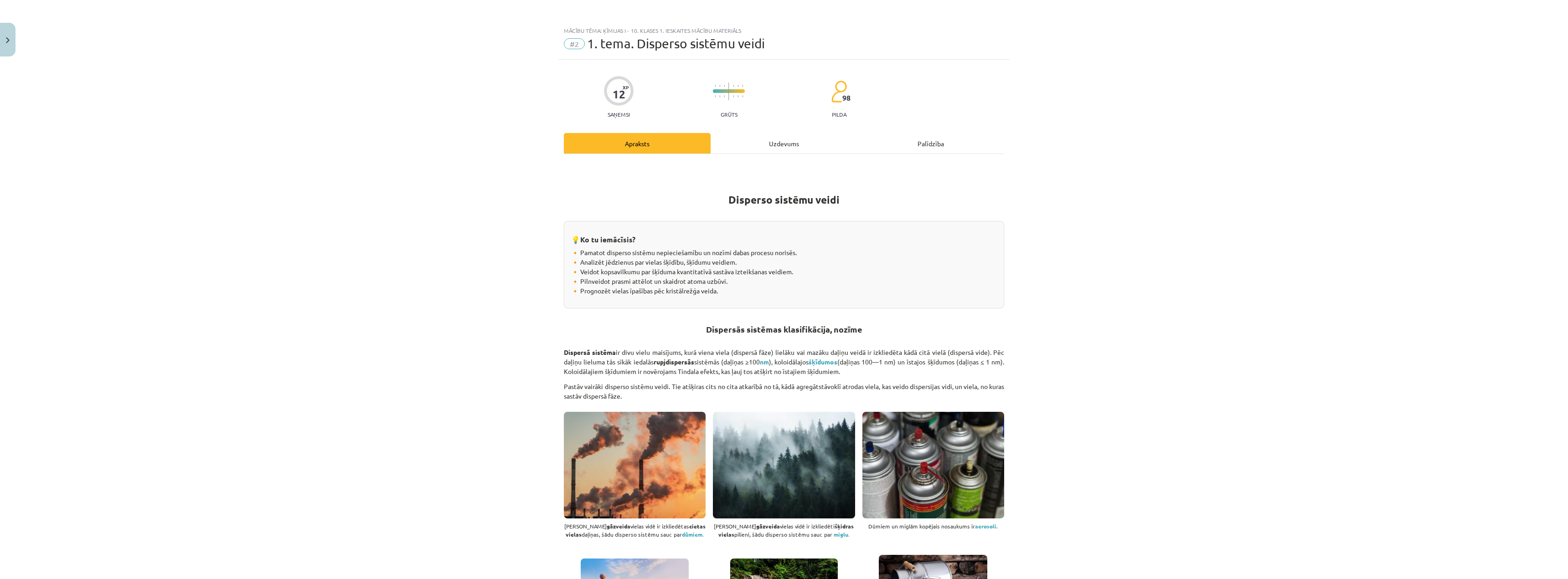
scroll to position [0, 0]
click at [763, 142] on div "Uzdevums" at bounding box center [783, 144] width 147 height 21
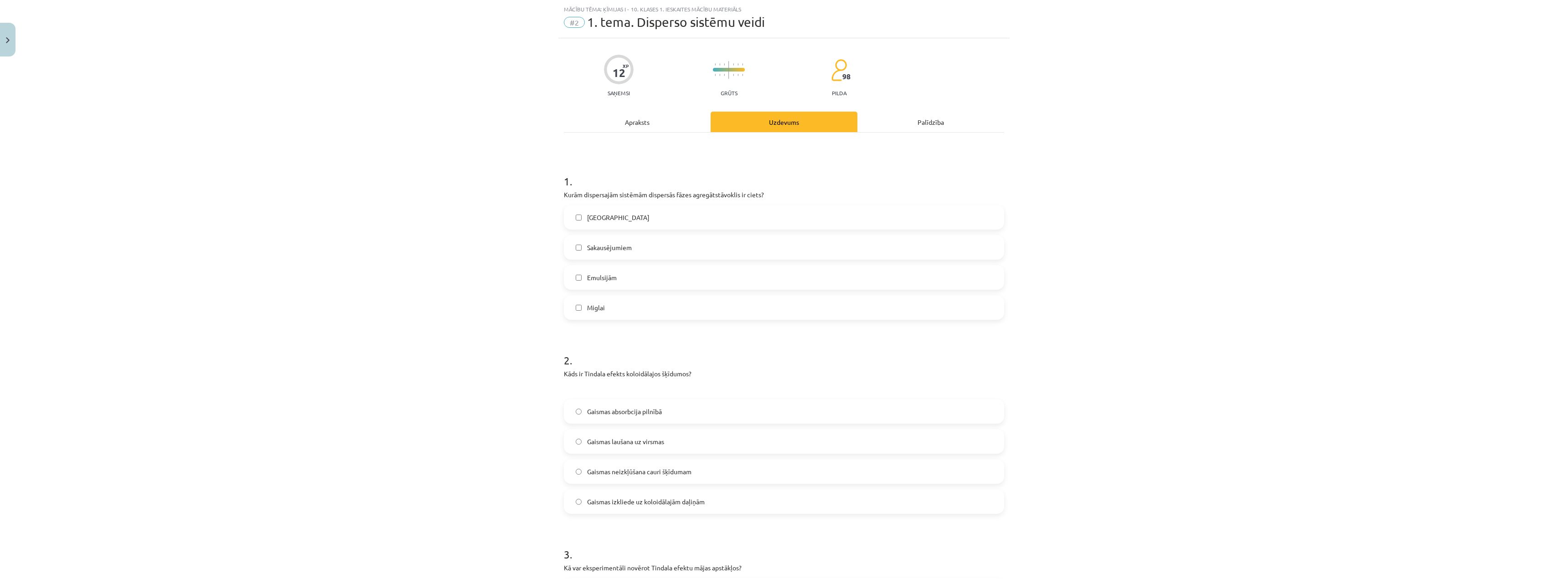
scroll to position [23, 0]
click at [618, 106] on div "12 XP Saņemsi Grūts 98 pilda Apraksts Uzdevums Palīdzība 1 . Kurām dispersajām …" at bounding box center [783, 406] width 451 height 737
click at [615, 120] on div "Apraksts" at bounding box center [637, 122] width 147 height 21
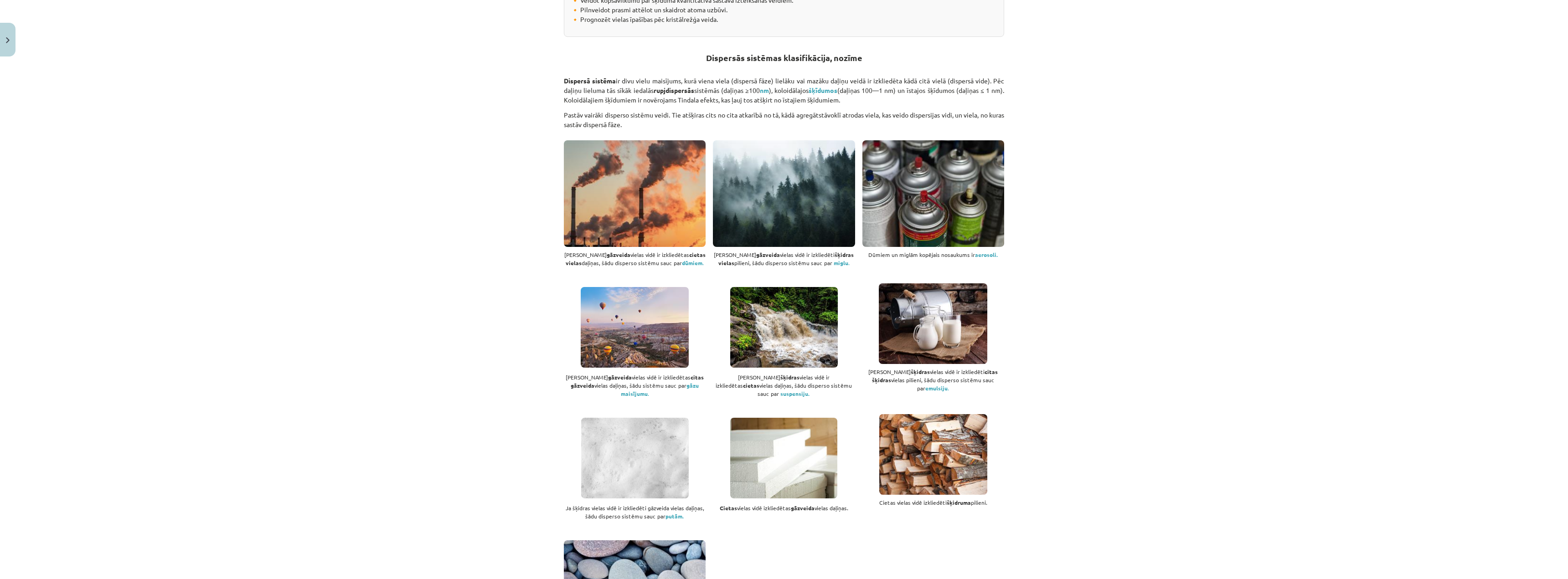
scroll to position [0, 0]
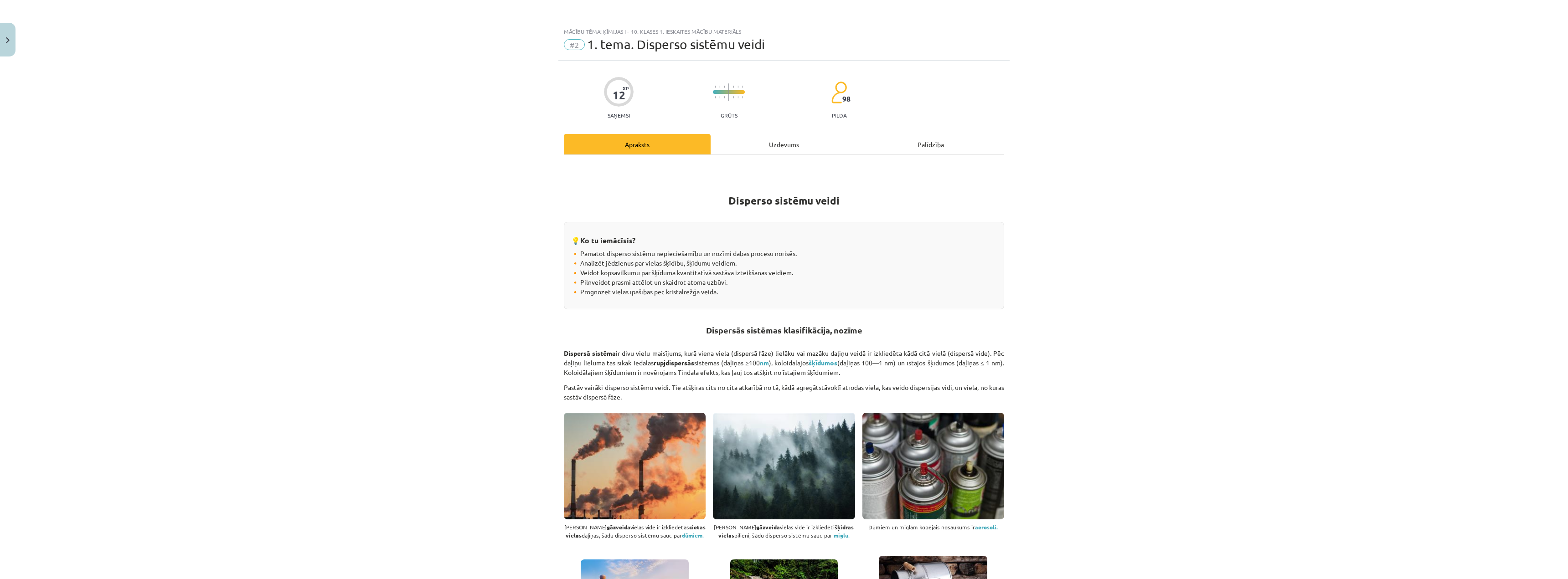
click at [768, 139] on div "Uzdevums" at bounding box center [783, 144] width 147 height 21
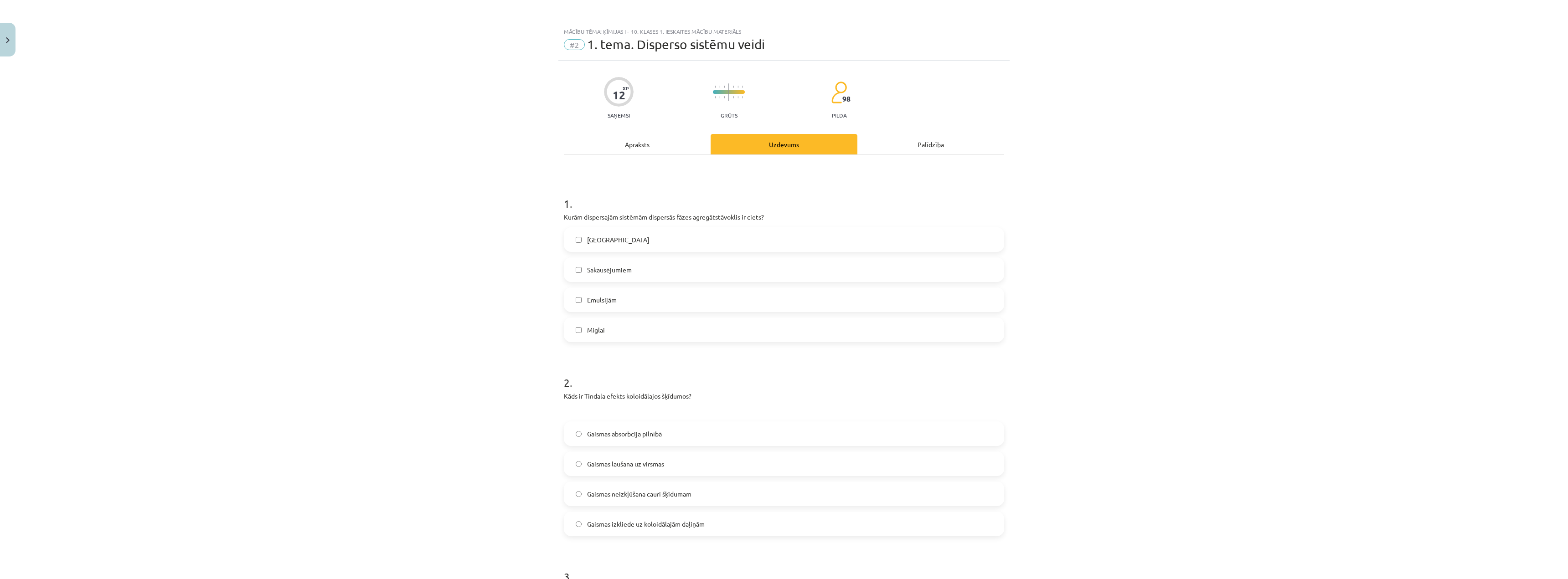
scroll to position [23, 0]
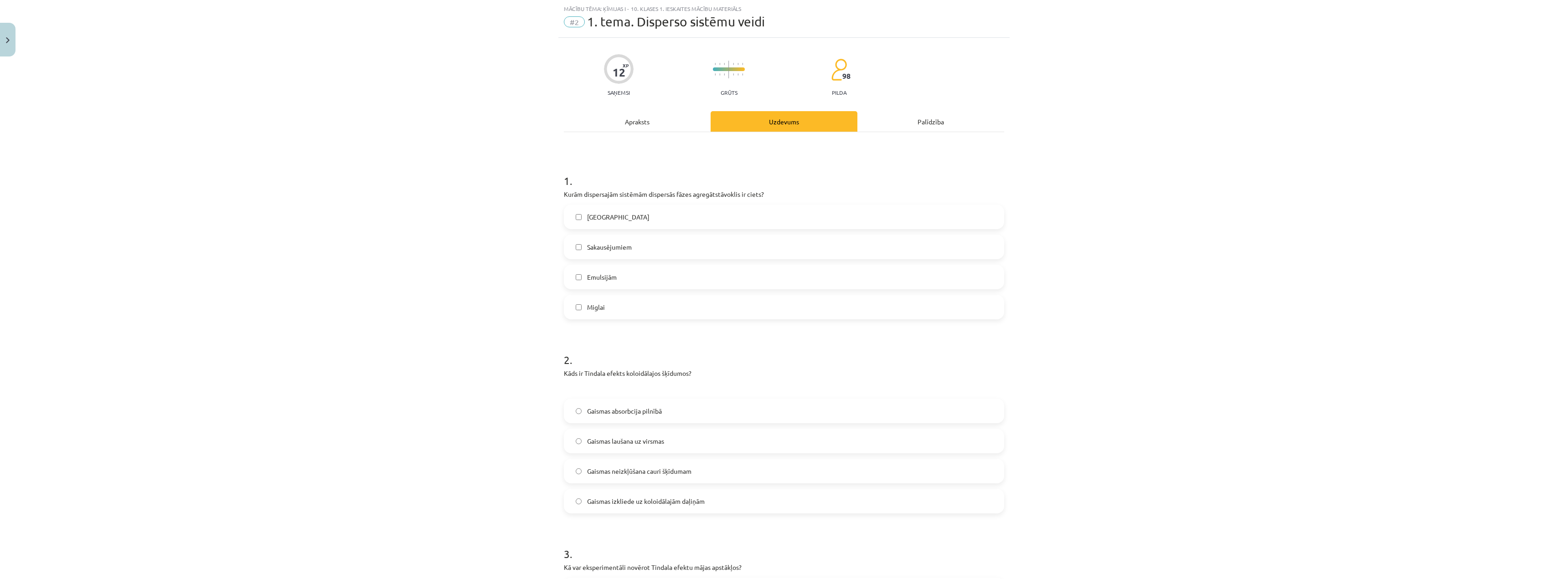
click at [673, 124] on div "Apraksts" at bounding box center [637, 122] width 147 height 21
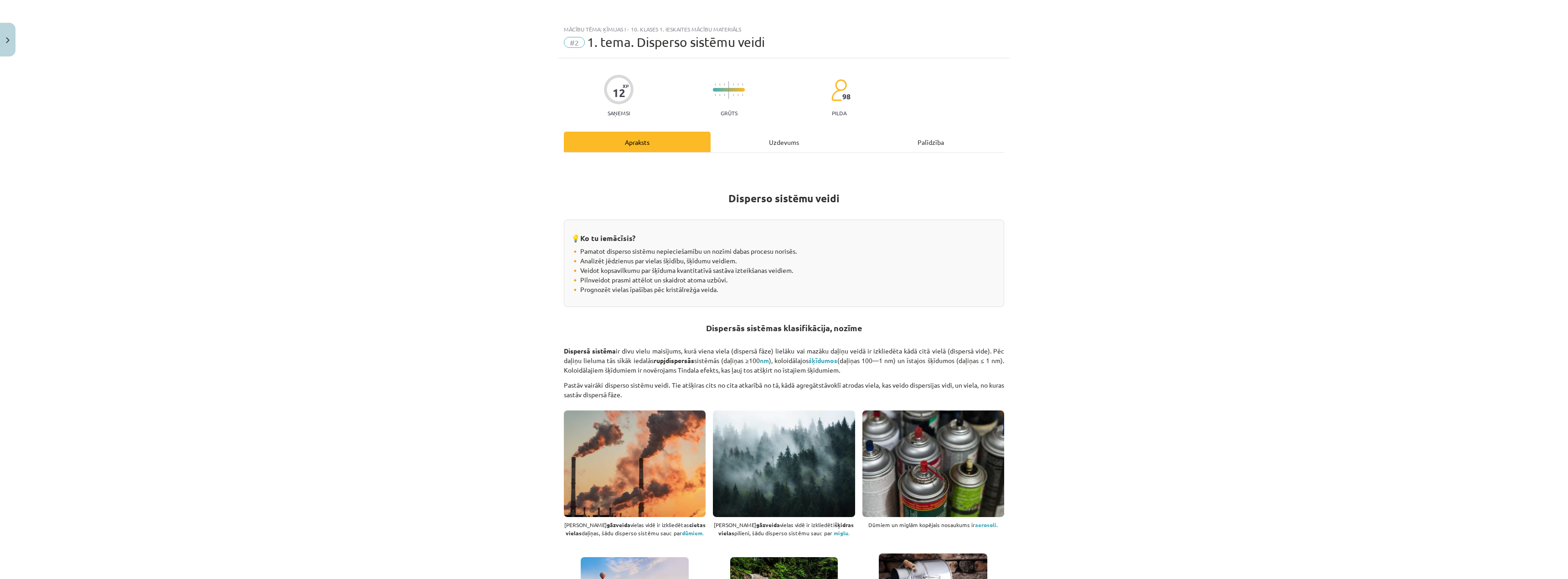
scroll to position [0, 0]
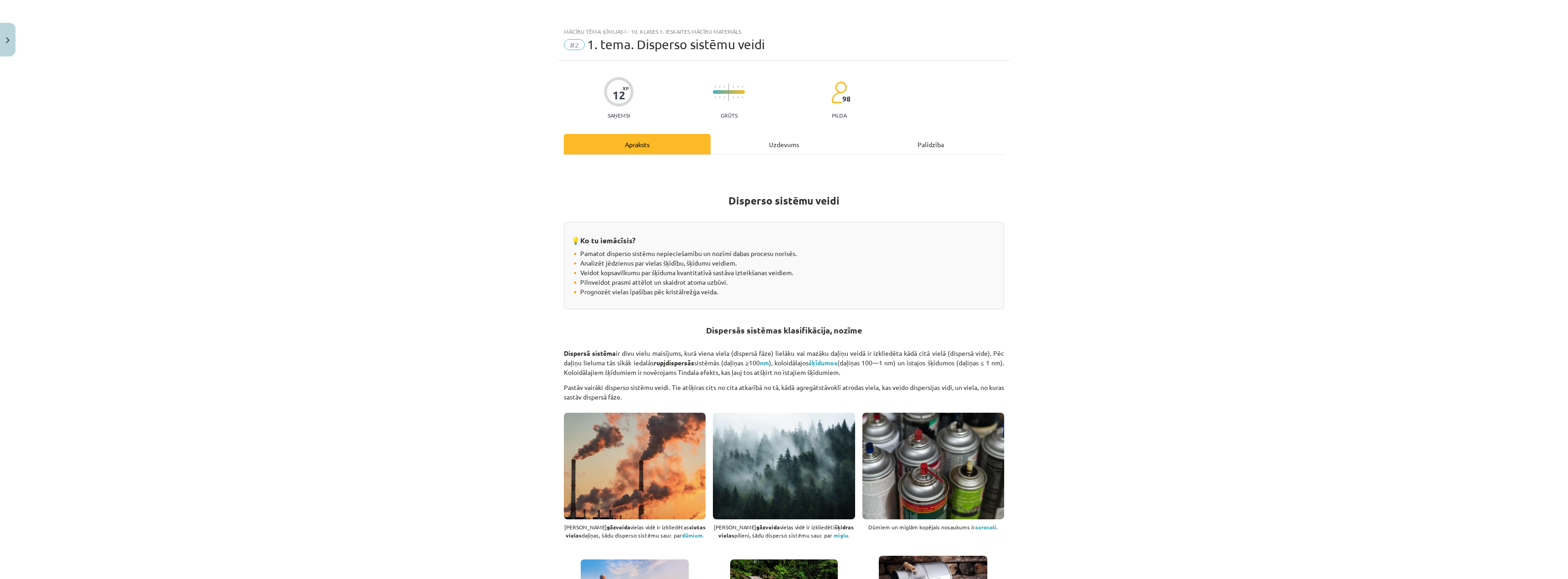
click at [801, 138] on div "Uzdevums" at bounding box center [783, 144] width 147 height 21
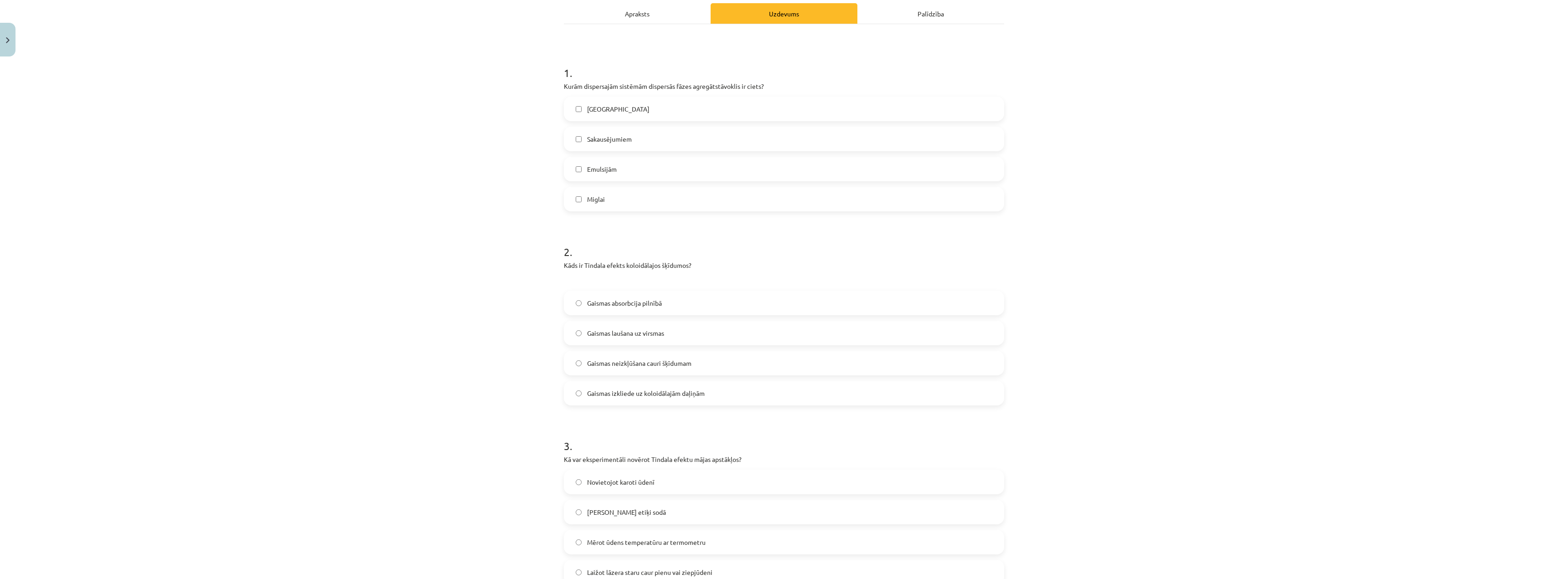
scroll to position [159, 0]
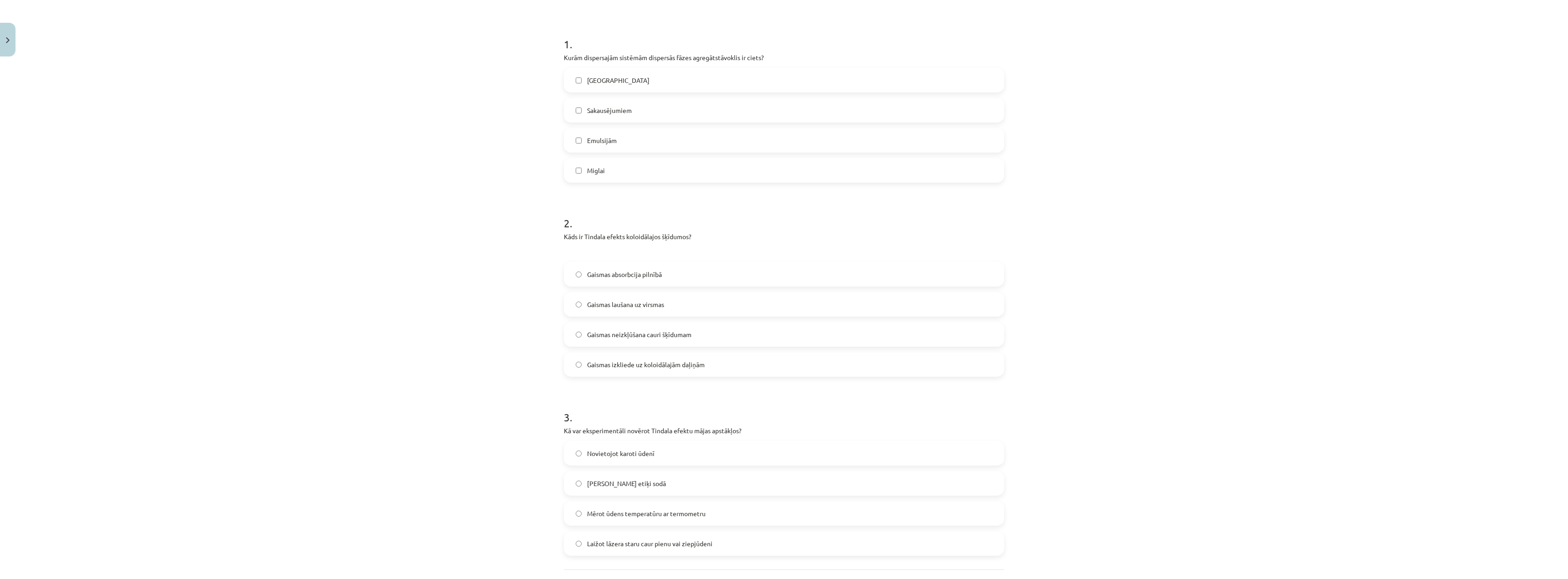
click at [672, 366] on span "Gaismas izkliede uz koloidālajām daļiņām" at bounding box center [646, 365] width 117 height 10
click at [410, 376] on div "Mācību tēma: Ķīmijas i - 10. klases 1. ieskaites mācību materiāls #2 1. tema. D…" at bounding box center [784, 290] width 1568 height 579
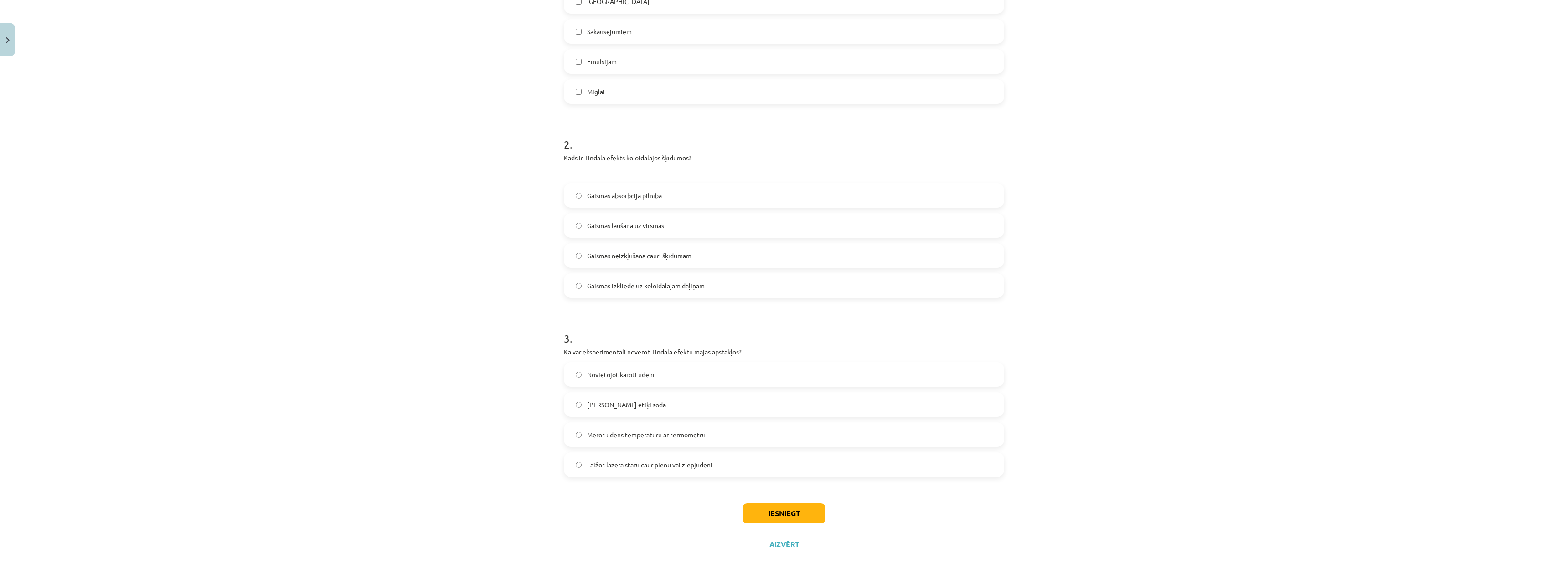
scroll to position [242, 0]
click at [649, 465] on span "Laižot lāzera staru caur pienu vai ziepjūdeni" at bounding box center [650, 461] width 125 height 10
click at [814, 512] on button "Iesniegt" at bounding box center [784, 509] width 83 height 20
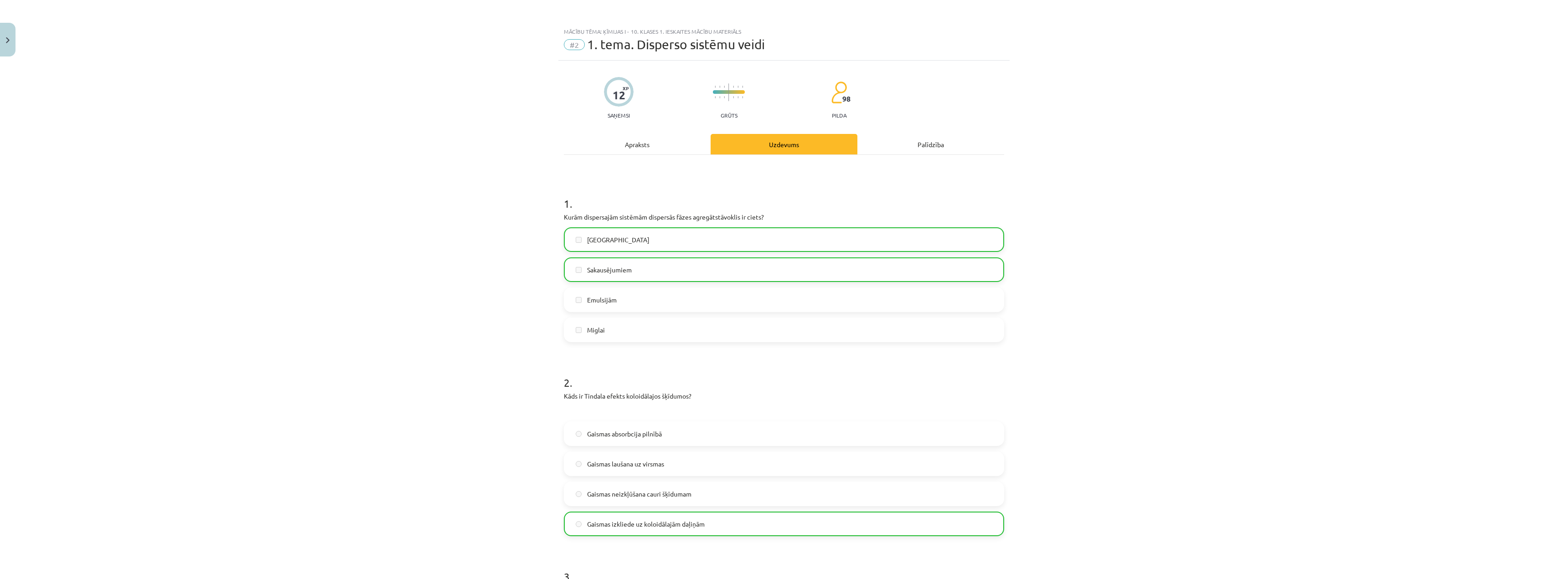
scroll to position [271, 0]
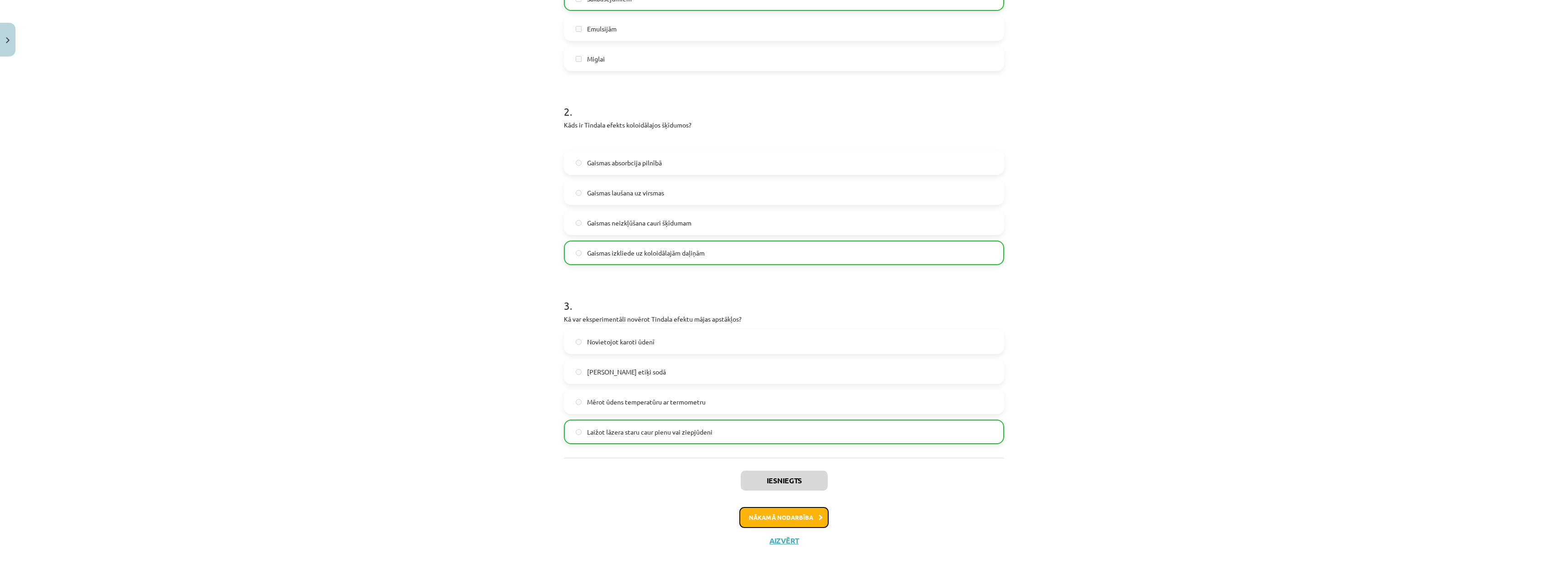
click at [787, 512] on button "Nākamā nodarbība" at bounding box center [784, 517] width 89 height 21
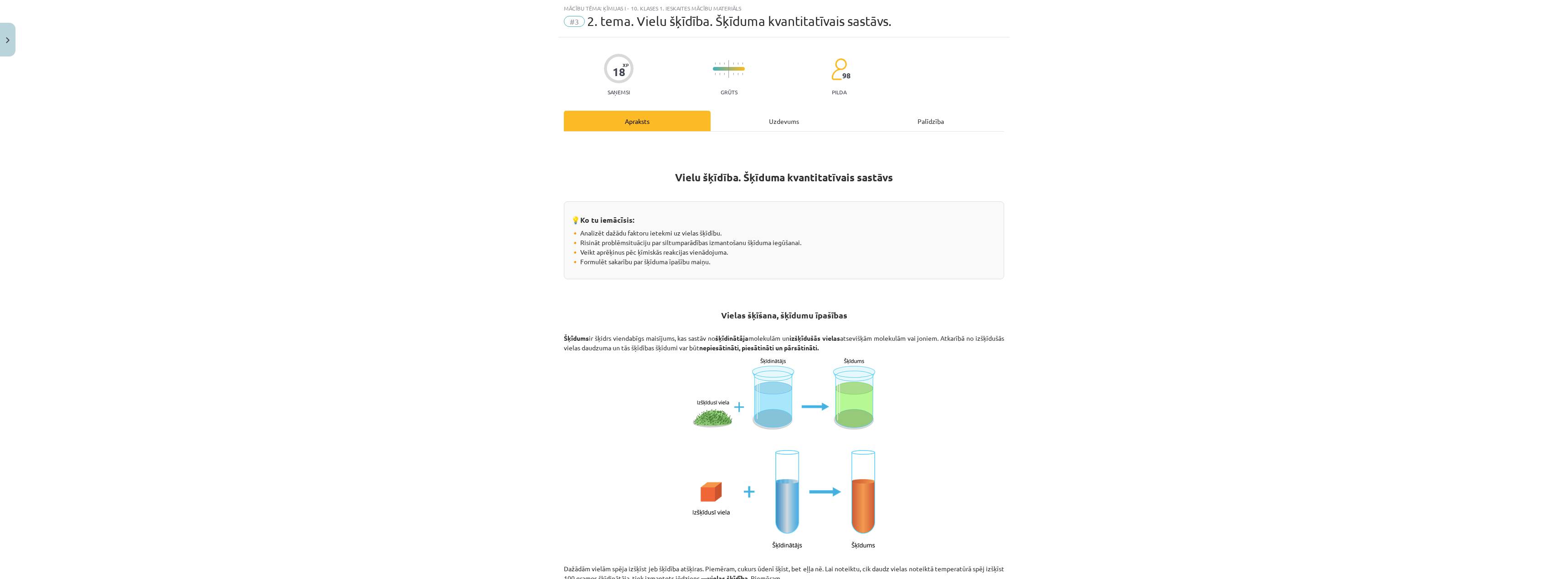
scroll to position [23, 0]
click at [429, 436] on div "Mācību tēma: Ķīmijas i - 10. klases 1. ieskaites mācību materiāls #3 2. tema. V…" at bounding box center [784, 290] width 1568 height 579
click at [786, 121] on div "Uzdevums" at bounding box center [783, 122] width 147 height 21
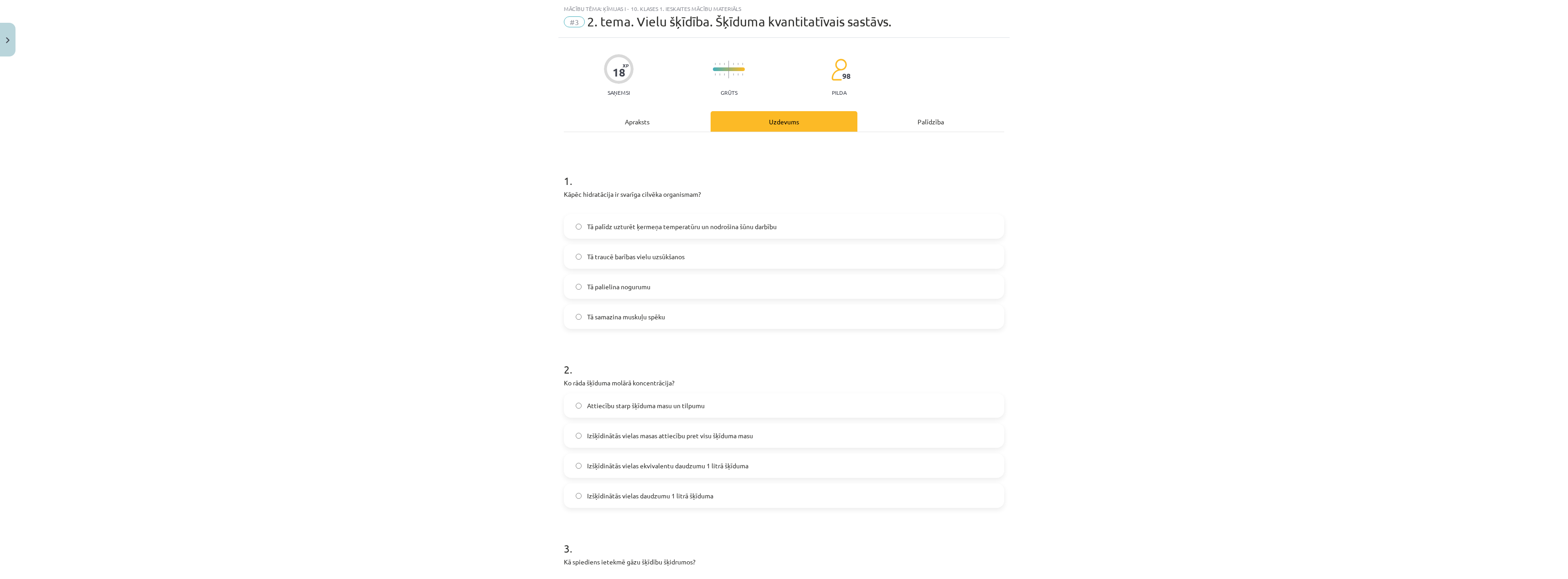
click at [601, 128] on div "Apraksts" at bounding box center [637, 122] width 147 height 21
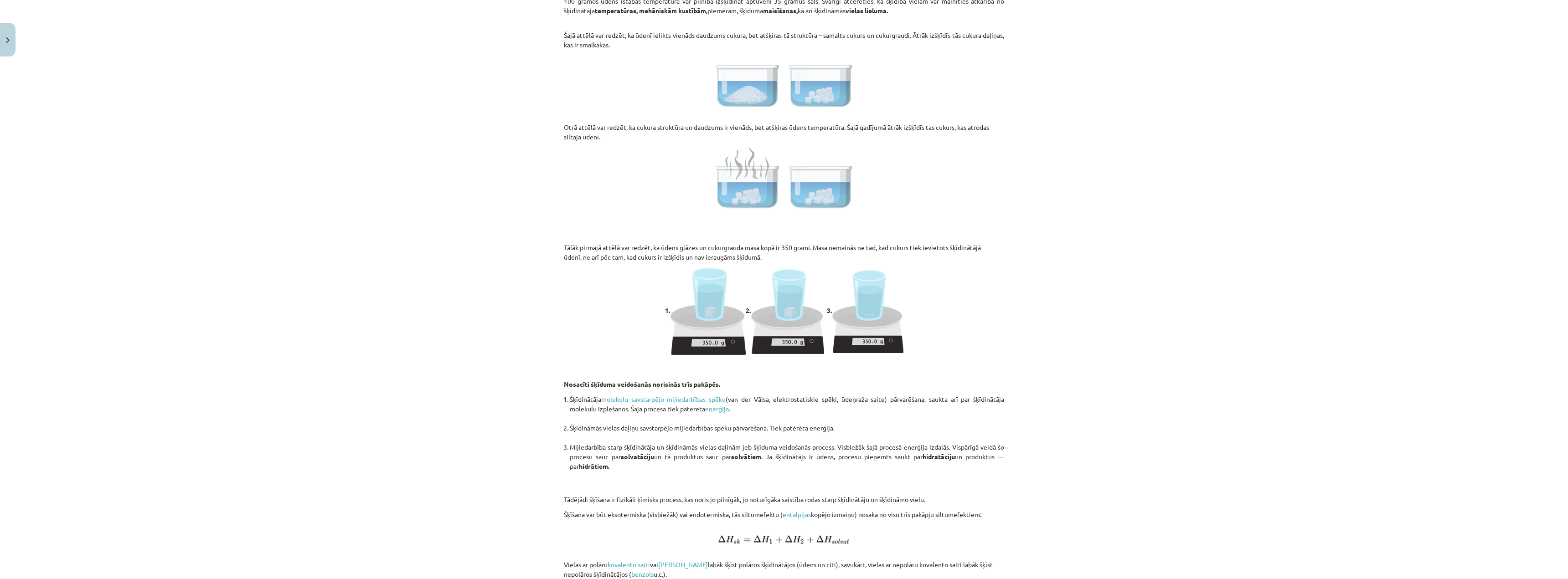
scroll to position [0, 0]
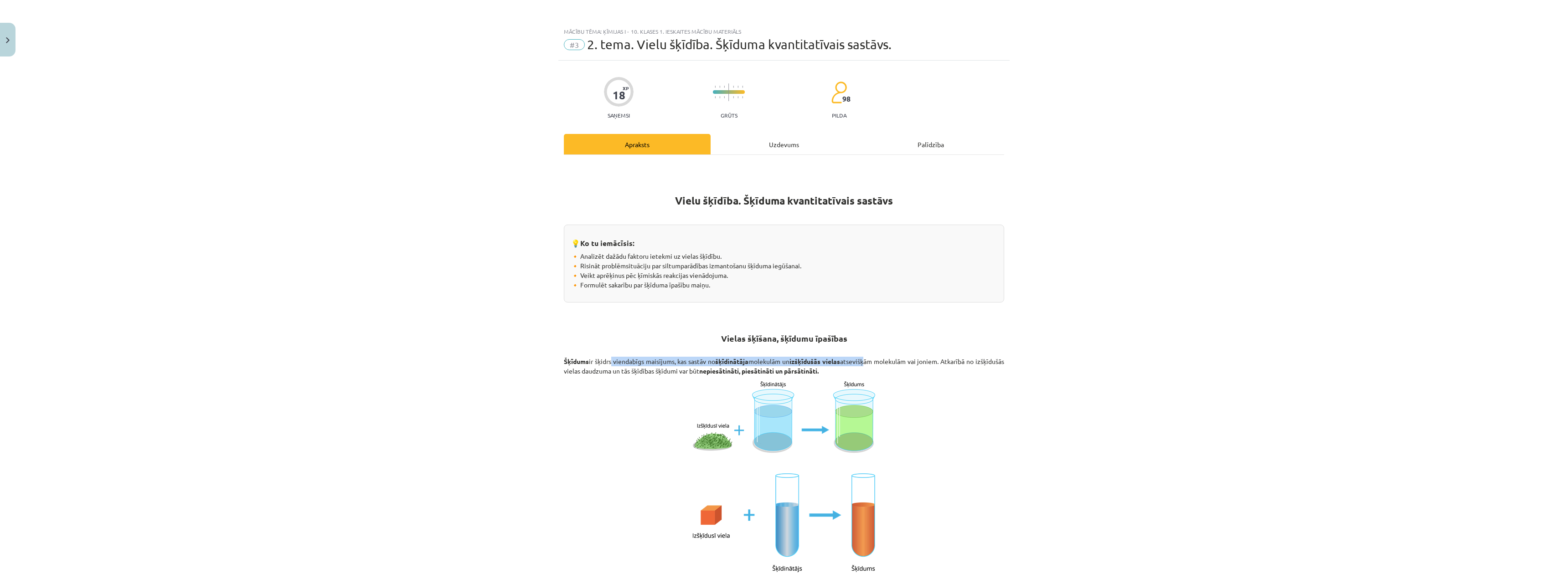
drag, startPoint x: 613, startPoint y: 355, endPoint x: 882, endPoint y: 359, distance: 269.0
click at [878, 357] on p "Šķīdums ir šķidrs viendabīgs maisījums, kas sastāv no šķīdinātāja molekulām un …" at bounding box center [783, 366] width 440 height 19
drag, startPoint x: 908, startPoint y: 360, endPoint x: 1051, endPoint y: 353, distance: 143.2
click at [1051, 353] on div "Mācību tēma: Ķīmijas i - 10. klases 1. ieskaites mācību materiāls #3 2. tema. V…" at bounding box center [784, 290] width 1568 height 579
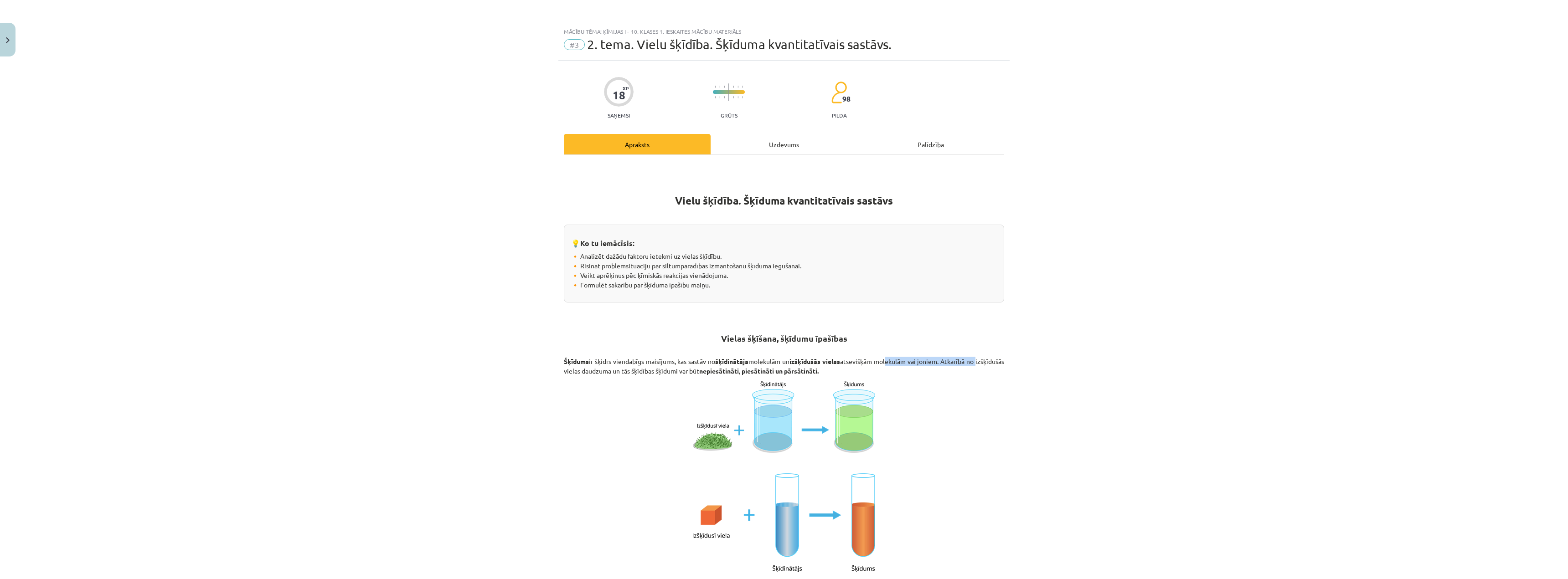
click at [1051, 353] on div "Mācību tēma: Ķīmijas i - 10. klases 1. ieskaites mācību materiāls #3 2. tema. V…" at bounding box center [784, 290] width 1568 height 579
drag, startPoint x: 669, startPoint y: 373, endPoint x: 884, endPoint y: 371, distance: 215.0
click at [875, 370] on p "Šķīdums ir šķidrs viendabīgs maisījums, kas sastāv no šķīdinātāja molekulām un …" at bounding box center [783, 366] width 440 height 19
click at [884, 371] on p "Šķīdums ir šķidrs viendabīgs maisījums, kas sastāv no šķīdinātāja molekulām un …" at bounding box center [783, 366] width 440 height 19
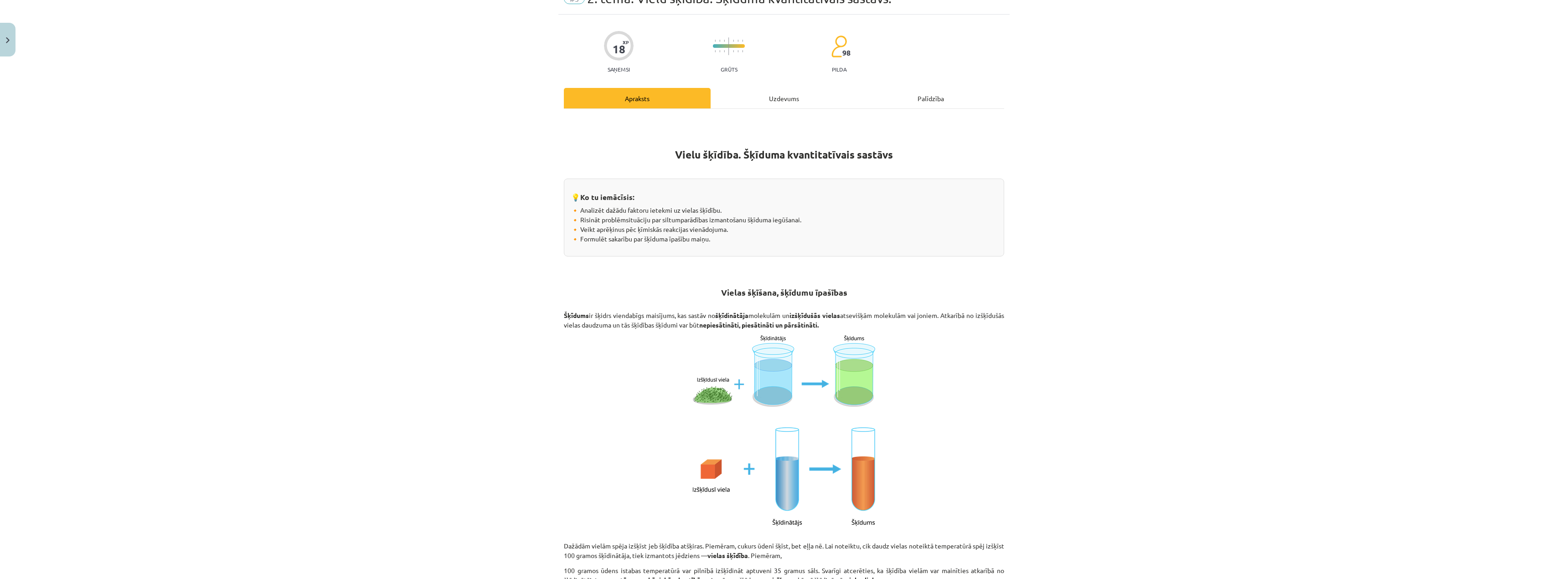
scroll to position [227, 0]
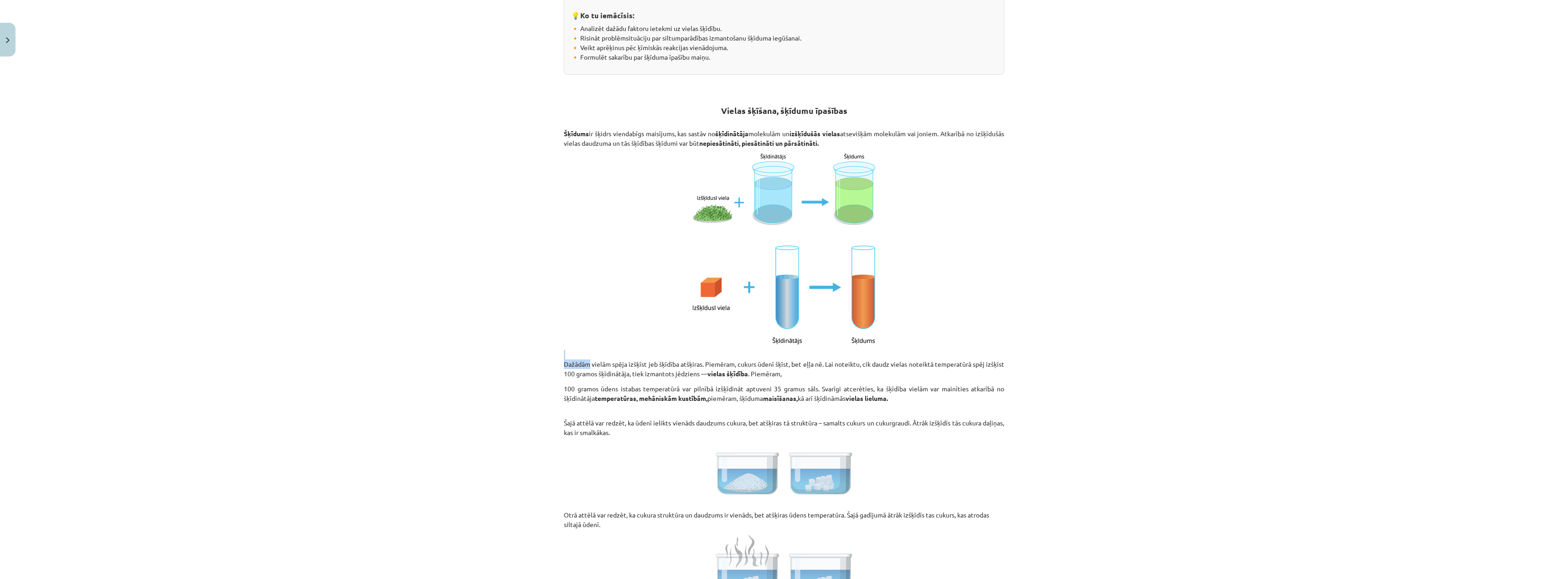
drag, startPoint x: 585, startPoint y: 361, endPoint x: 1062, endPoint y: 356, distance: 477.0
click at [1062, 356] on div "Mācību tēma: Ķīmijas i - 10. klases 1. ieskaites mācību materiāls #3 2. tema. V…" at bounding box center [784, 290] width 1568 height 579
click at [530, 383] on div "Mācību tēma: Ķīmijas i - 10. klases 1. ieskaites mācību materiāls #3 2. tema. V…" at bounding box center [784, 290] width 1568 height 579
drag, startPoint x: 1019, startPoint y: 357, endPoint x: 841, endPoint y: 367, distance: 178.3
click at [854, 367] on div "Mācību tēma: Ķīmijas i - 10. klases 1. ieskaites mācību materiāls #3 2. tema. V…" at bounding box center [784, 290] width 1568 height 579
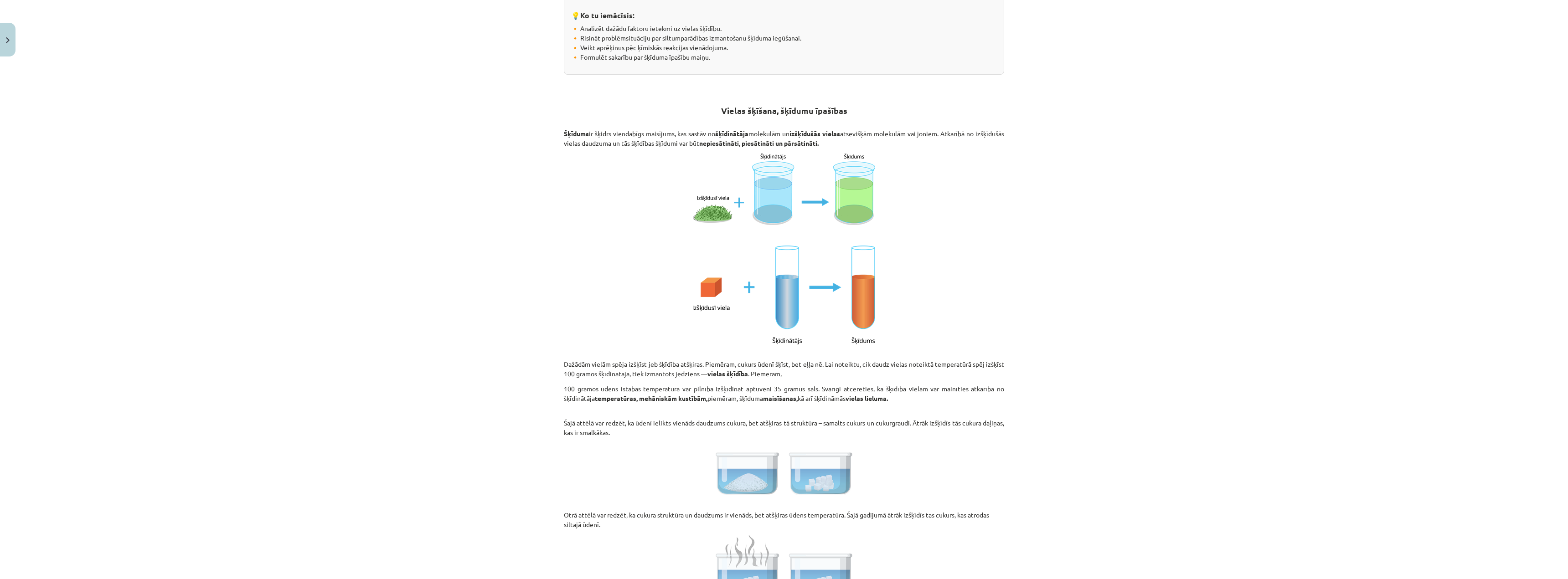
click at [531, 378] on div "Mācību tēma: Ķīmijas i - 10. klases 1. ieskaites mācību materiāls #3 2. tema. V…" at bounding box center [784, 290] width 1568 height 579
drag, startPoint x: 590, startPoint y: 391, endPoint x: 1019, endPoint y: 386, distance: 429.0
click at [1019, 386] on div "Mācību tēma: Ķīmijas i - 10. klases 1. ieskaites mācību materiāls #3 2. tema. V…" at bounding box center [784, 290] width 1568 height 579
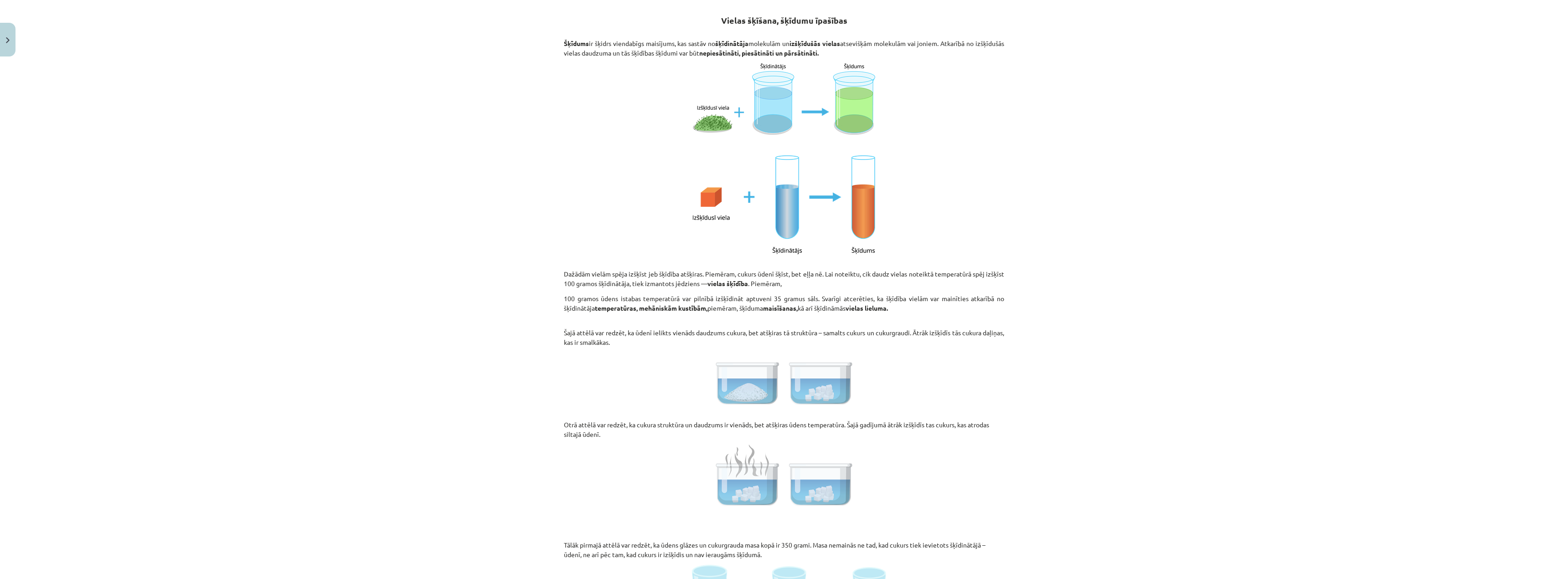
scroll to position [319, 0]
drag, startPoint x: 595, startPoint y: 330, endPoint x: 769, endPoint y: 331, distance: 174.0
click at [771, 331] on p "Šajā attēlā var redzēt, ka ūdenī ielikts vienāds daudzums cukura, bet atšķiras …" at bounding box center [783, 336] width 440 height 38
drag, startPoint x: 719, startPoint y: 356, endPoint x: 667, endPoint y: 366, distance: 53.0
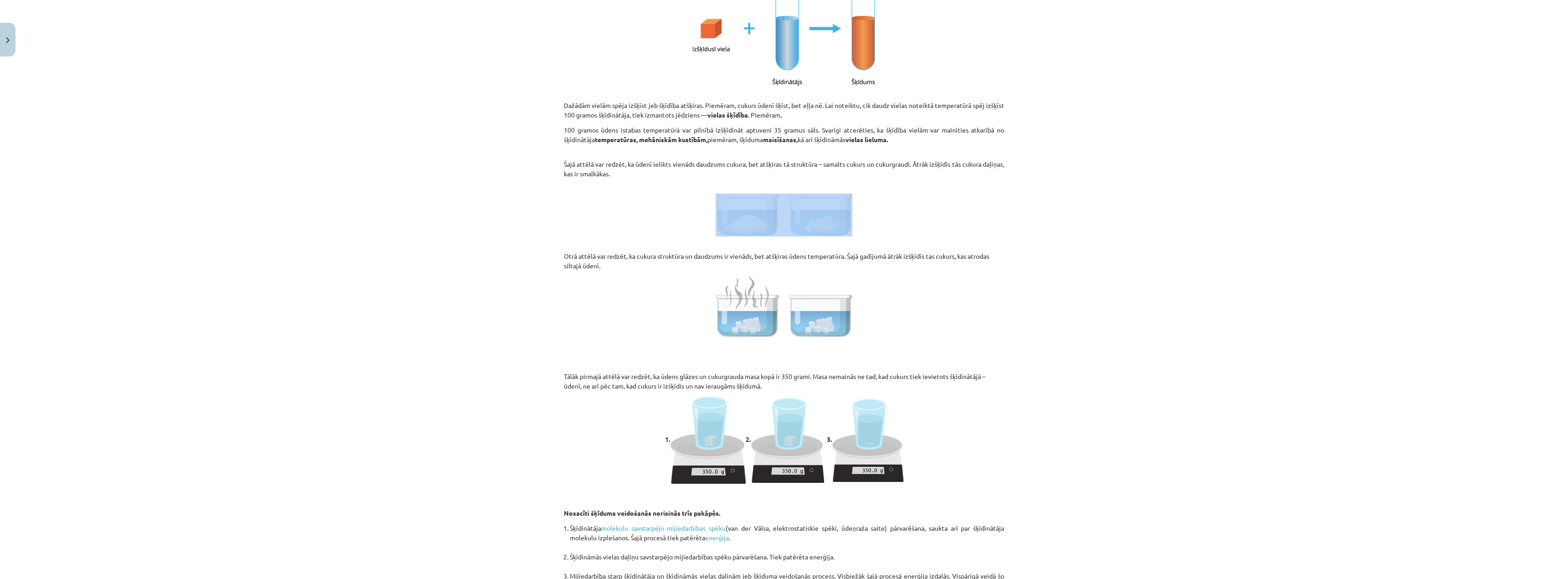
scroll to position [501, 0]
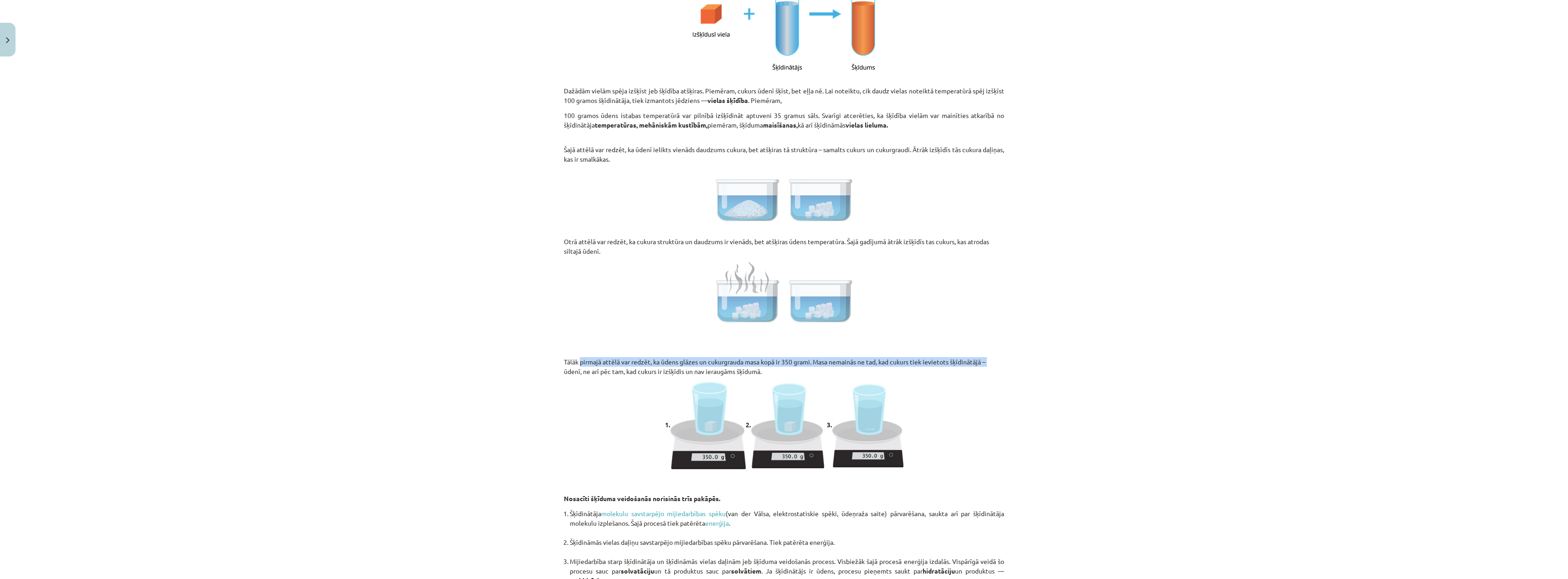
drag, startPoint x: 575, startPoint y: 366, endPoint x: 1007, endPoint y: 364, distance: 432.0
click at [1007, 364] on div "Mācību tēma: Ķīmijas i - 10. klases 1. ieskaites mācību materiāls #3 2. tema. V…" at bounding box center [784, 290] width 1568 height 579
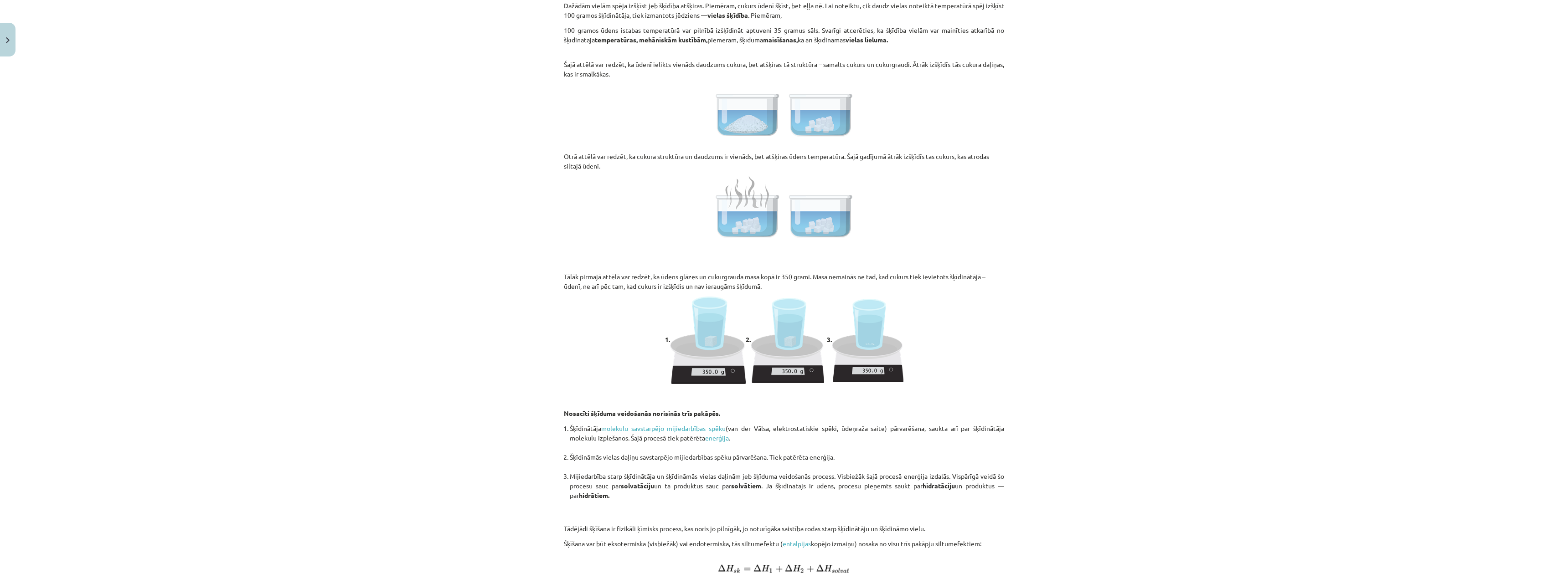
scroll to position [592, 0]
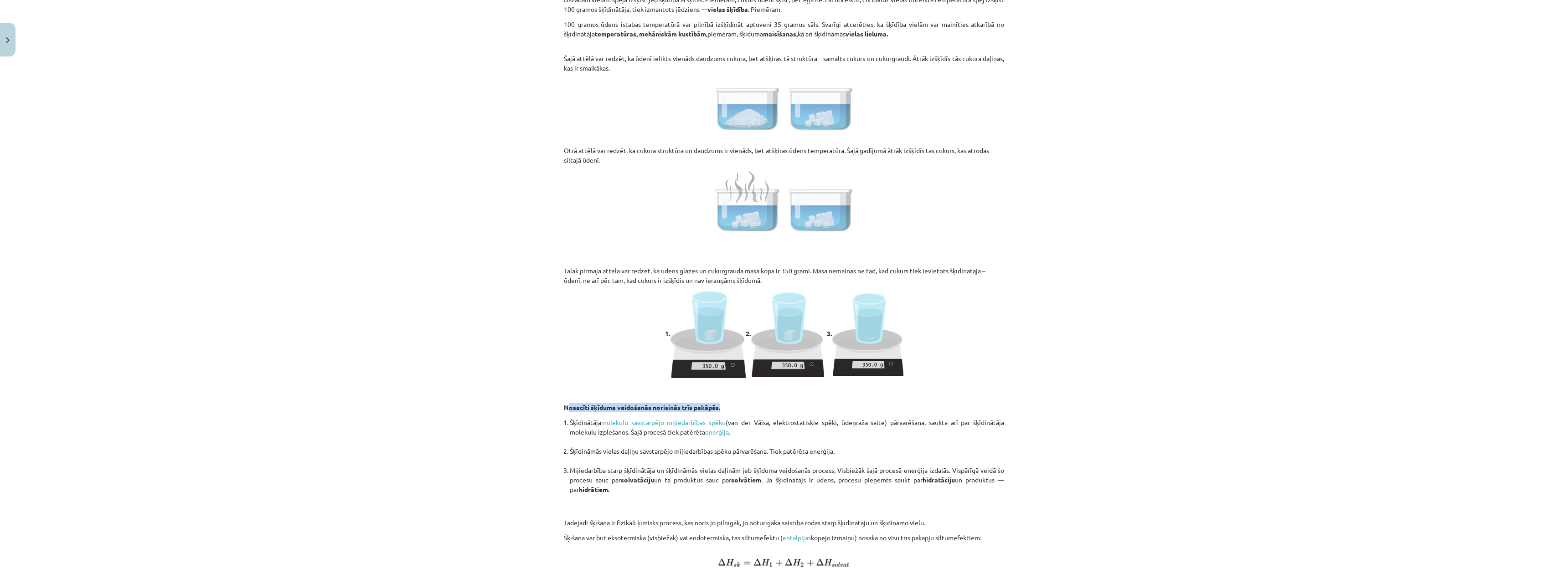
drag, startPoint x: 567, startPoint y: 411, endPoint x: 835, endPoint y: 410, distance: 268.0
click at [835, 410] on p "Nosacīti šķīduma veidošanās norisinās trīs pakāpēs." at bounding box center [783, 398] width 440 height 29
drag, startPoint x: 585, startPoint y: 462, endPoint x: 621, endPoint y: 474, distance: 37.9
click at [587, 463] on li "Šķīdināmās vielas daļiņu savstarpējo mijiedarbības spēku pārvarēšana. Tiek patē…" at bounding box center [787, 456] width 435 height 19
drag, startPoint x: 651, startPoint y: 474, endPoint x: 722, endPoint y: 457, distance: 73.0
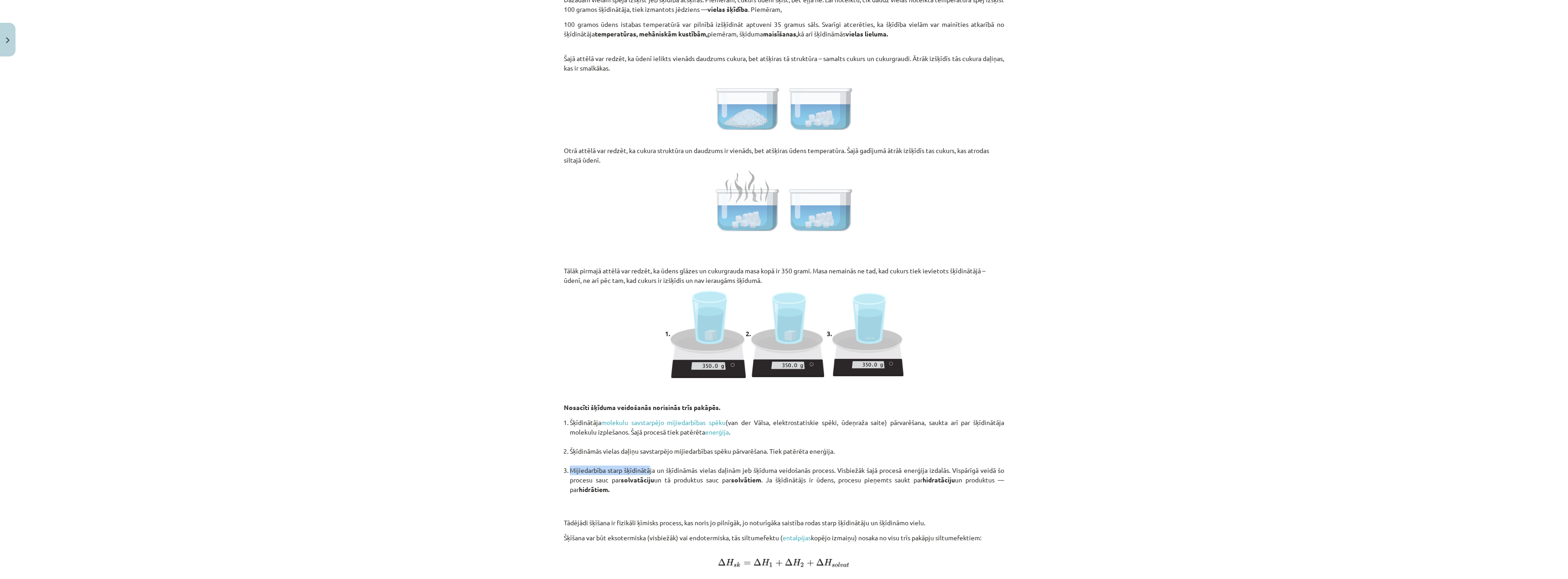
click at [709, 463] on ol "Šķīdinātāja molekulu savstarpējo mijiedarbības spēku (van der Vālsa, elektrosta…" at bounding box center [783, 465] width 440 height 95
click at [580, 445] on li "Šķīdinātāja molekulu savstarpējo mijiedarbības spēku (van der Vālsa, elektrosta…" at bounding box center [787, 432] width 435 height 29
drag, startPoint x: 602, startPoint y: 447, endPoint x: 751, endPoint y: 432, distance: 149.8
click at [739, 434] on ol "Šķīdinātāja molekulu savstarpējo mijiedarbības spēku (van der Vālsa, elektrosta…" at bounding box center [783, 465] width 440 height 95
drag, startPoint x: 769, startPoint y: 425, endPoint x: 792, endPoint y: 420, distance: 23.5
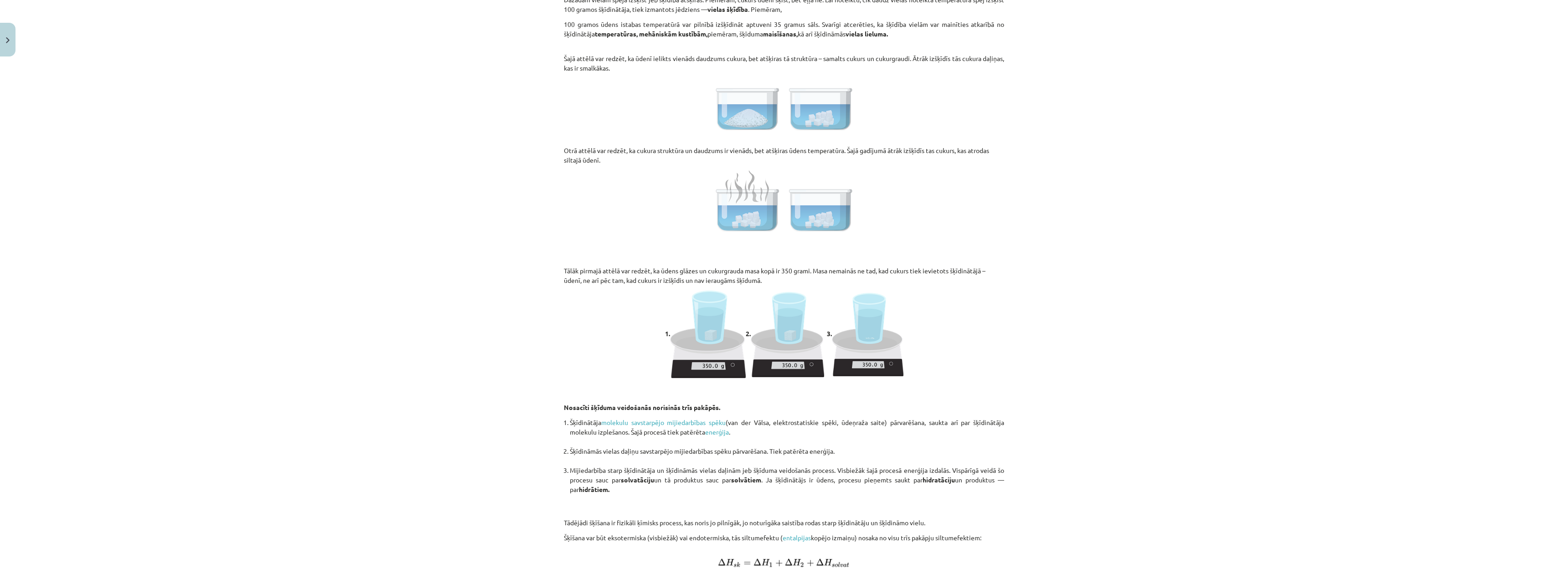
click at [771, 425] on li "Šķīdinātāja molekulu savstarpējo mijiedarbības spēku (van der Vālsa, elektrosta…" at bounding box center [787, 432] width 435 height 29
drag, startPoint x: 792, startPoint y: 420, endPoint x: 1017, endPoint y: 424, distance: 225.0
click at [1017, 424] on div "Mācību tēma: Ķīmijas i - 10. klases 1. ieskaites mācību materiāls #3 2. tema. V…" at bounding box center [784, 290] width 1568 height 579
drag, startPoint x: 616, startPoint y: 440, endPoint x: 631, endPoint y: 436, distance: 15.5
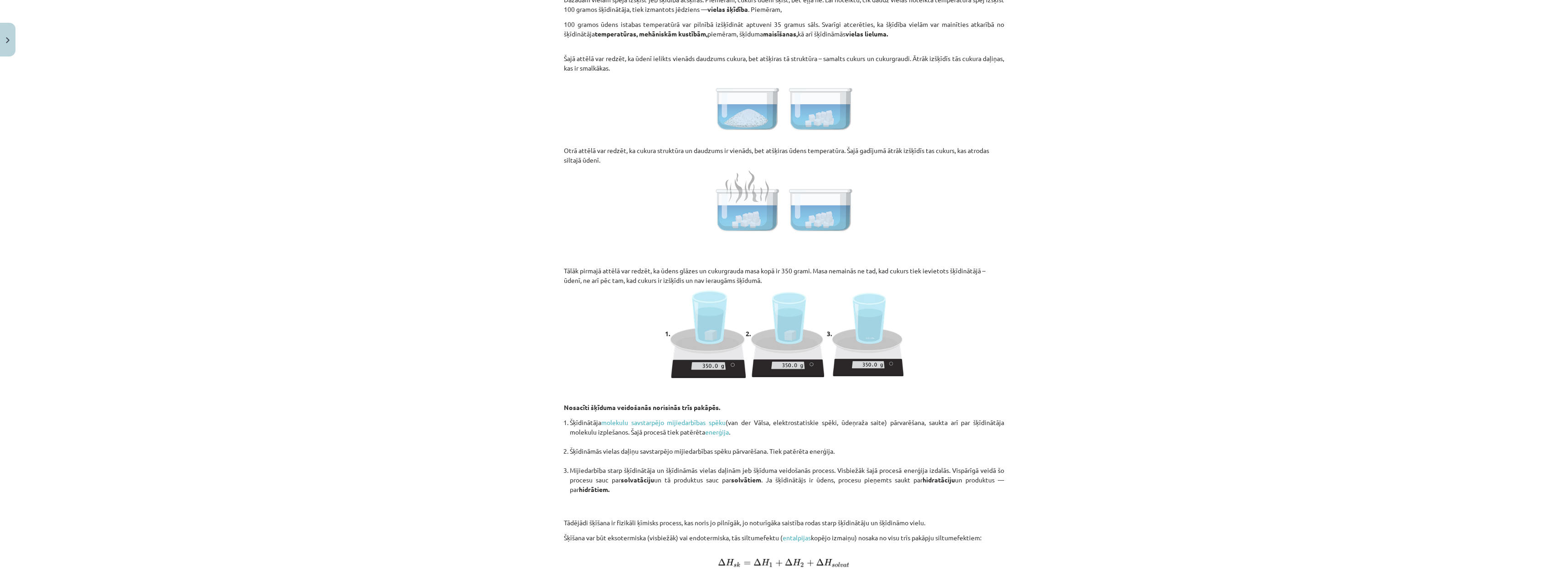
click at [620, 438] on li "Šķīdinātāja molekulu savstarpējo mijiedarbības spēku (van der Vālsa, elektrosta…" at bounding box center [787, 432] width 435 height 29
drag, startPoint x: 648, startPoint y: 432, endPoint x: 726, endPoint y: 437, distance: 78.2
click at [716, 437] on li "Šķīdinātāja molekulu savstarpējo mijiedarbības spēku (van der Vālsa, elektrosta…" at bounding box center [787, 432] width 435 height 29
drag, startPoint x: 805, startPoint y: 432, endPoint x: 814, endPoint y: 432, distance: 9.0
click at [805, 432] on li "Šķīdinātāja molekulu savstarpējo mijiedarbības spēku (van der Vālsa, elektrosta…" at bounding box center [787, 432] width 435 height 29
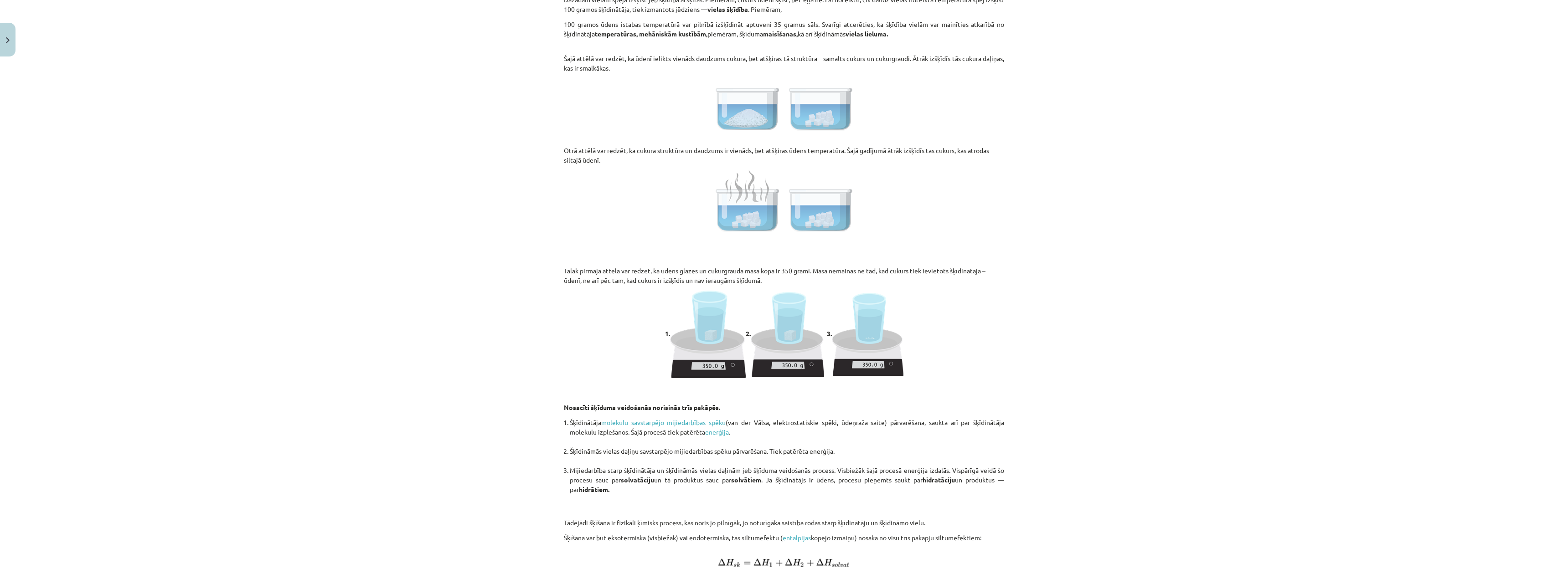
click at [895, 424] on li "Šķīdinātāja molekulu savstarpējo mijiedarbības spēku (van der Vālsa, elektrosta…" at bounding box center [787, 432] width 435 height 29
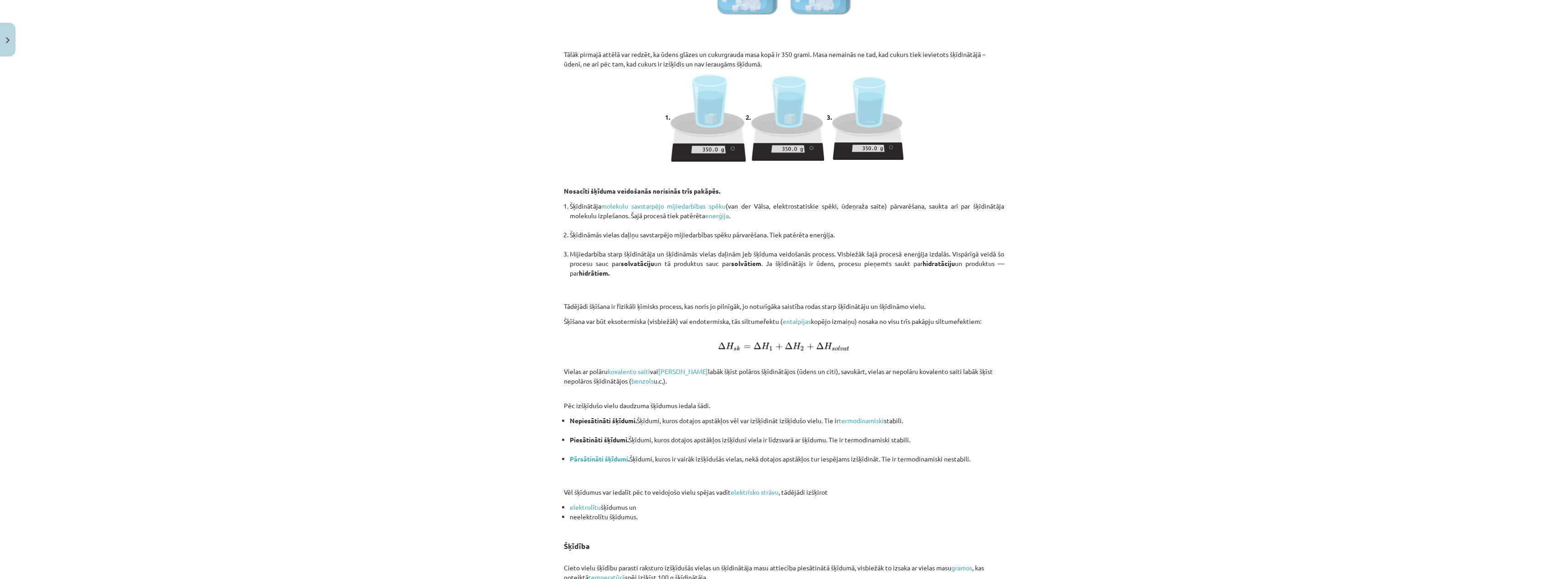
scroll to position [0, 0]
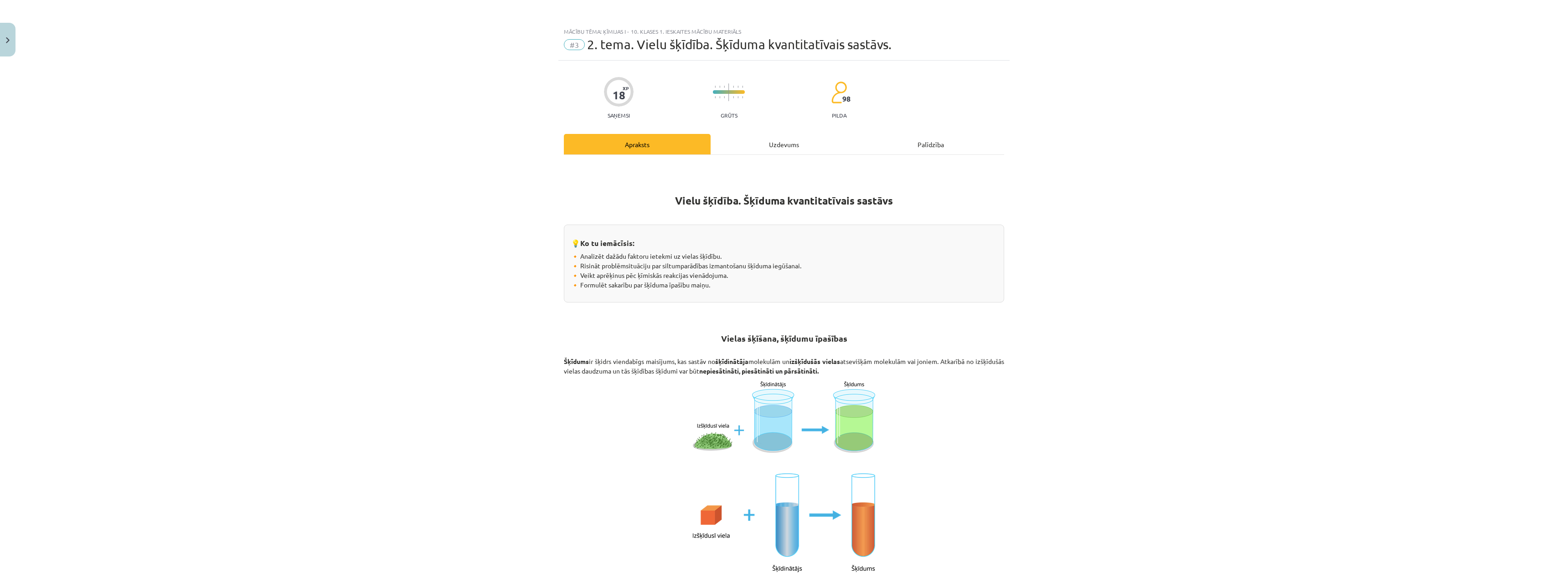
click at [769, 142] on div "Uzdevums" at bounding box center [783, 144] width 147 height 21
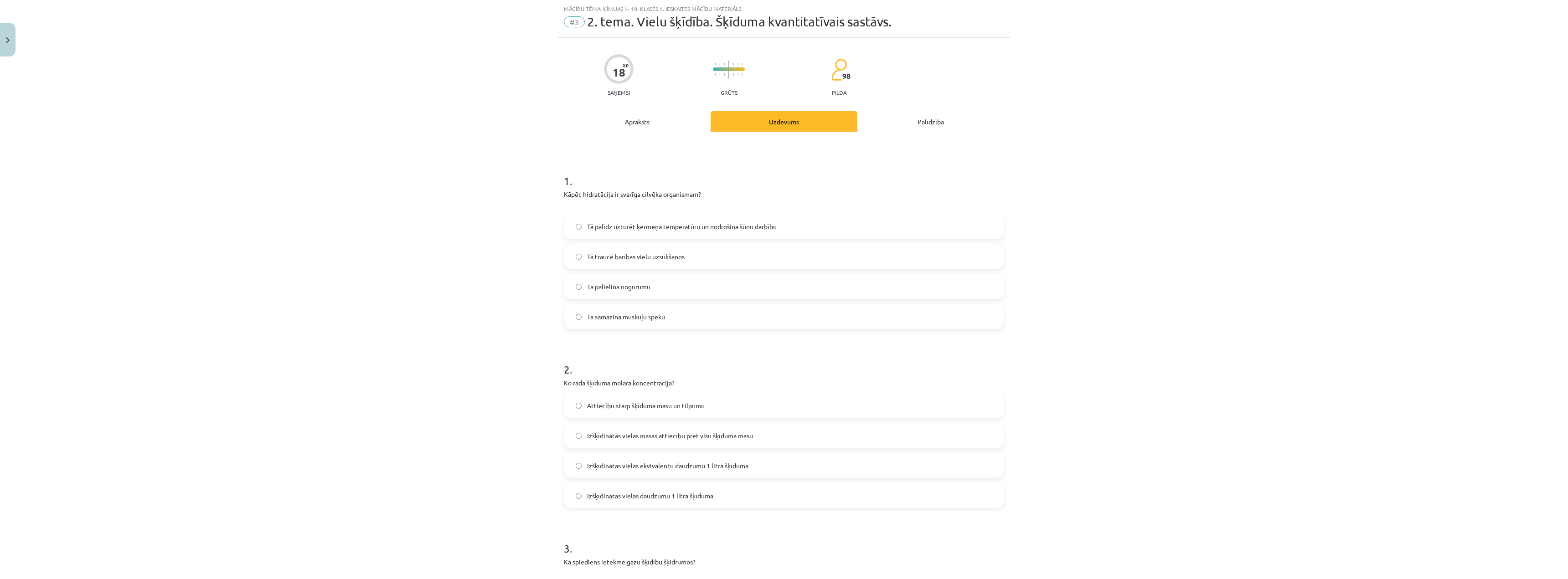
click at [716, 218] on label "Tā palīdz uzturēt ķermeņa temperatūru un nodrošina šūnu darbību" at bounding box center [784, 226] width 438 height 23
click at [667, 118] on div "Apraksts" at bounding box center [637, 122] width 147 height 21
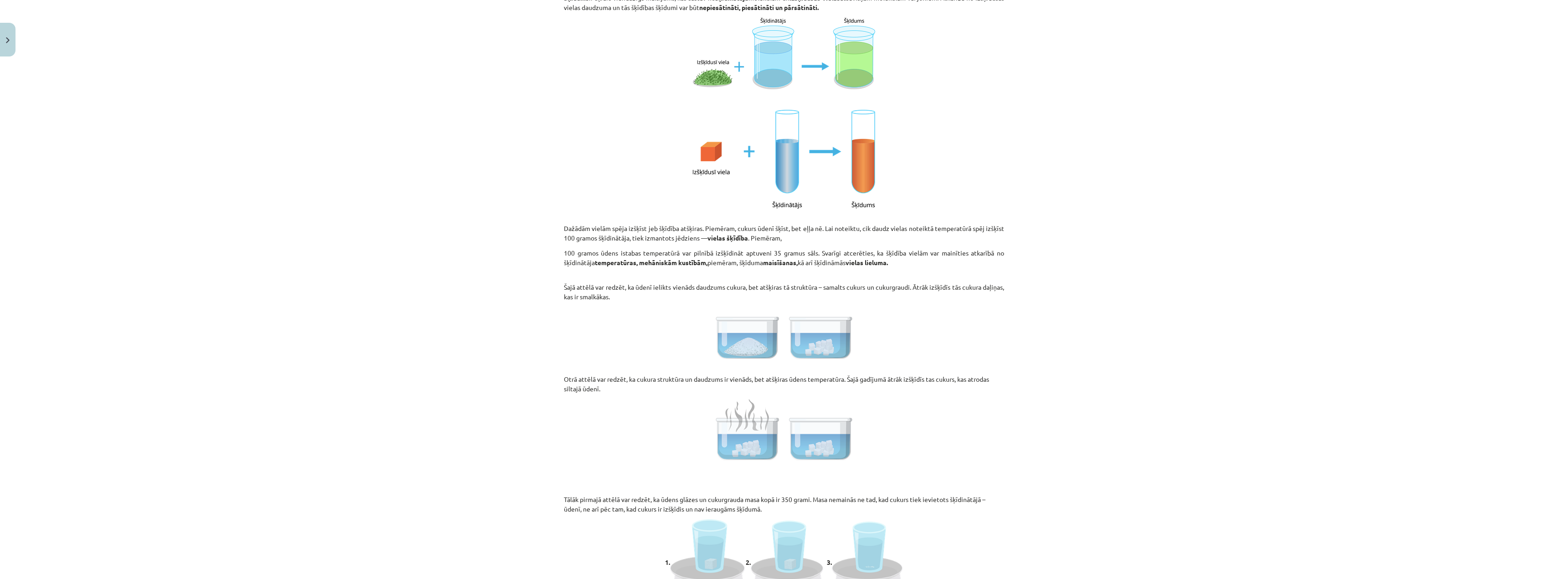
scroll to position [0, 0]
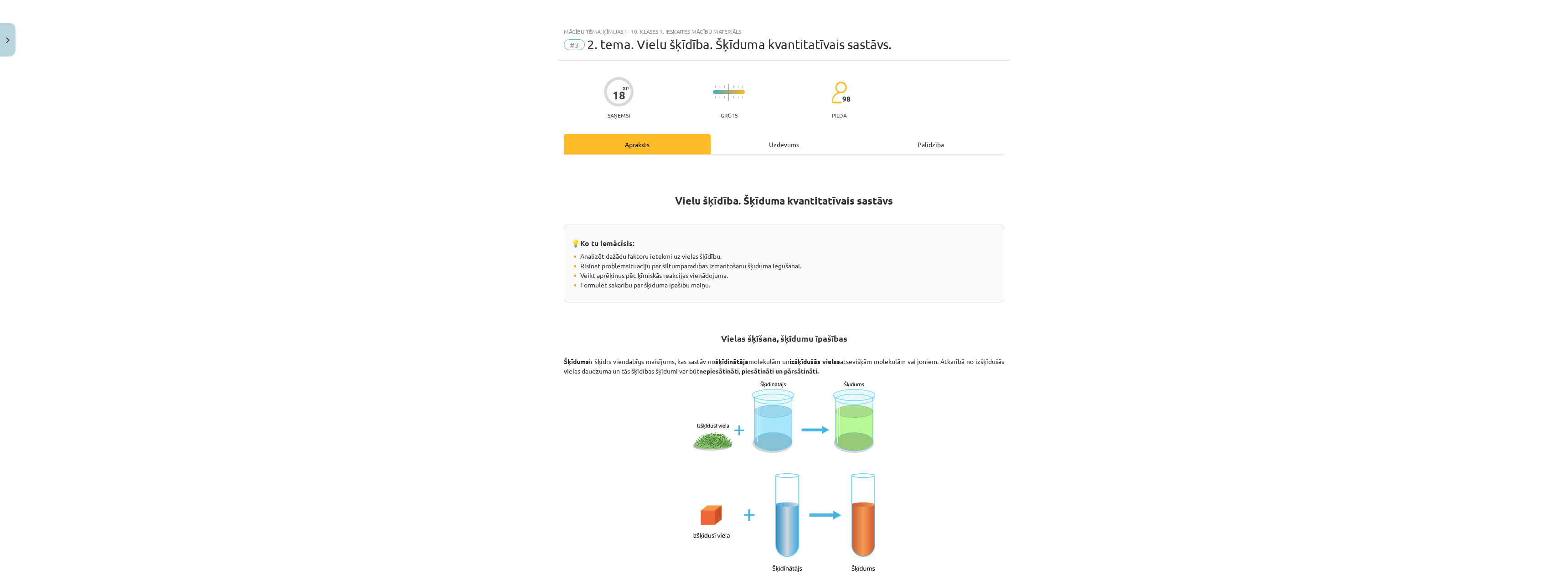
click at [786, 144] on div "Uzdevums" at bounding box center [783, 144] width 147 height 21
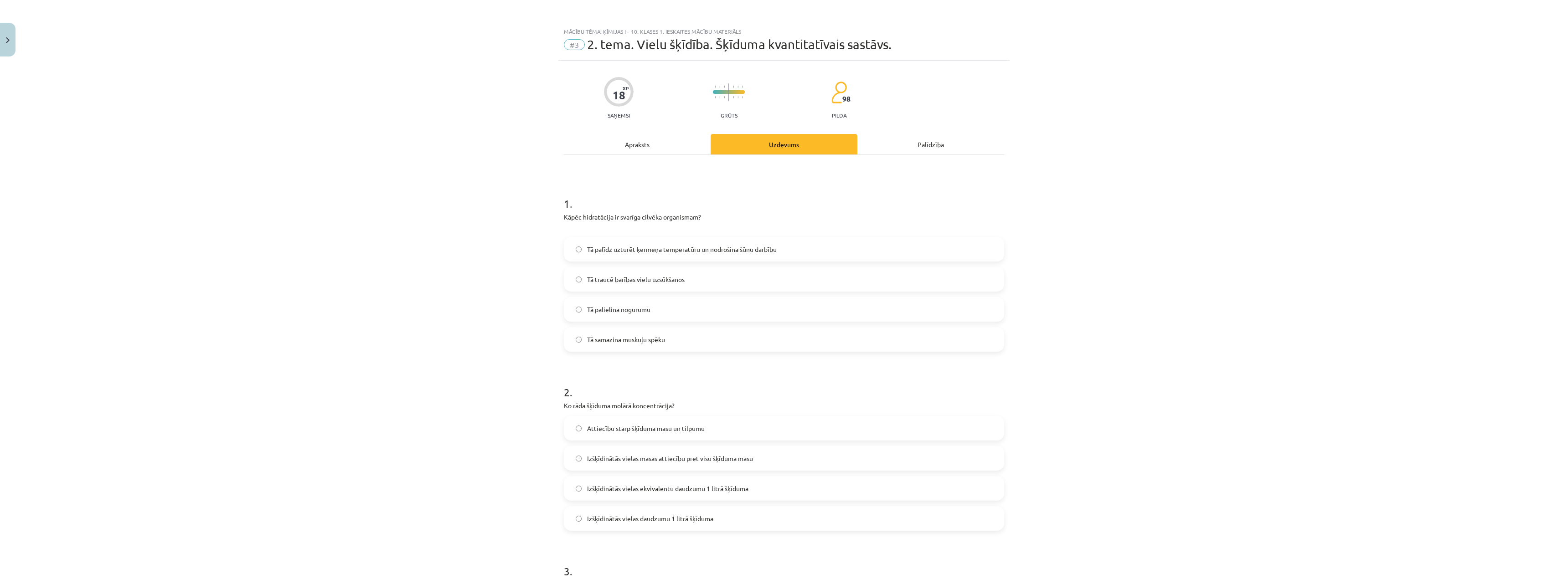
scroll to position [23, 0]
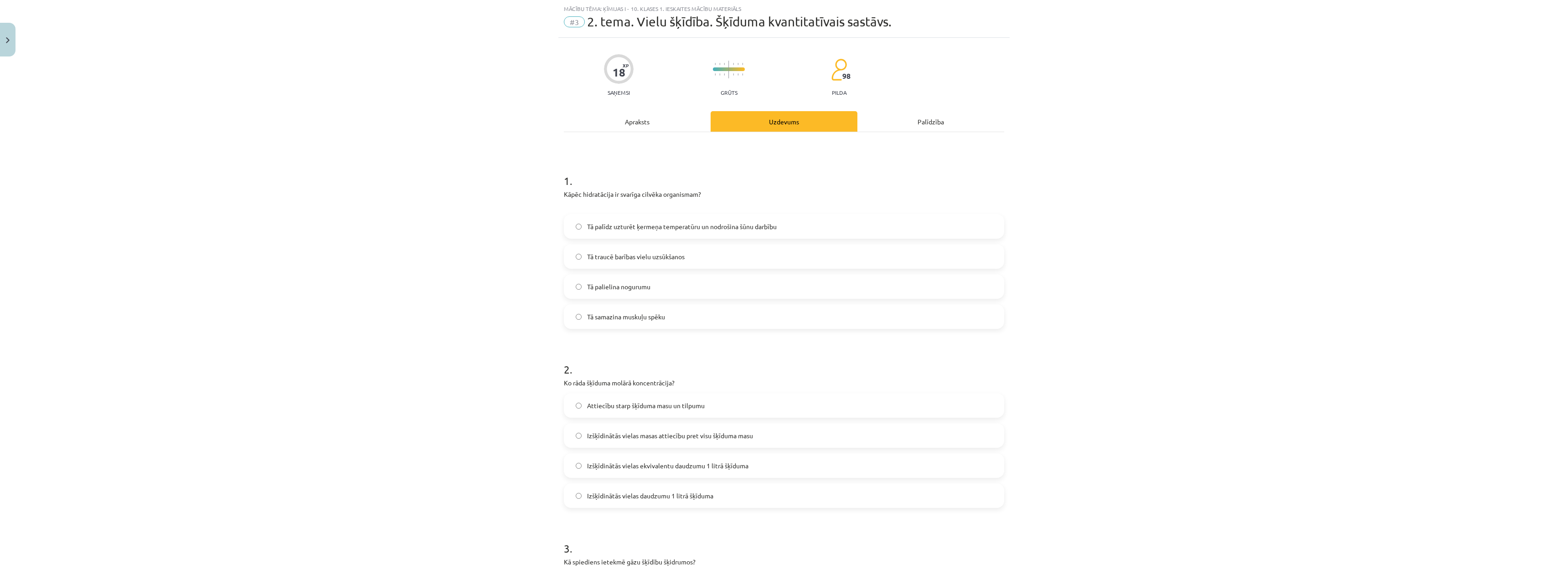
drag, startPoint x: 276, startPoint y: 470, endPoint x: 203, endPoint y: 578, distance: 130.4
click at [275, 471] on div "Mācību tēma: Ķīmijas i - 10. klases 1. ieskaites mācību materiāls #3 2. tema. V…" at bounding box center [784, 290] width 1568 height 579
click at [1295, 190] on div "Mācību tēma: Ķīmijas i - 10. klases 1. ieskaites mācību materiāls #3 2. tema. V…" at bounding box center [784, 290] width 1568 height 579
click at [1346, 193] on div "Mācību tēma: Ķīmijas i - 10. klases 1. ieskaites mācību materiāls #3 2. tema. V…" at bounding box center [784, 290] width 1568 height 579
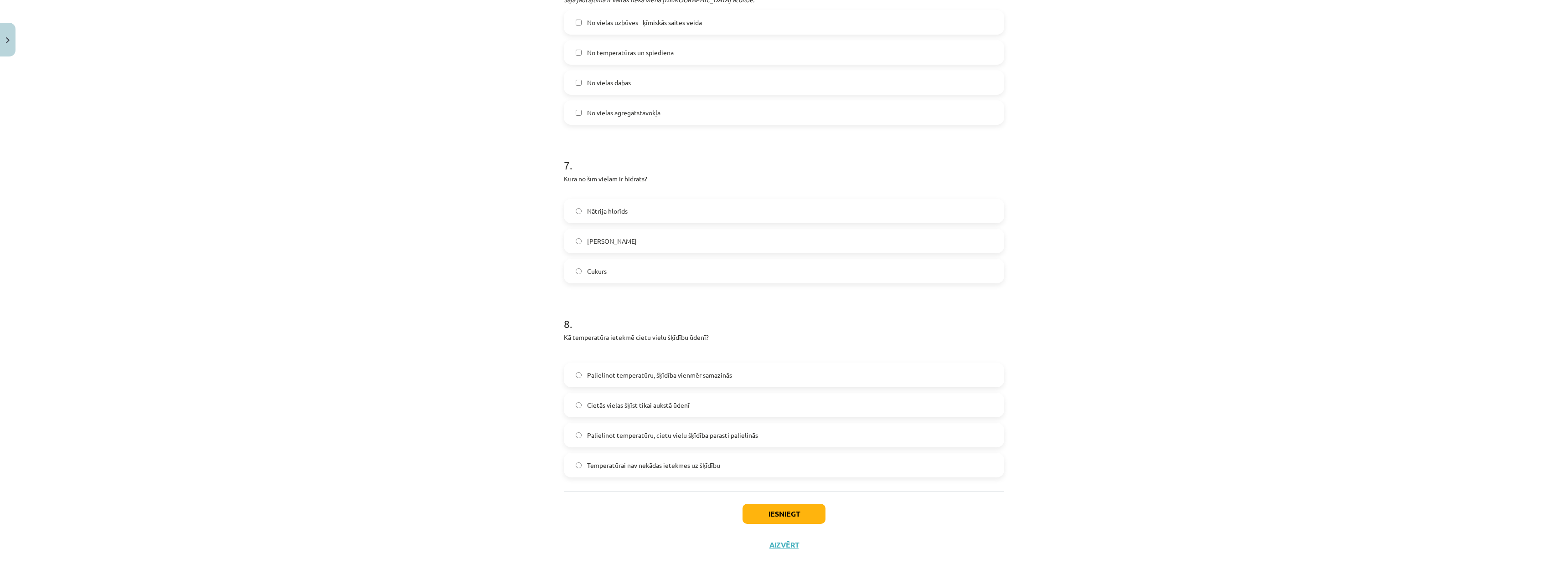
scroll to position [1171, 0]
click at [769, 541] on button "Aizvērt" at bounding box center [784, 540] width 35 height 9
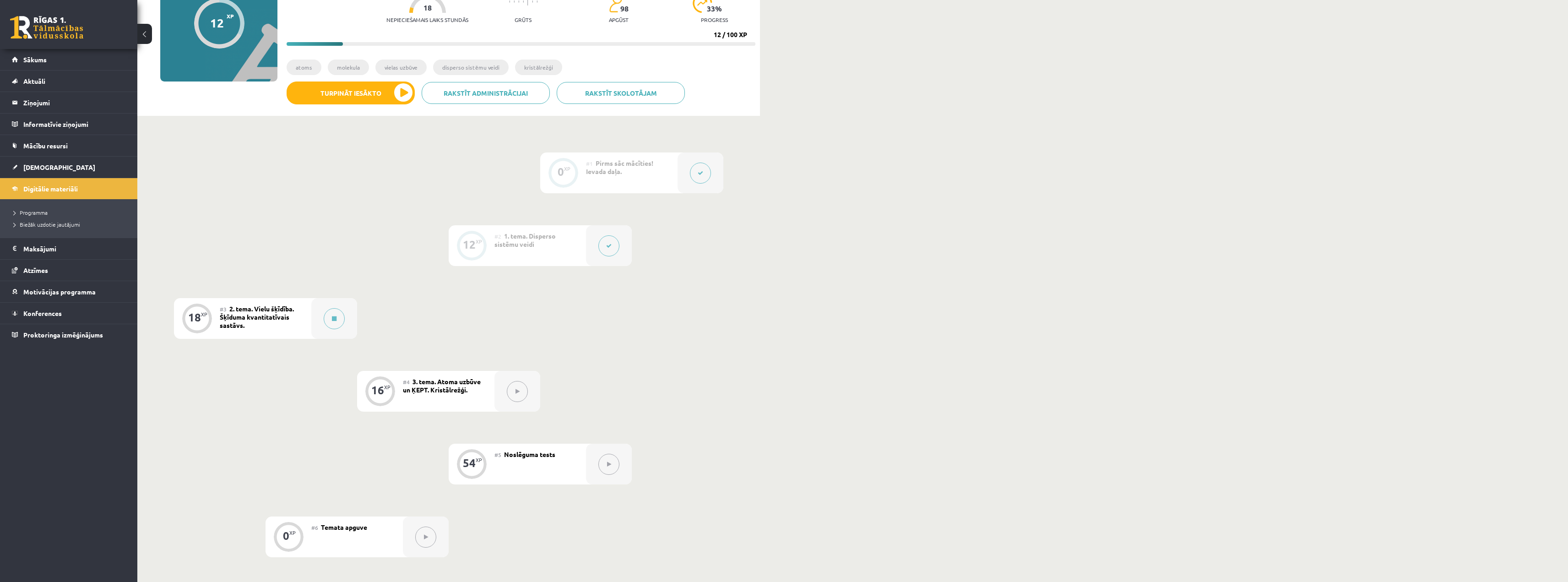
scroll to position [104, 0]
click at [306, 421] on div "0 XP #1 Pirms sāc mācīties! Ievada daļa. 12 XP #2 1. tema. Disperso sistēmu vei…" at bounding box center [449, 356] width 550 height 405
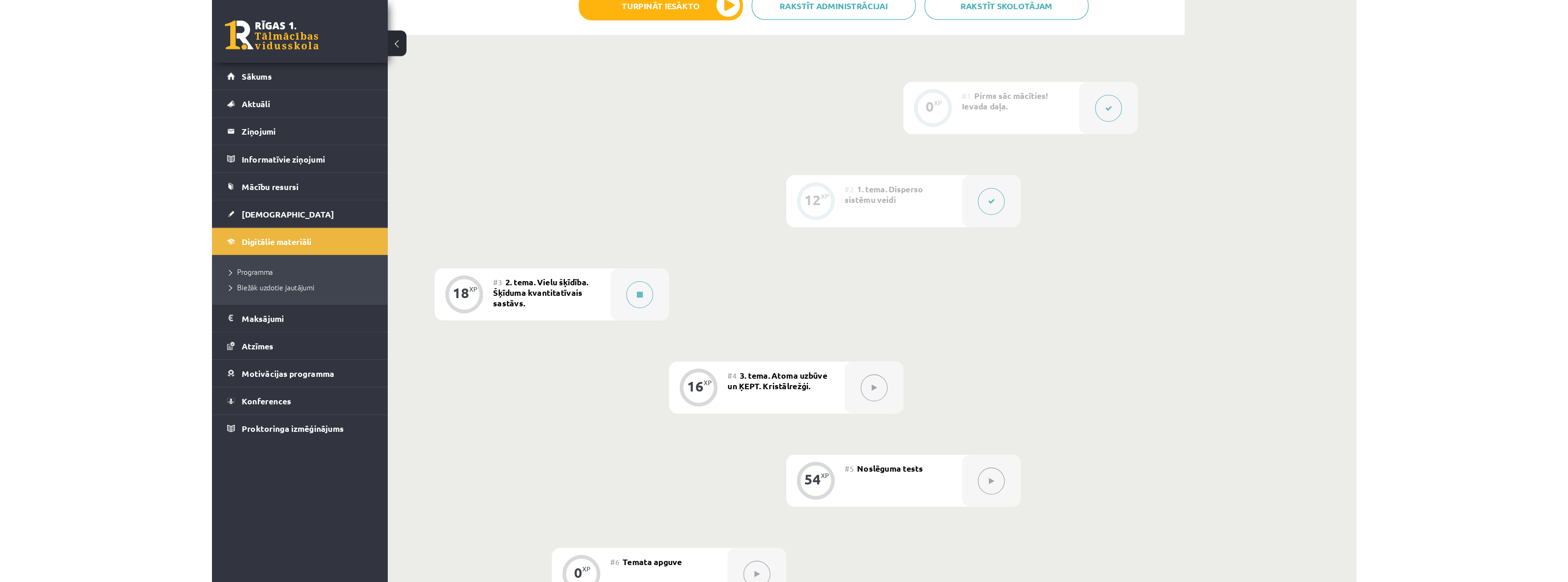
scroll to position [0, 0]
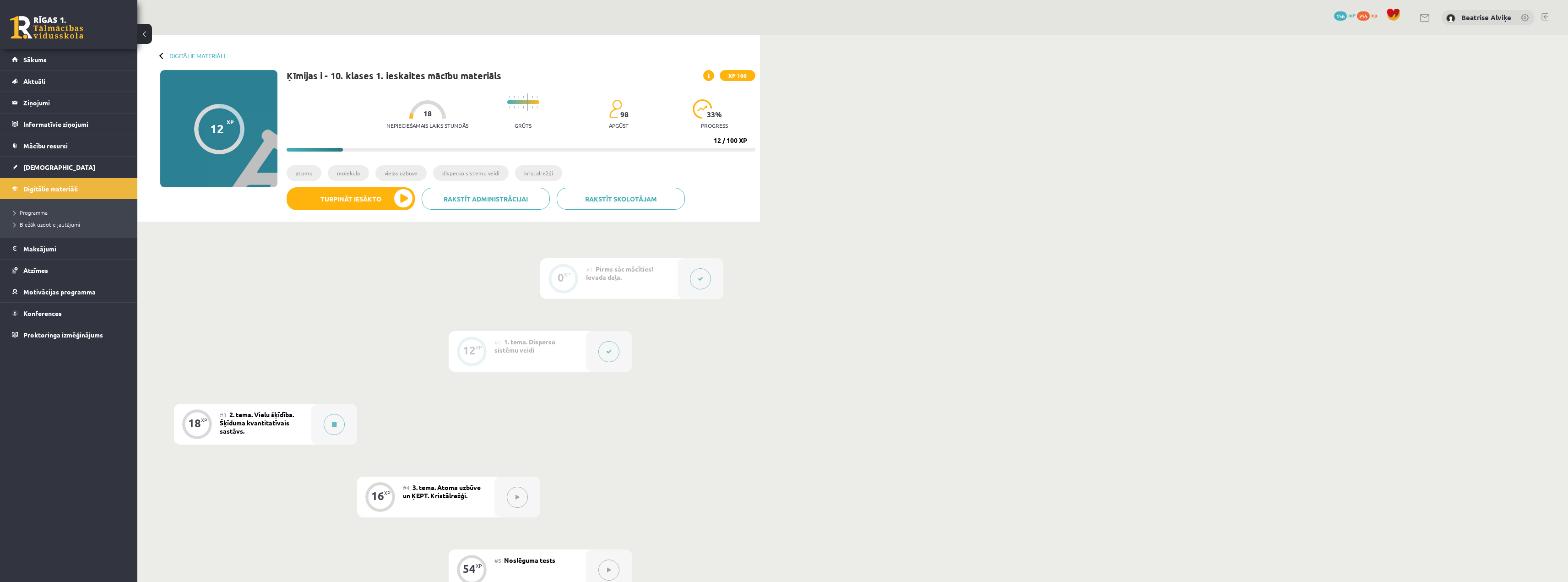
click at [971, 405] on div "Digitālie materiāli 12 XP XP 100 12 / 100 XP Ķīmijas i - 10. klases 1. ieskaite…" at bounding box center [853, 383] width 1430 height 696
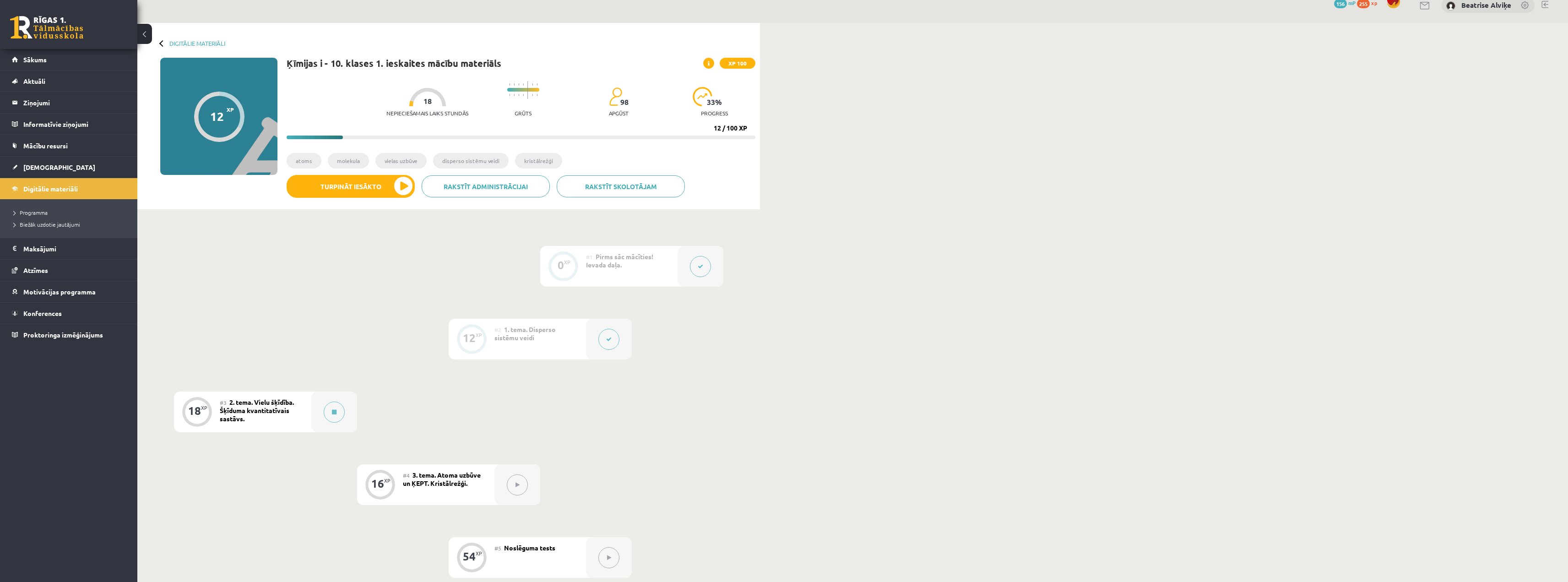
scroll to position [150, 0]
